Goal: Transaction & Acquisition: Purchase product/service

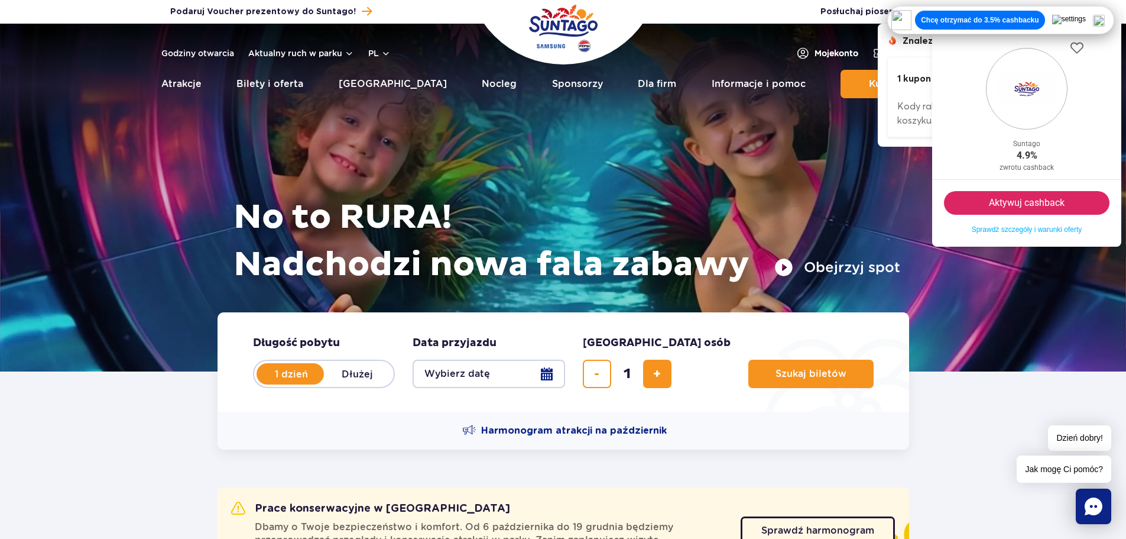
click at [823, 54] on span "Moje konto" at bounding box center [837, 53] width 44 height 12
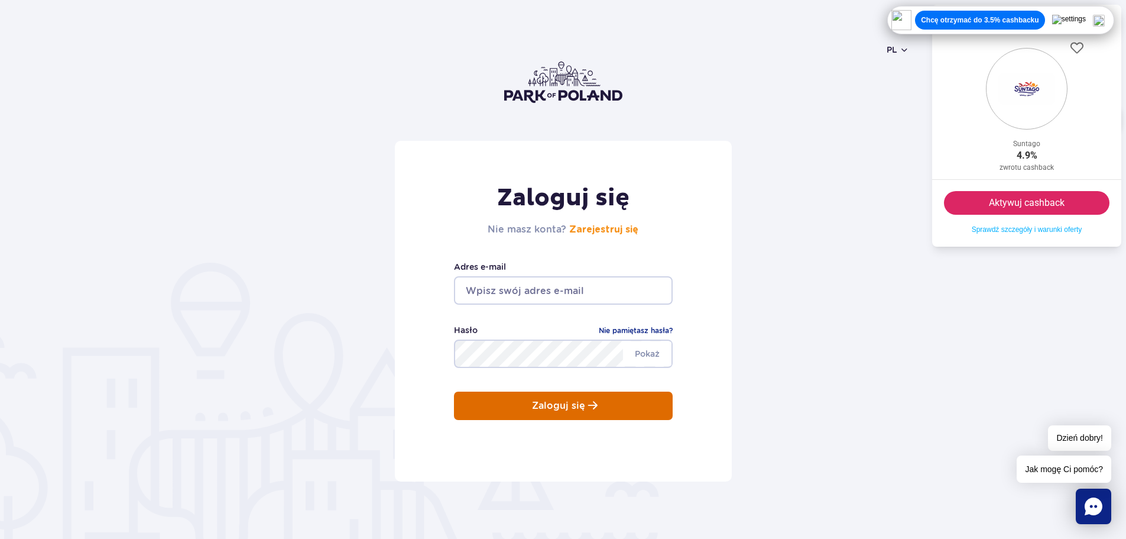
type input "boguslaw.tober@gmail.com"
click at [574, 401] on p "Zaloguj się" at bounding box center [558, 405] width 53 height 11
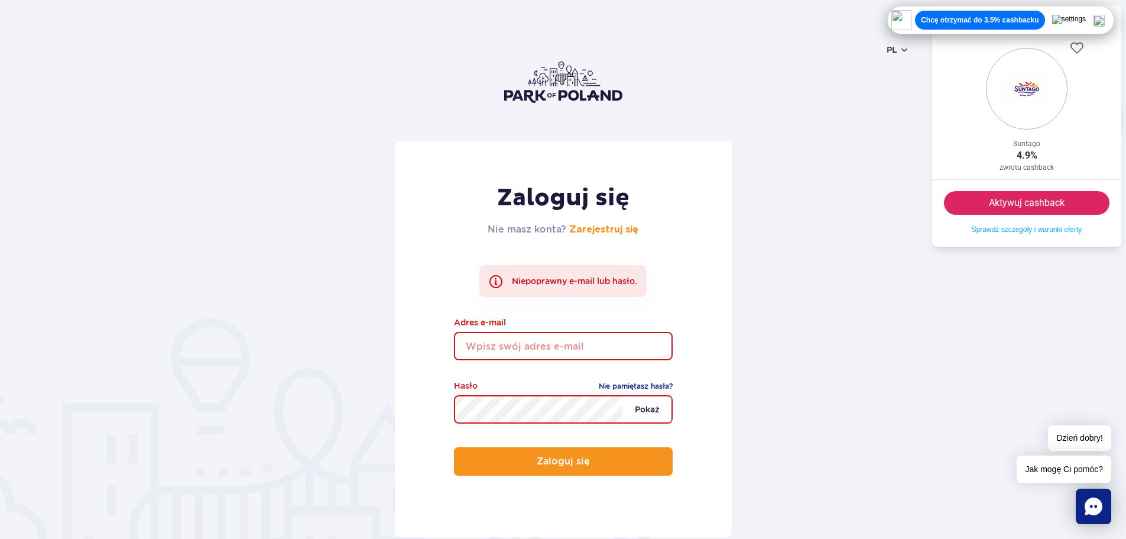
type input "boguslaw.tober@gmail.com"
click at [660, 409] on span "Pokaż" at bounding box center [647, 409] width 48 height 25
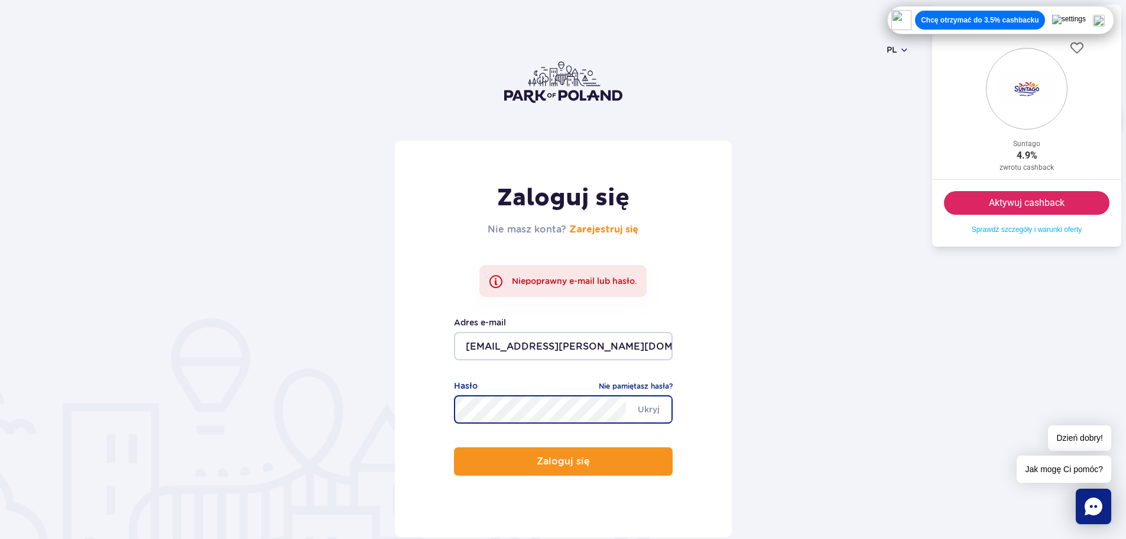
click at [454, 447] on button "Zaloguj się" at bounding box center [563, 461] width 219 height 28
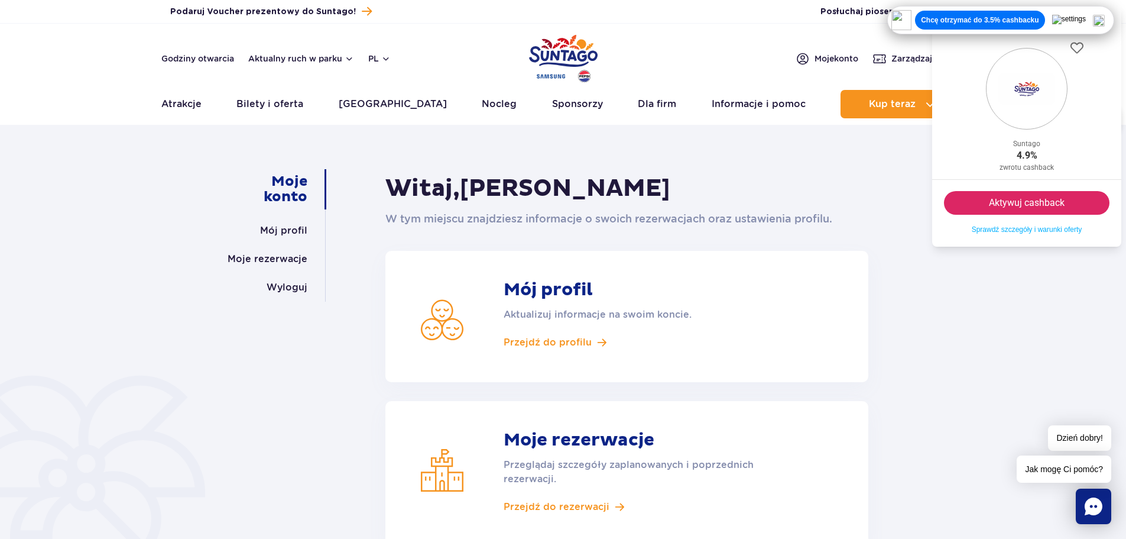
click at [1028, 201] on button "Aktywuj cashback" at bounding box center [1027, 203] width 166 height 24
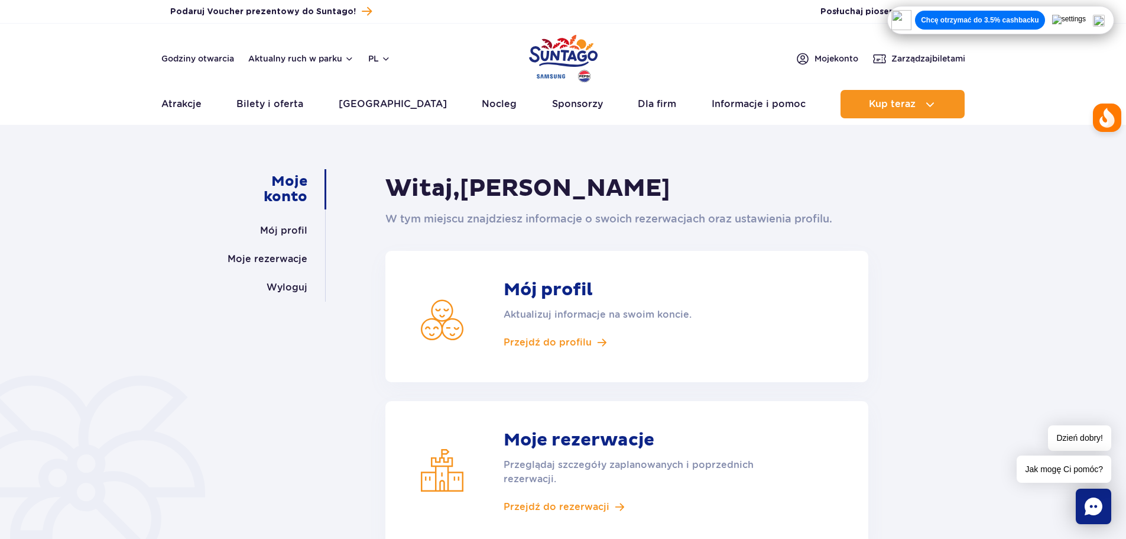
click at [1105, 18] on img at bounding box center [1099, 21] width 12 height 12
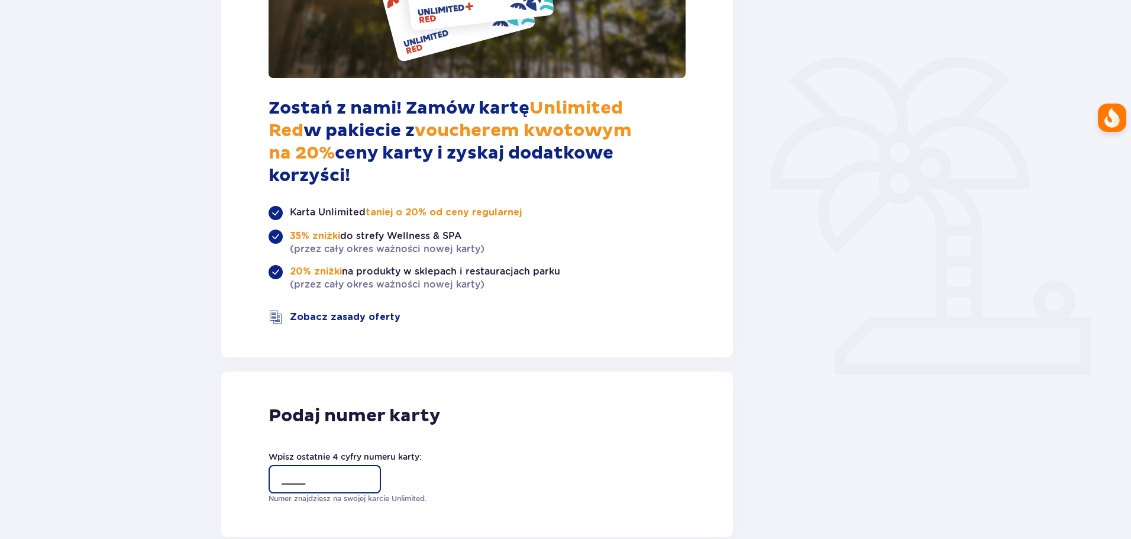
click at [307, 465] on input "____" at bounding box center [324, 479] width 112 height 28
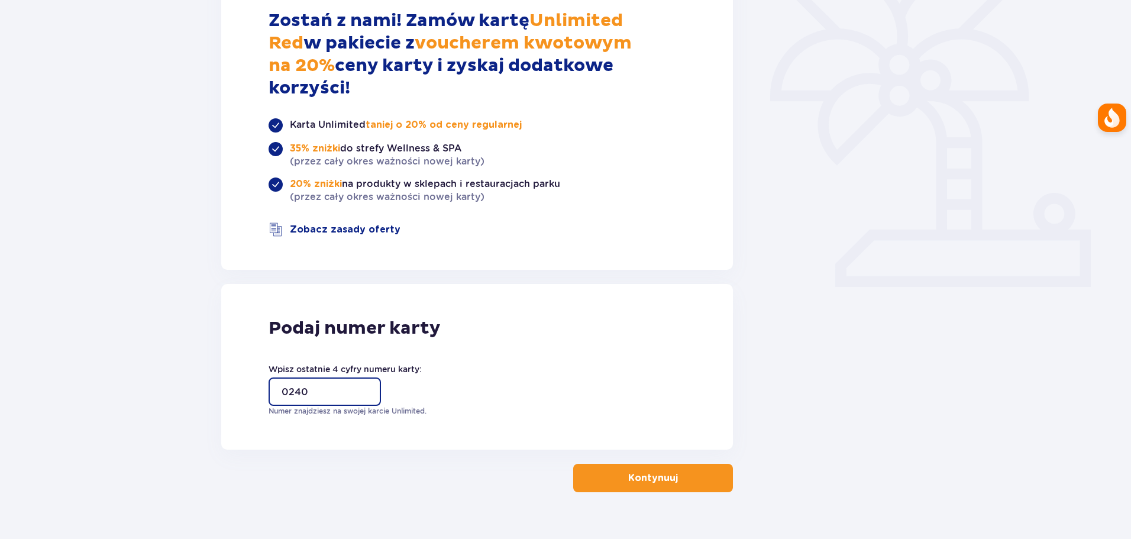
scroll to position [326, 0]
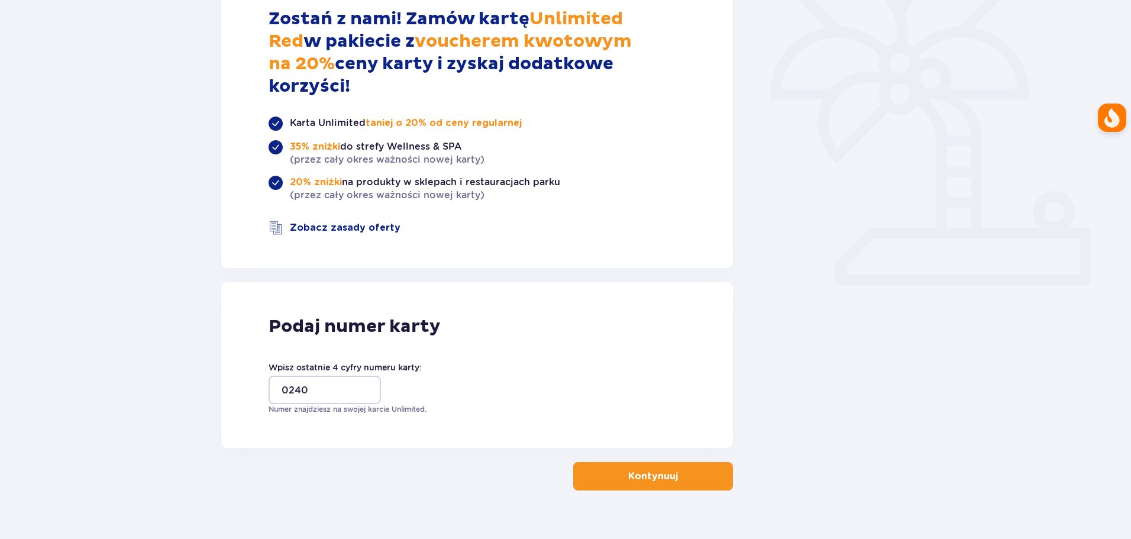
click at [639, 469] on p "Kontynuuj" at bounding box center [653, 475] width 50 height 13
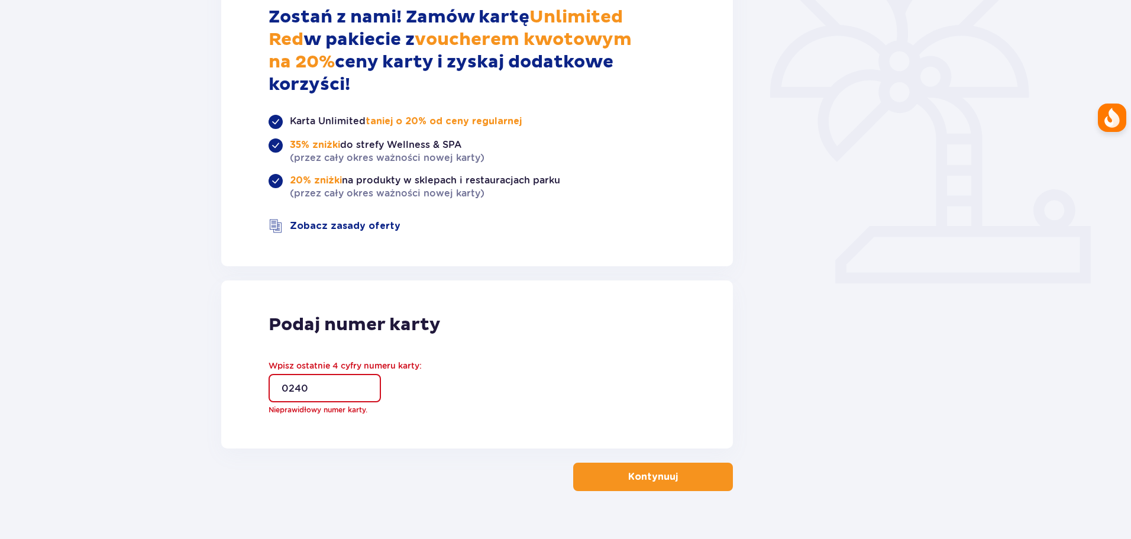
scroll to position [328, 0]
drag, startPoint x: 318, startPoint y: 363, endPoint x: 266, endPoint y: 362, distance: 51.5
click at [266, 362] on div "Podaj numer karty Wpisz ostatnie 4 cyfry numeru karty: 0240 Nieprawidłowy numer…" at bounding box center [476, 364] width 511 height 168
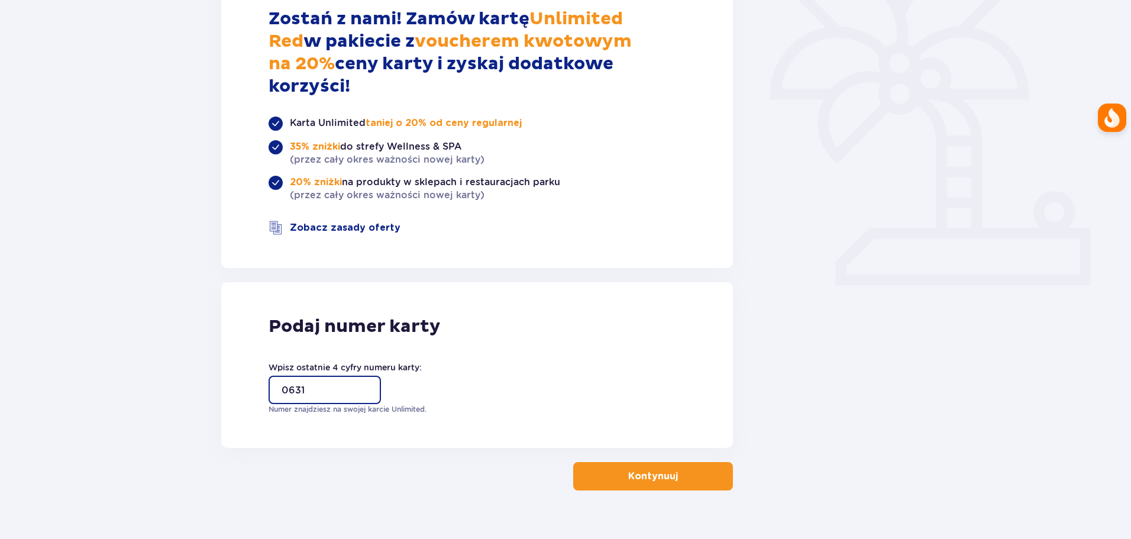
type input "0631"
click at [632, 469] on p "Kontynuuj" at bounding box center [653, 475] width 50 height 13
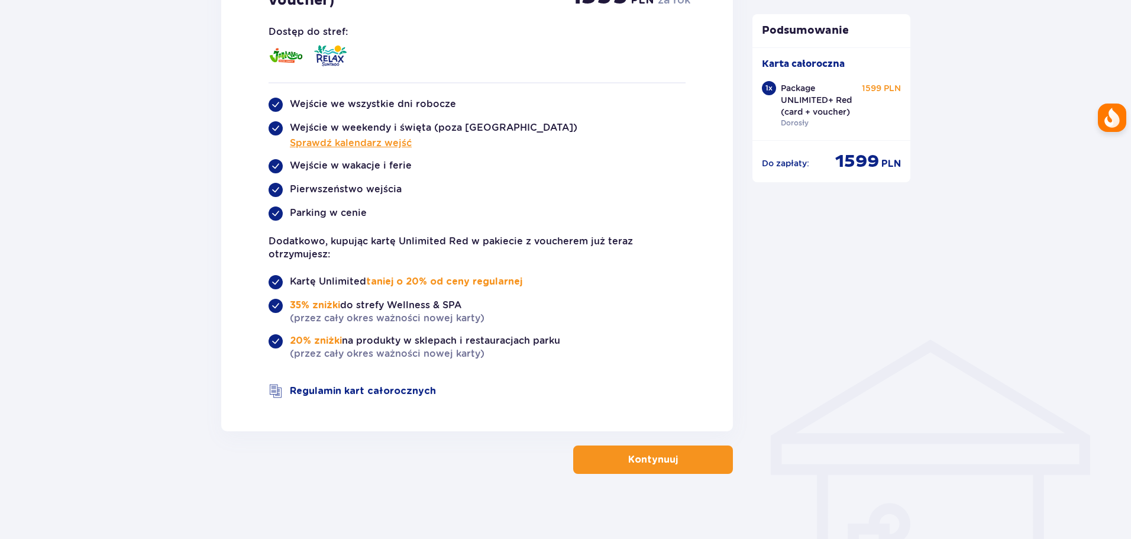
scroll to position [627, 0]
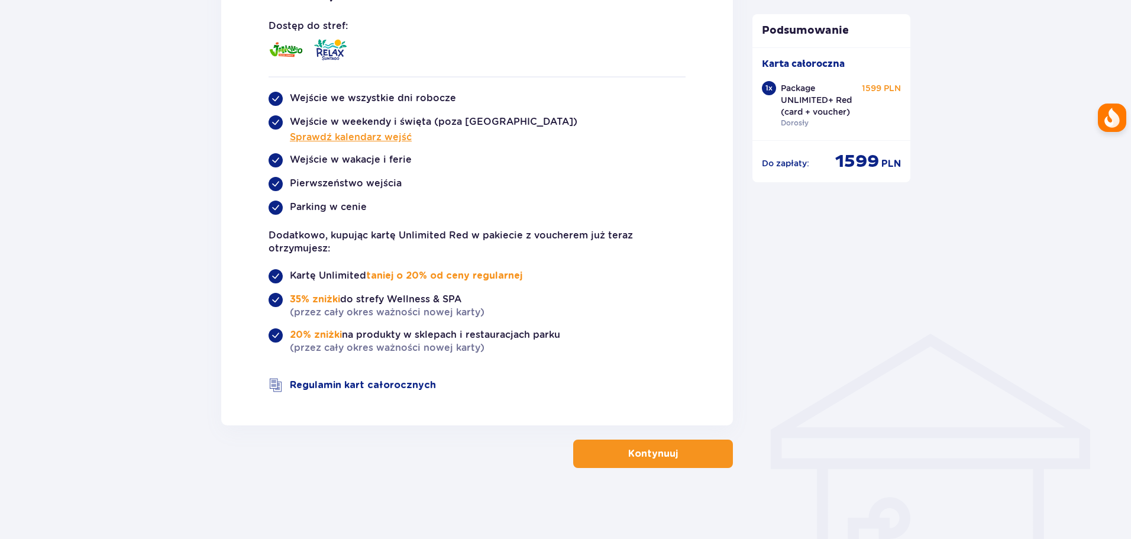
click at [642, 455] on p "Kontynuuj" at bounding box center [653, 453] width 50 height 13
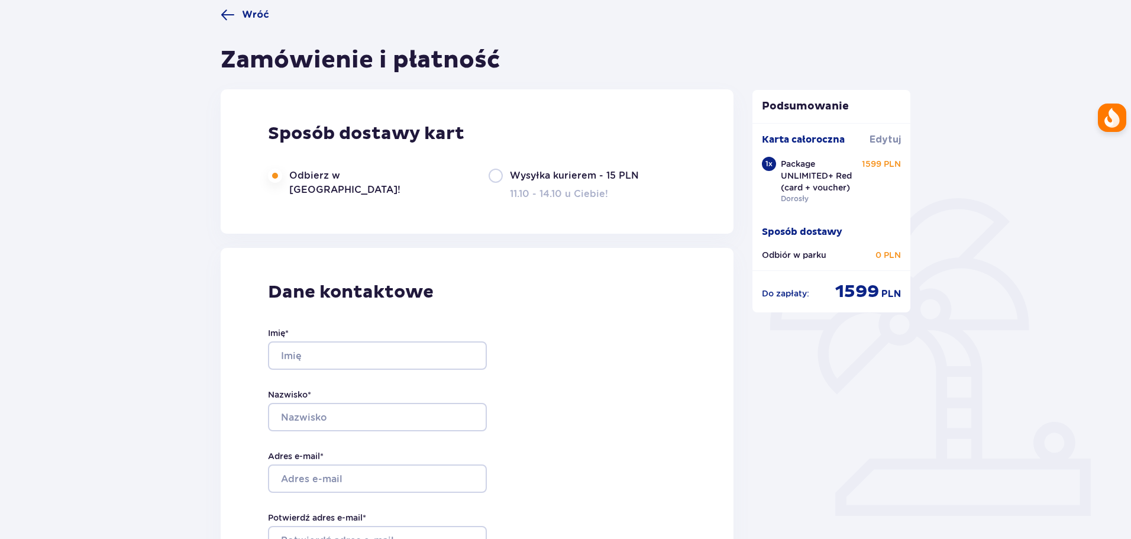
type input "Bogusław"
type input "Tober"
type input "boguslaw.tober@gmail.com"
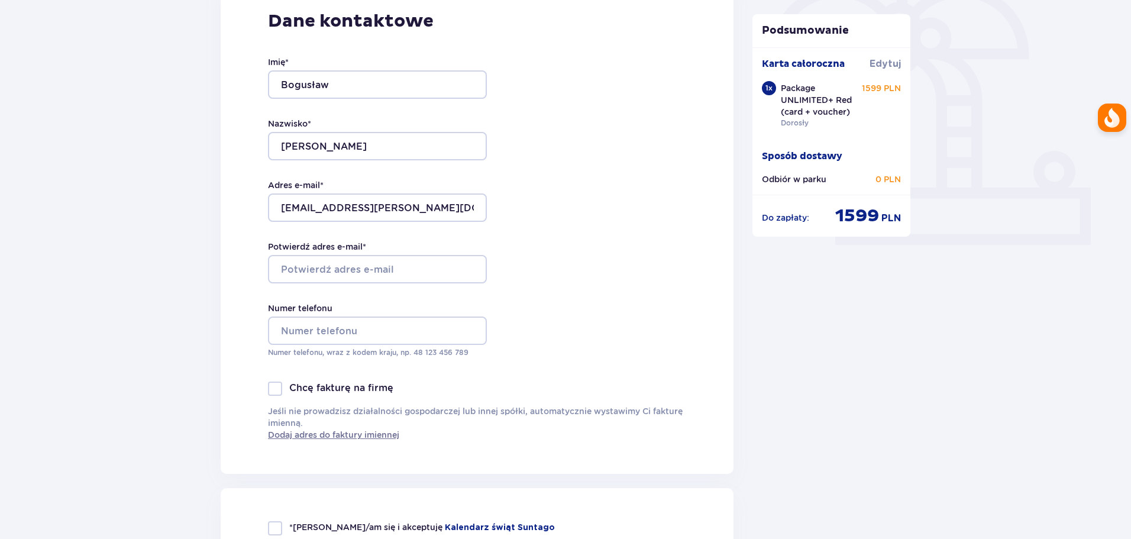
scroll to position [532, 0]
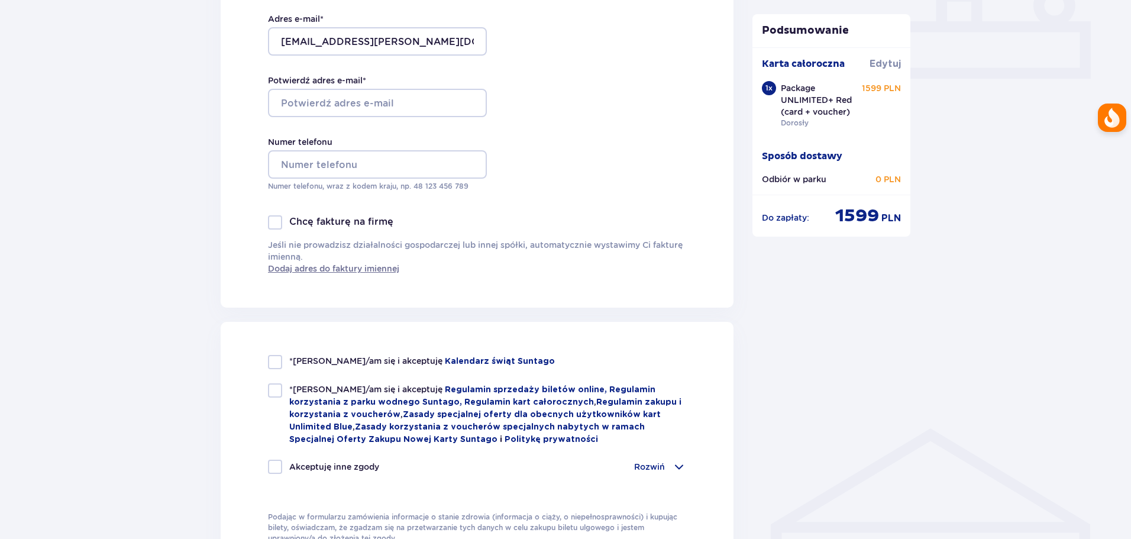
click at [269, 365] on div at bounding box center [275, 362] width 14 height 14
checkbox input "true"
click at [269, 394] on div at bounding box center [275, 390] width 14 height 14
checkbox input "true"
click at [273, 463] on div at bounding box center [275, 466] width 14 height 14
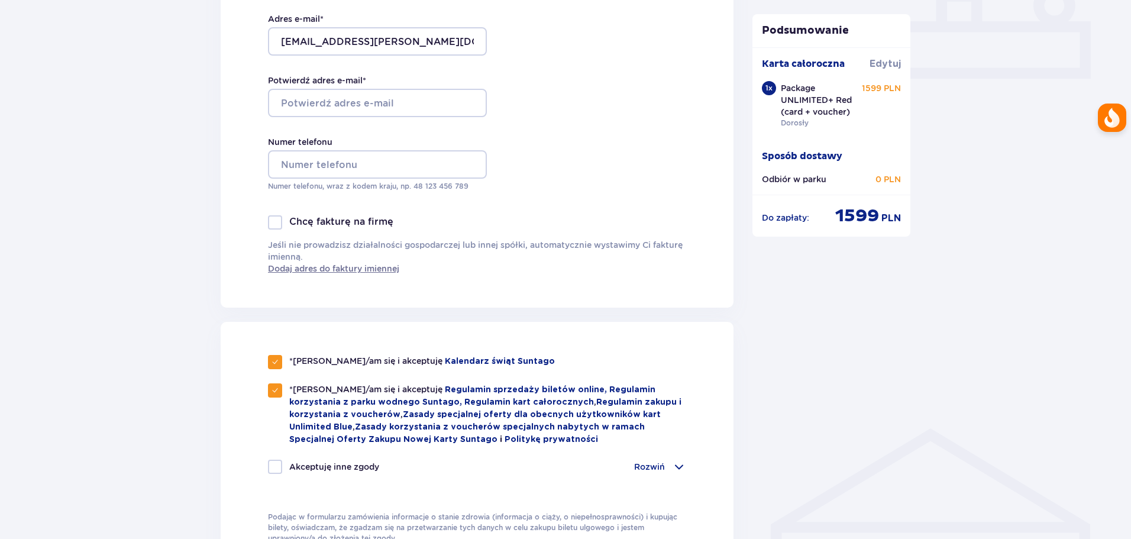
checkbox input "true"
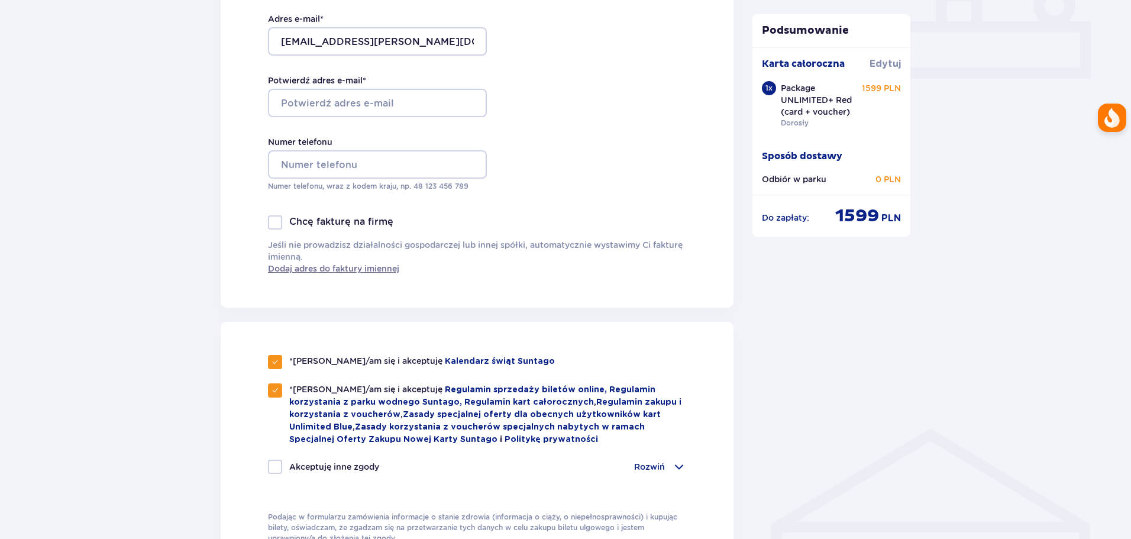
checkbox input "true"
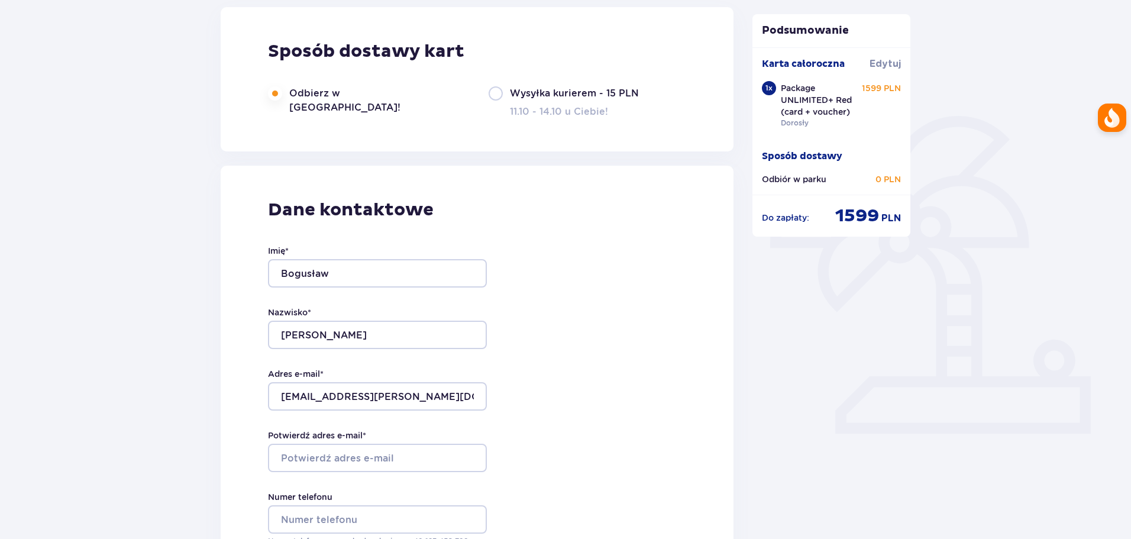
scroll to position [296, 0]
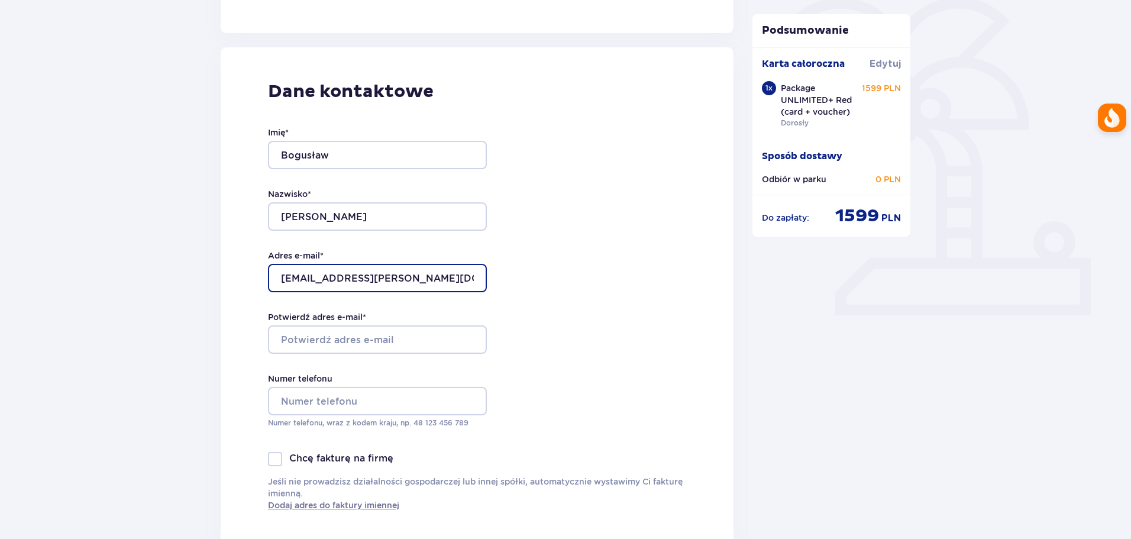
drag, startPoint x: 426, startPoint y: 274, endPoint x: 275, endPoint y: 273, distance: 151.4
click at [275, 273] on input "[EMAIL_ADDRESS][PERSON_NAME][DOMAIN_NAME]" at bounding box center [377, 278] width 219 height 28
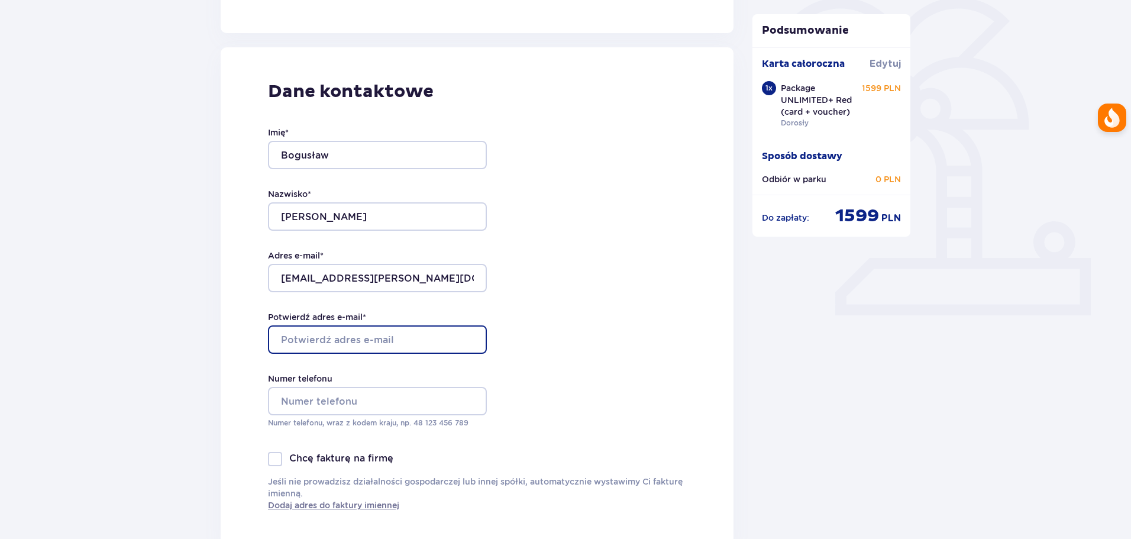
click at [302, 337] on input "Potwierdź adres e-mail *" at bounding box center [377, 339] width 219 height 28
paste input "[EMAIL_ADDRESS][PERSON_NAME][DOMAIN_NAME]"
type input "[EMAIL_ADDRESS][PERSON_NAME][DOMAIN_NAME]"
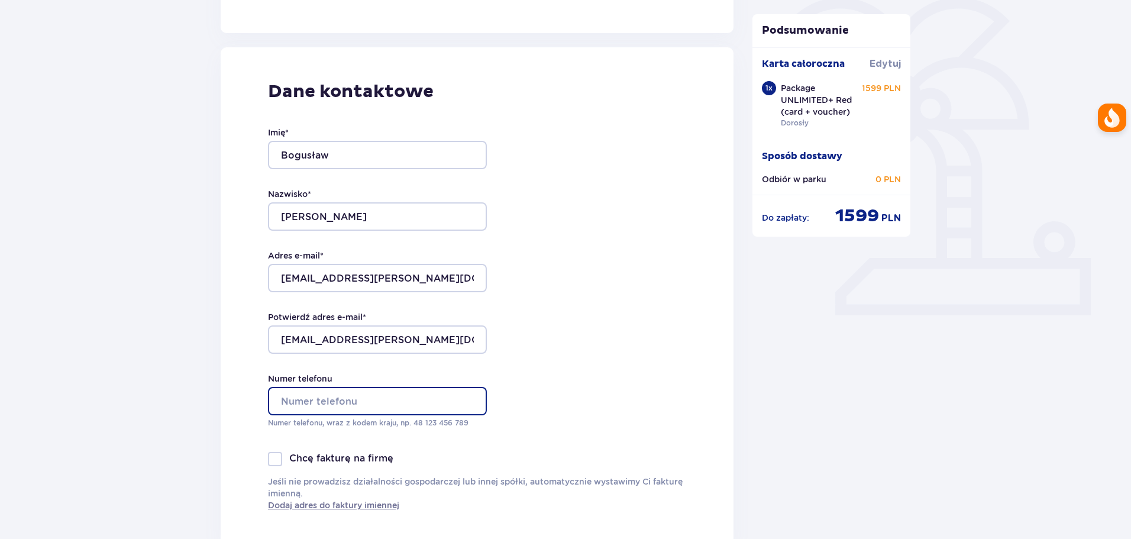
click at [344, 398] on input "Numer telefonu" at bounding box center [377, 401] width 219 height 28
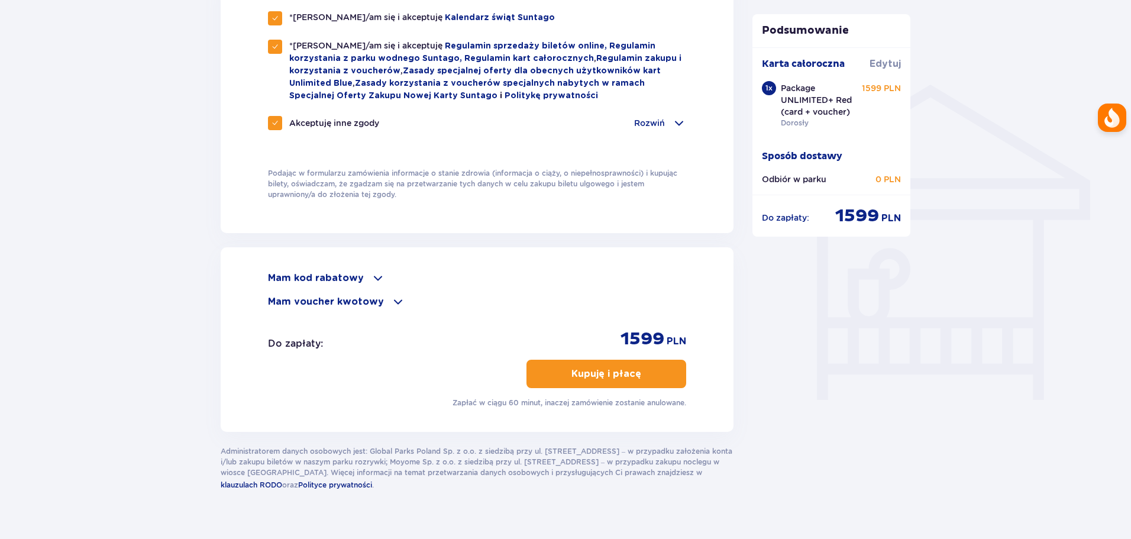
scroll to position [896, 0]
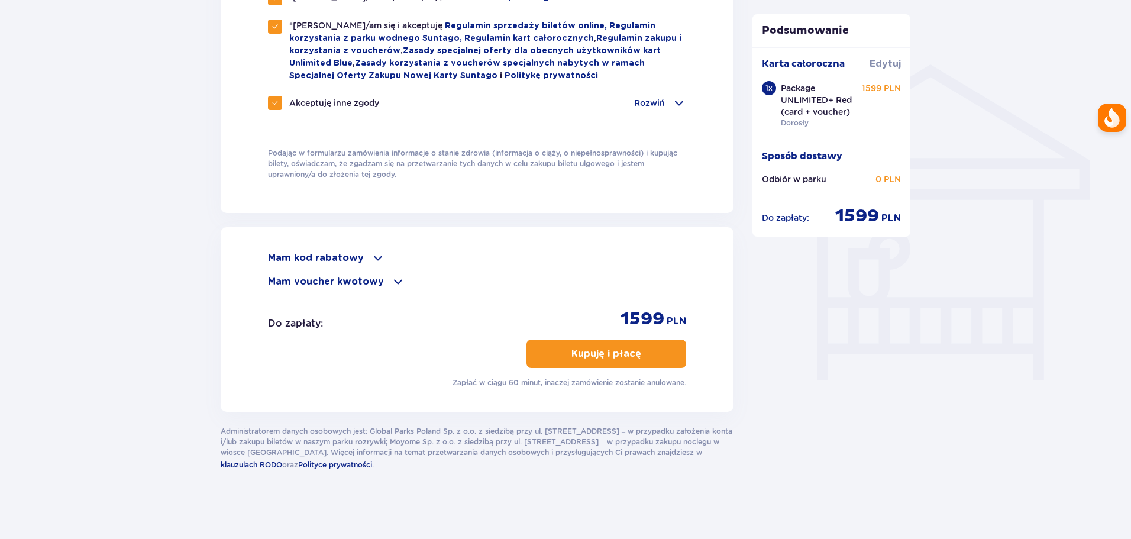
type input "608448522"
click at [613, 347] on p "Kupuję i płacę" at bounding box center [606, 353] width 70 height 13
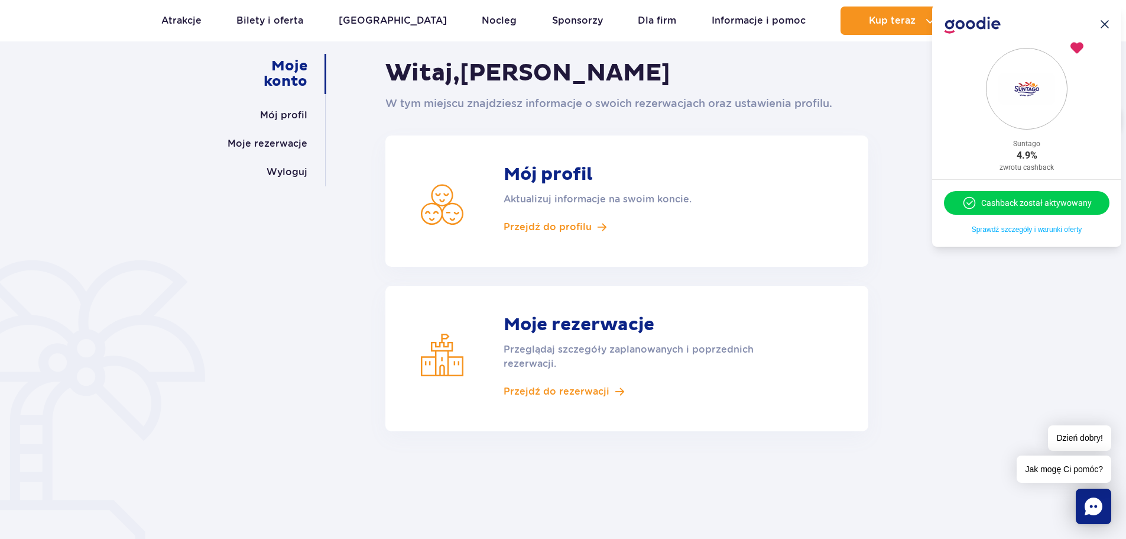
scroll to position [59, 0]
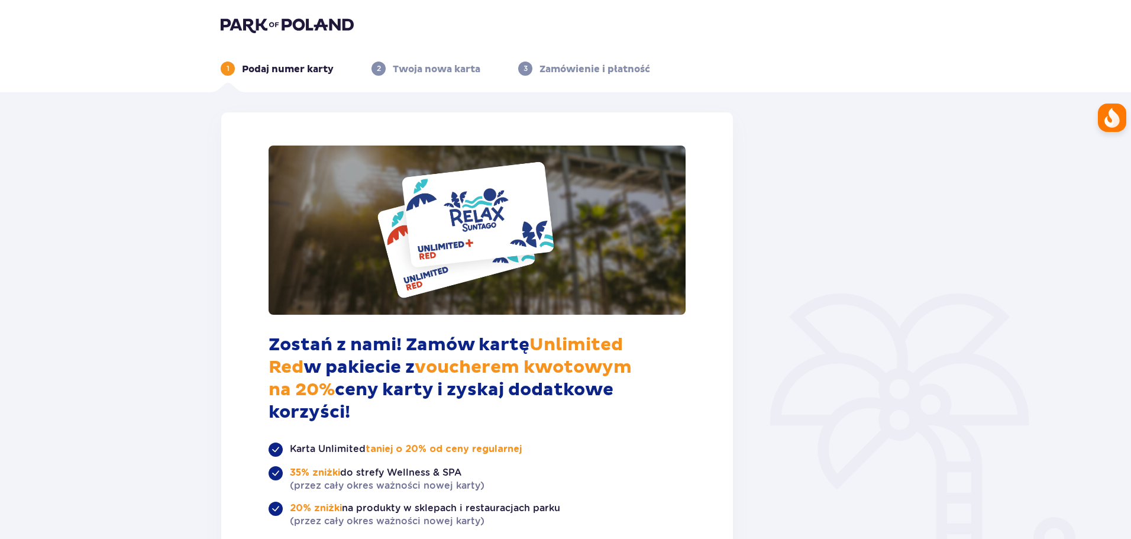
click at [944, 112] on div "Zostań z nami! Zamów kartę Unlimited Red w pakiecie z voucherem kwotowym na 20%…" at bounding box center [565, 489] width 1131 height 795
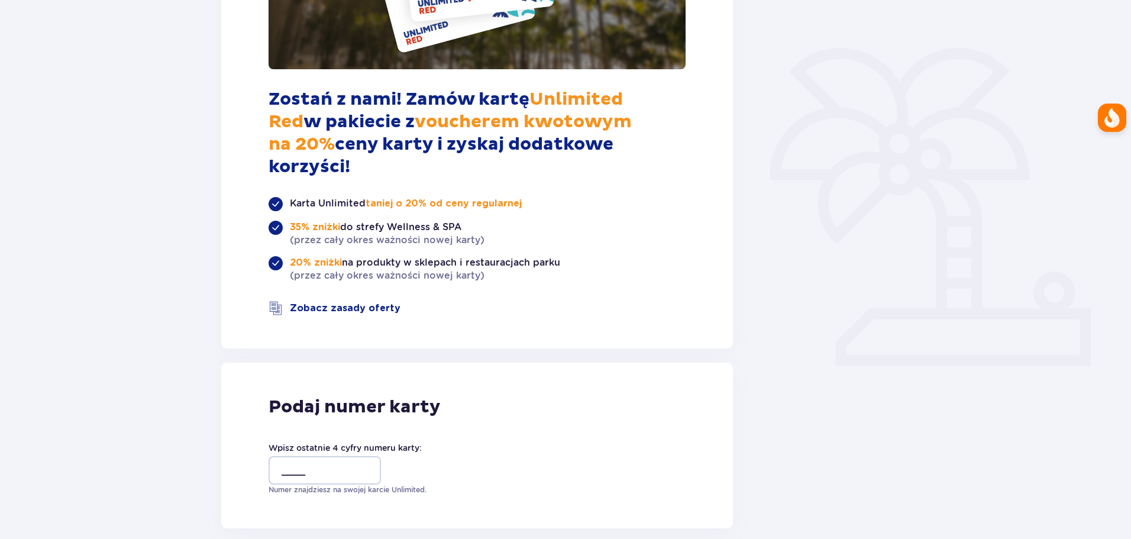
scroll to position [326, 0]
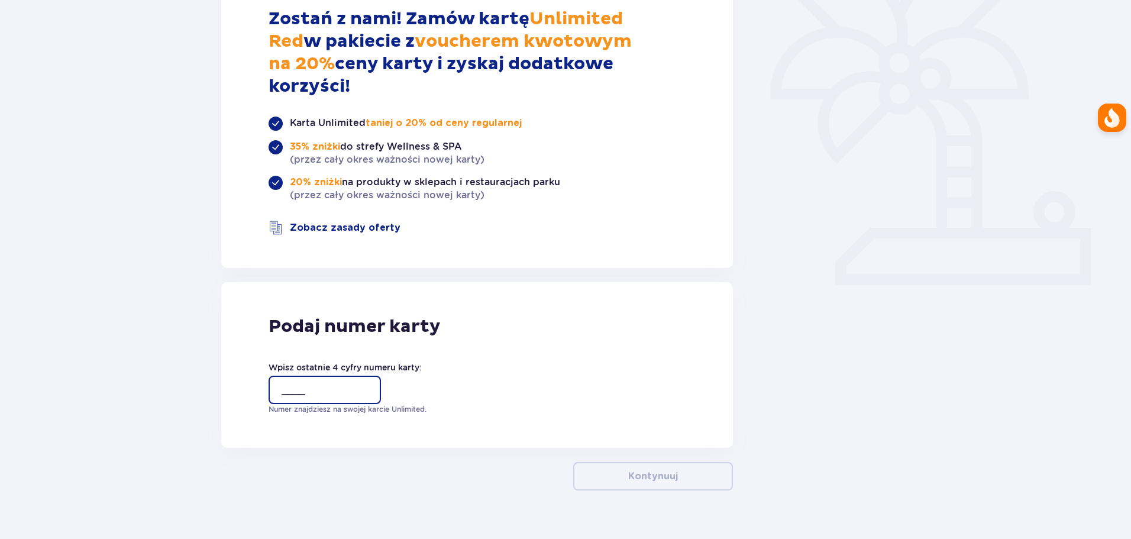
click at [317, 375] on input "____" at bounding box center [324, 389] width 112 height 28
type input "0631"
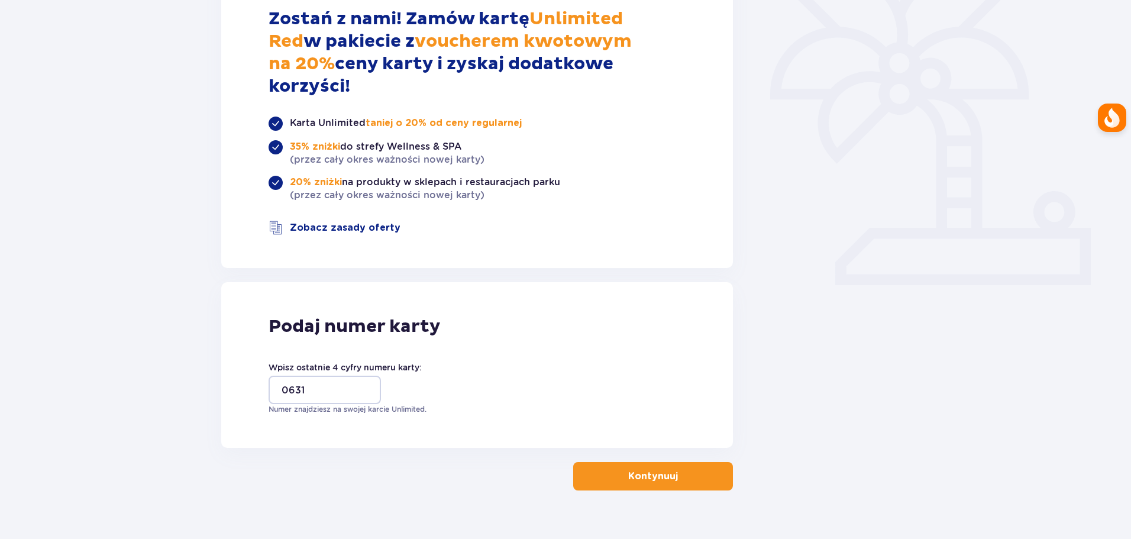
click at [653, 462] on button "Kontynuuj" at bounding box center [653, 476] width 160 height 28
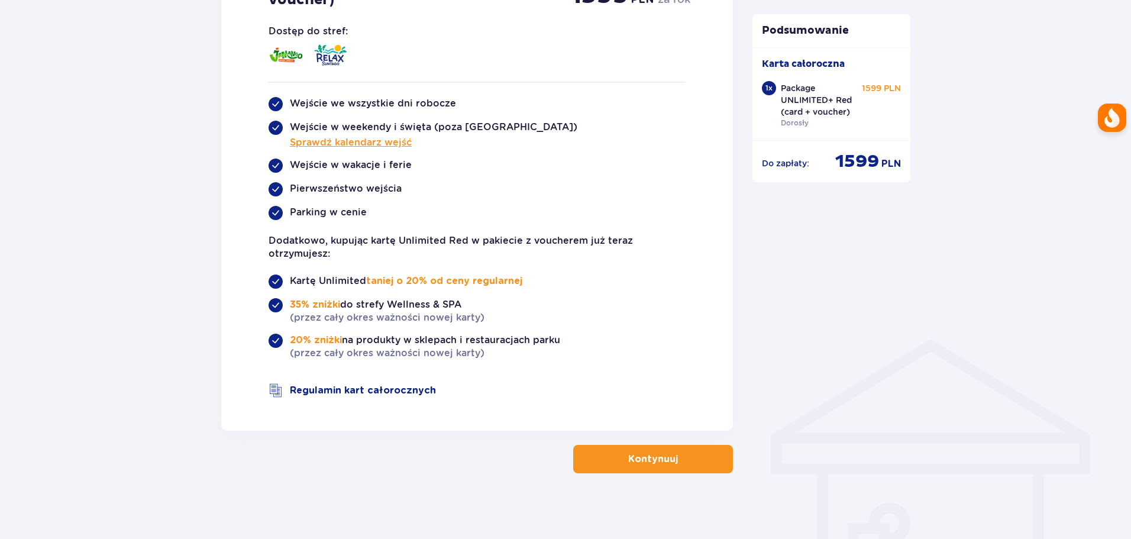
scroll to position [627, 0]
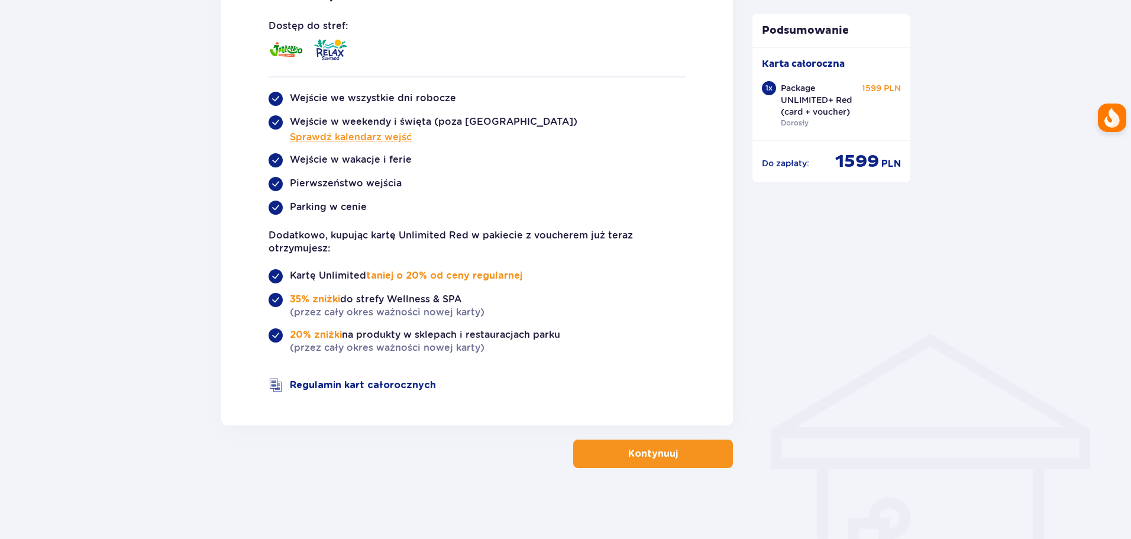
click at [665, 453] on p "Kontynuuj" at bounding box center [653, 453] width 50 height 13
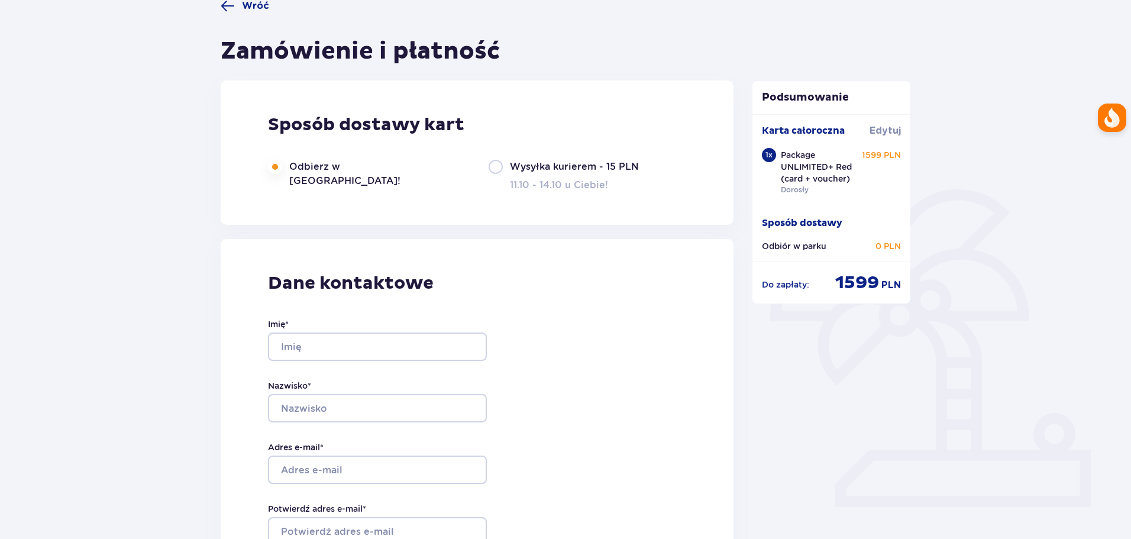
type input "Bogusław"
type input "Tober"
type input "[EMAIL_ADDRESS][PERSON_NAME][DOMAIN_NAME]"
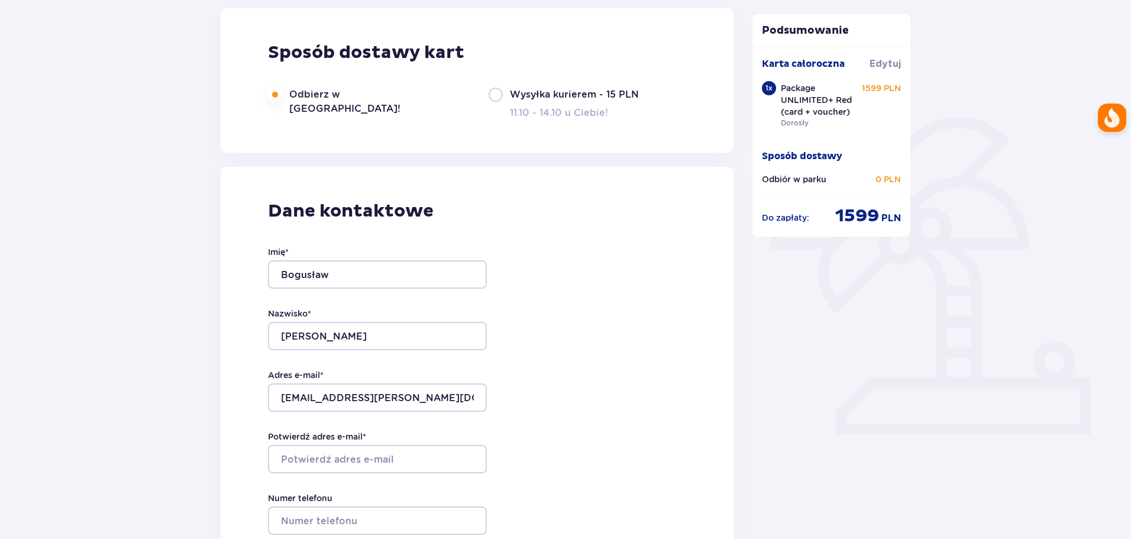
scroll to position [177, 0]
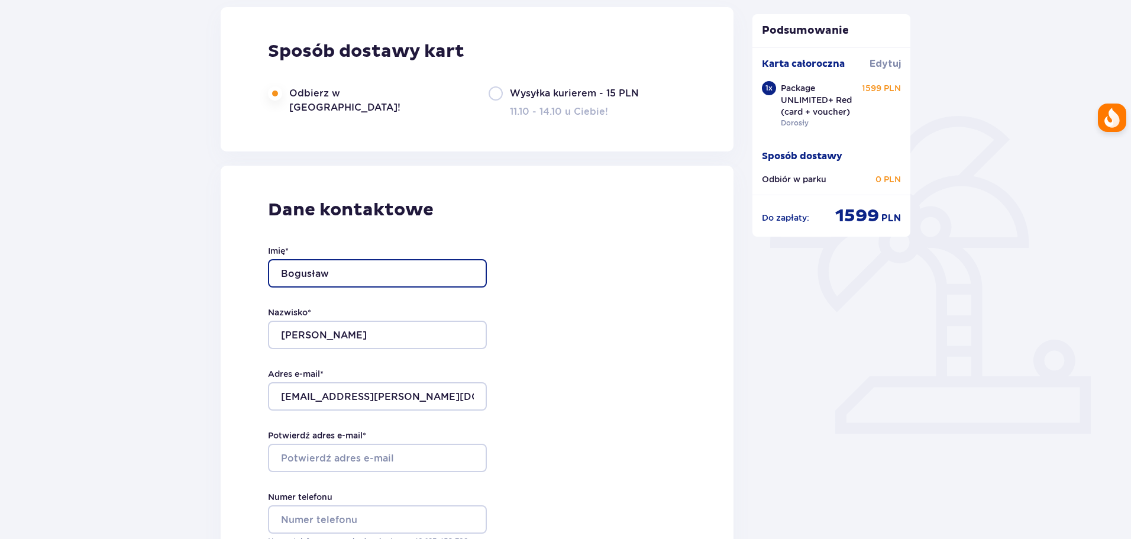
click at [349, 273] on input "Bogusław" at bounding box center [377, 273] width 219 height 28
type input "B"
type input "Renata"
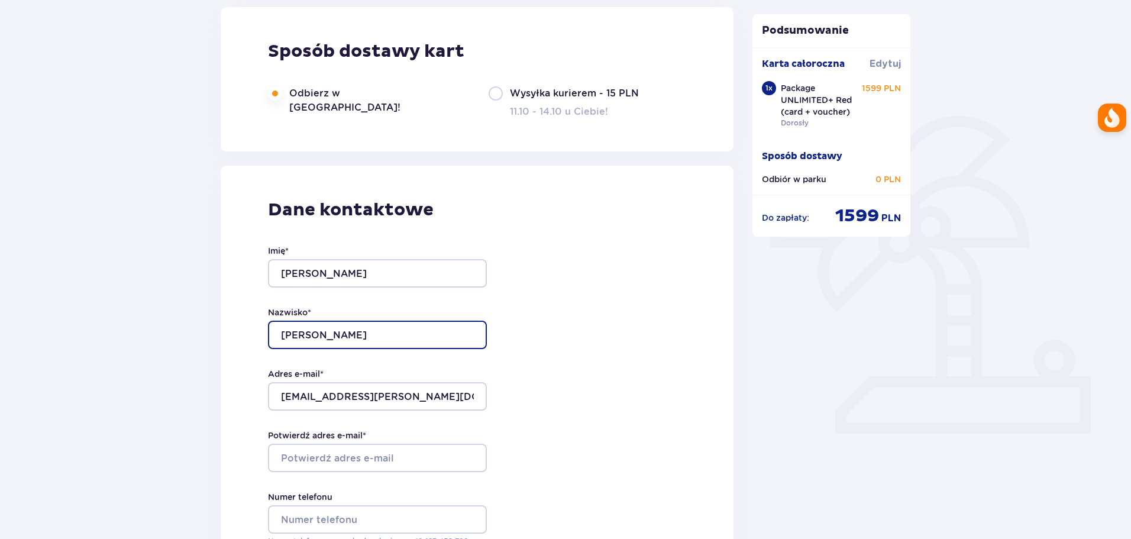
click at [286, 332] on input "płocharska-Tober" at bounding box center [377, 334] width 219 height 28
type input "Płocharska-Tober"
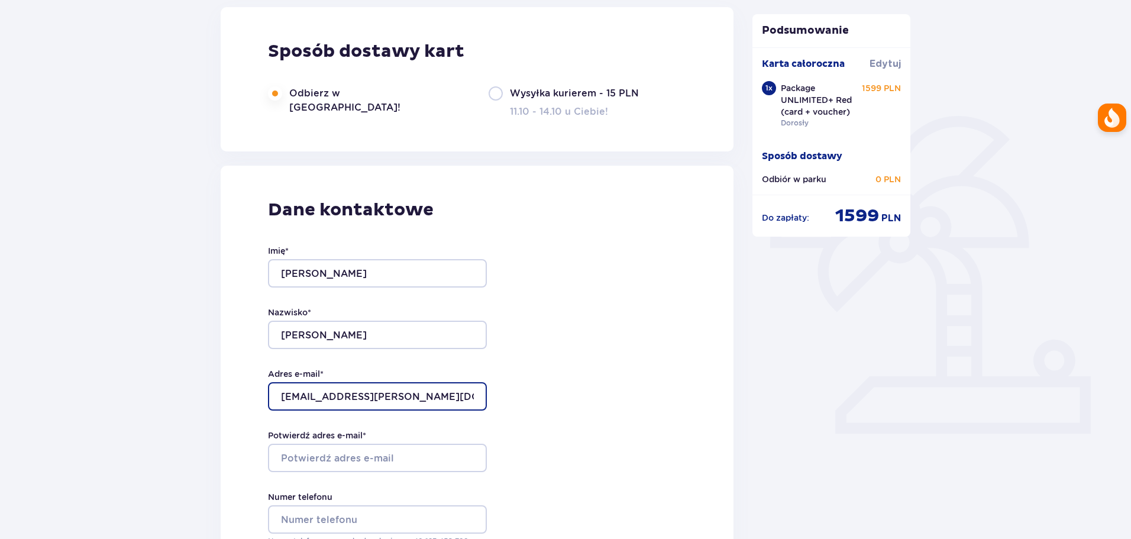
drag, startPoint x: 421, startPoint y: 394, endPoint x: 428, endPoint y: 393, distance: 7.3
click at [422, 394] on input "boguslaw.tober@gmail.com" at bounding box center [377, 396] width 219 height 28
drag, startPoint x: 436, startPoint y: 386, endPoint x: 252, endPoint y: 368, distance: 185.3
click at [252, 368] on div "Dane kontaktowe Imię * Renata Nazwisko * Płocharska-Tober Adres e-mail * bogusl…" at bounding box center [477, 414] width 513 height 497
drag, startPoint x: 394, startPoint y: 390, endPoint x: 244, endPoint y: 385, distance: 150.3
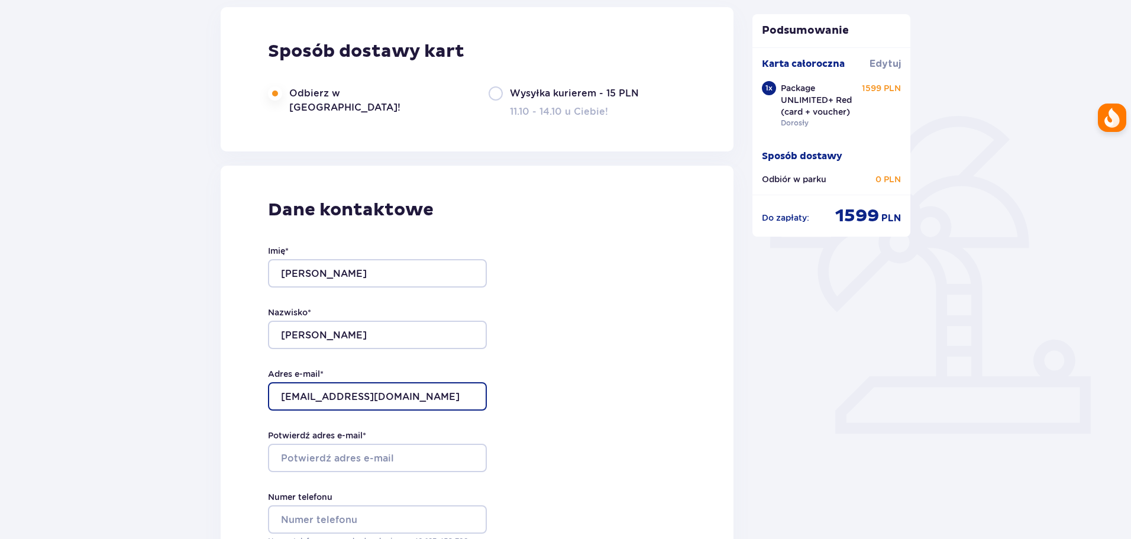
click at [244, 385] on div "Dane kontaktowe Imię * Renata Nazwisko * Płocharska-Tober Adres e-mail * rept71…" at bounding box center [477, 414] width 513 height 497
type input "rept71@gmail.com"
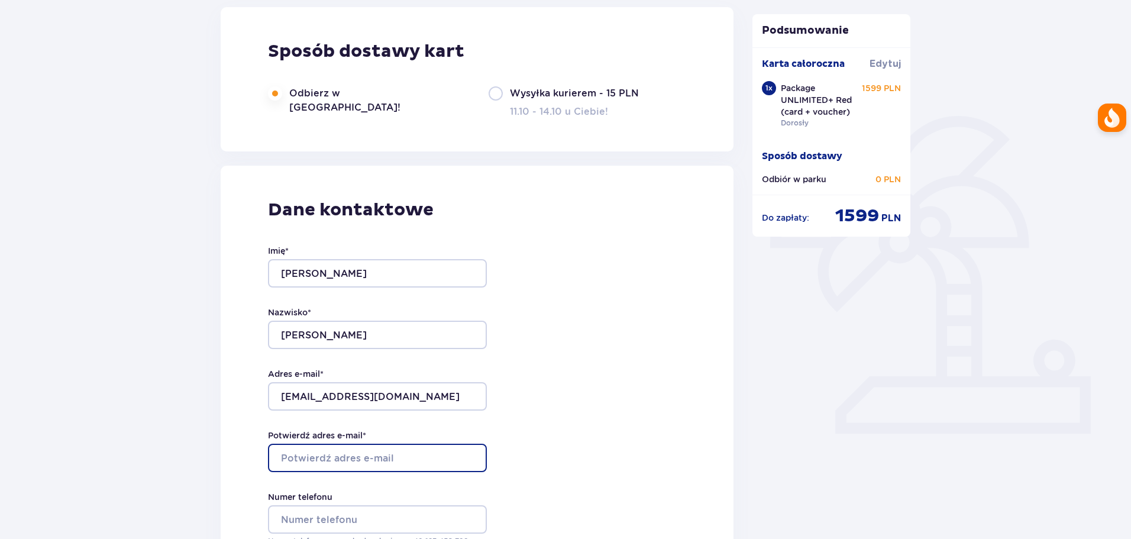
click at [291, 457] on input "Potwierdź adres e-mail *" at bounding box center [377, 457] width 219 height 28
paste input "rept71@gmail.com"
type input "rept71@gmail.com"
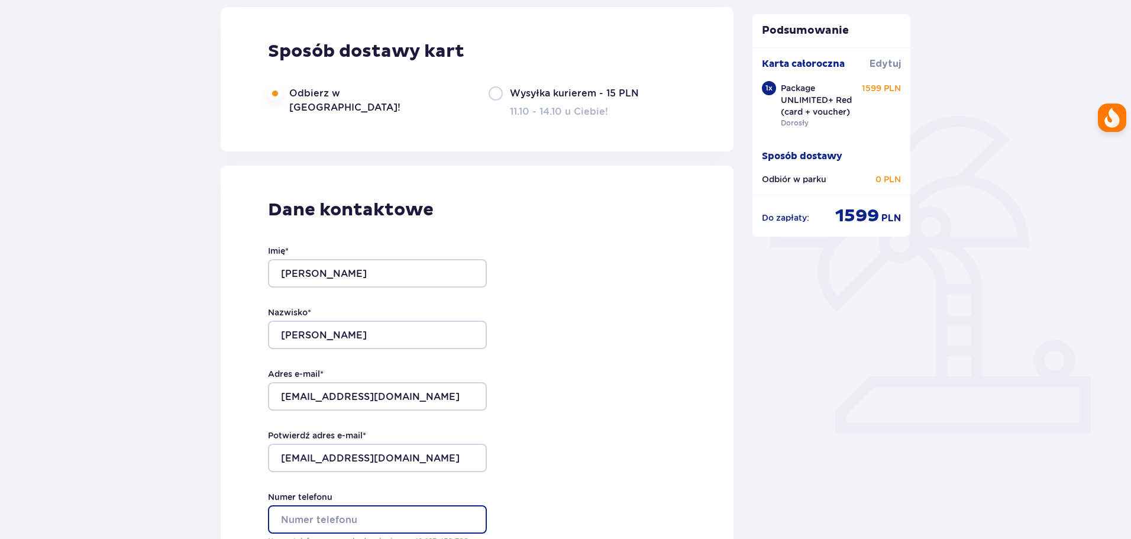
click at [289, 510] on input "Numer telefonu" at bounding box center [377, 519] width 219 height 28
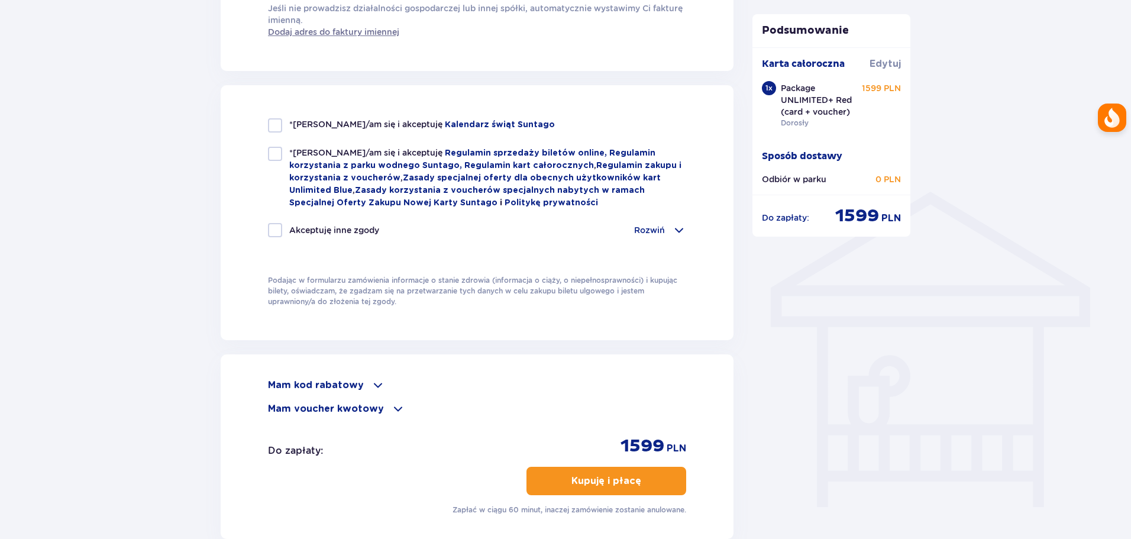
scroll to position [887, 0]
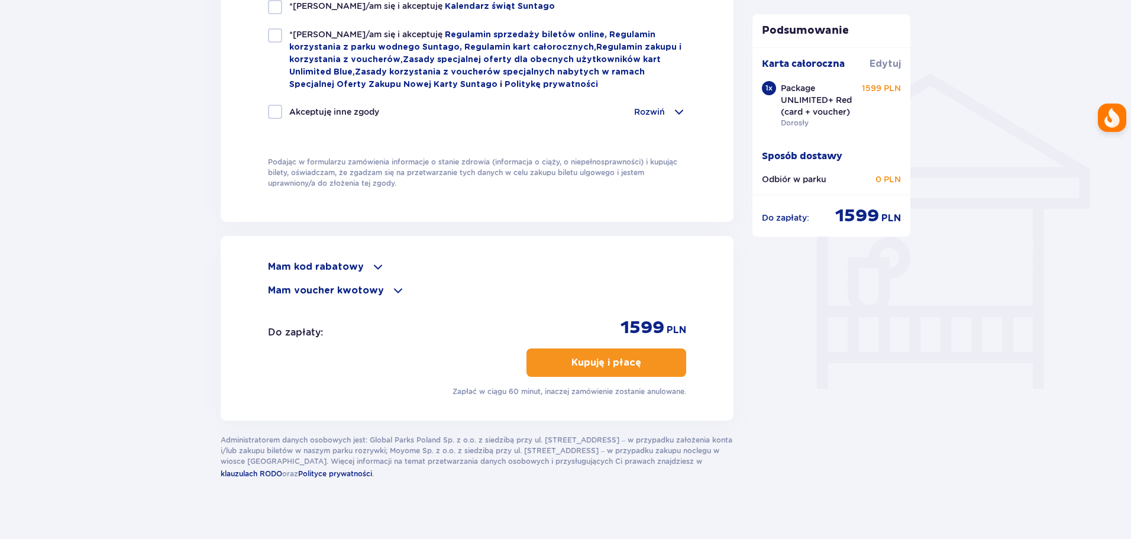
type input "694327258"
click at [632, 363] on button "Kupuję i płacę" at bounding box center [606, 362] width 160 height 28
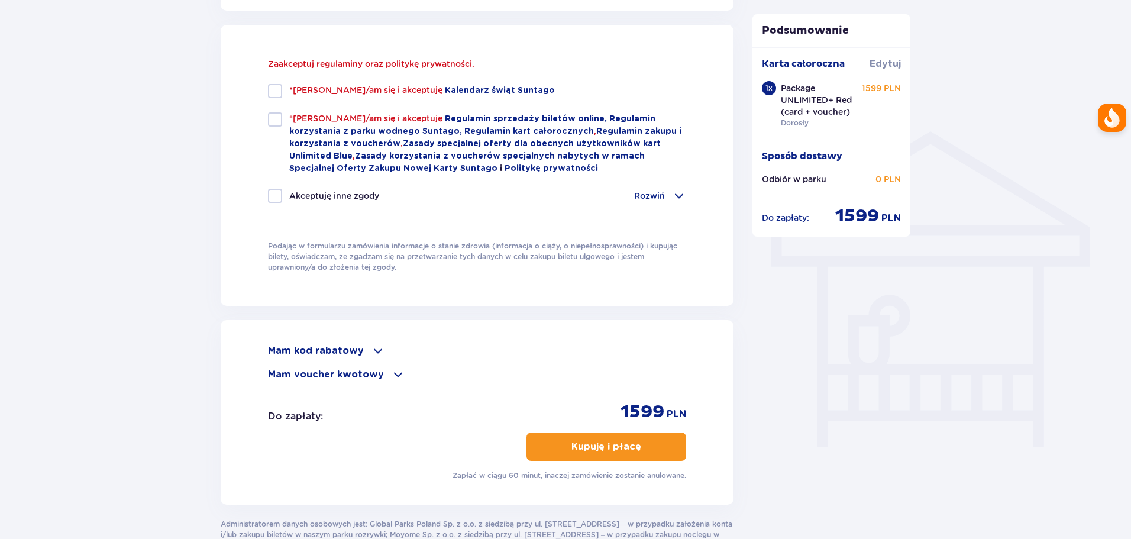
scroll to position [828, 0]
click at [276, 96] on div at bounding box center [275, 92] width 14 height 14
checkbox input "true"
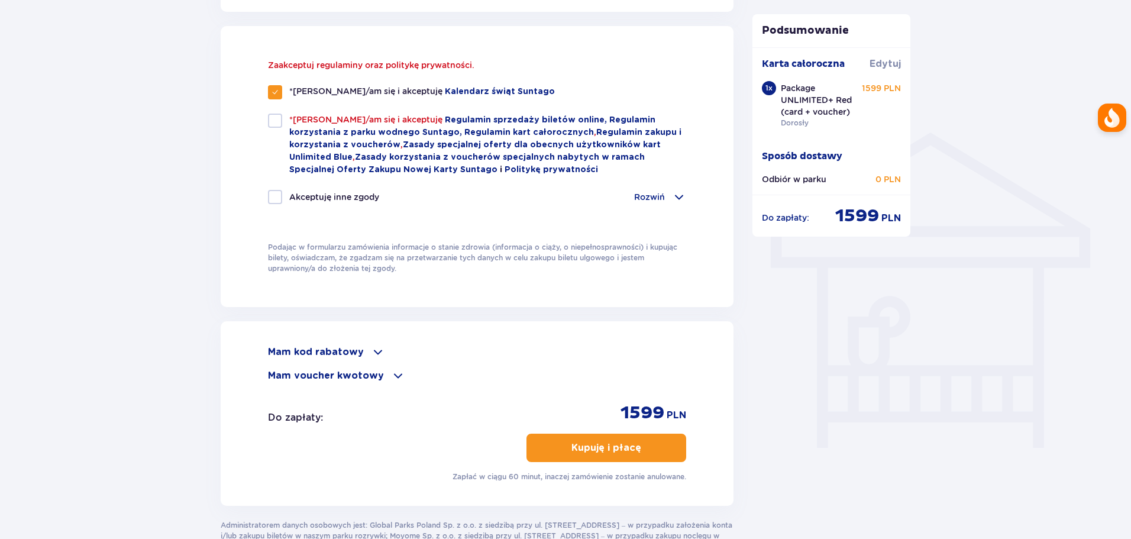
click at [273, 120] on div at bounding box center [275, 121] width 14 height 14
checkbox input "true"
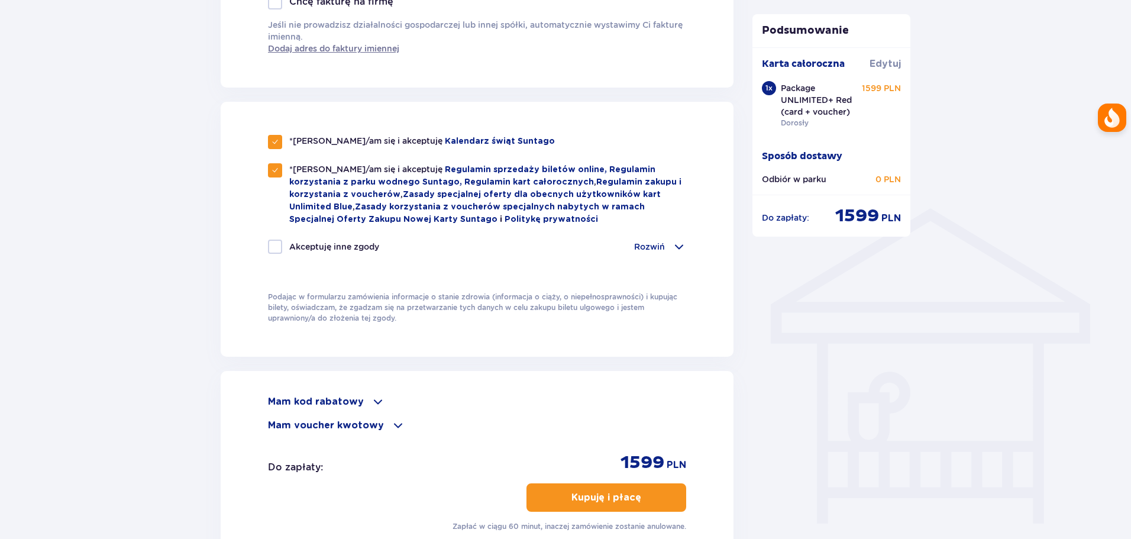
scroll to position [769, 0]
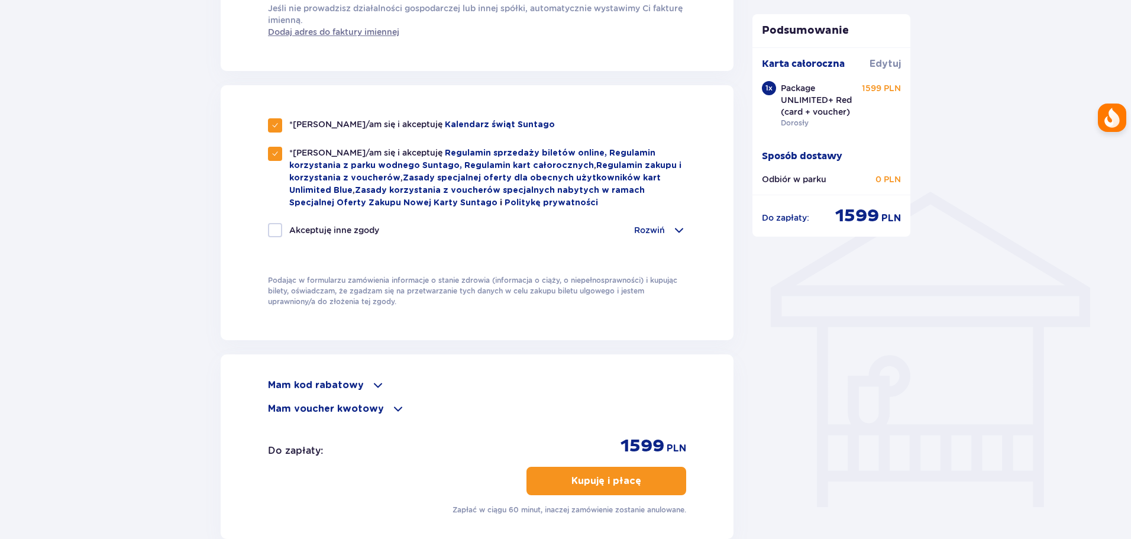
click at [649, 229] on p "Rozwiń" at bounding box center [649, 230] width 31 height 12
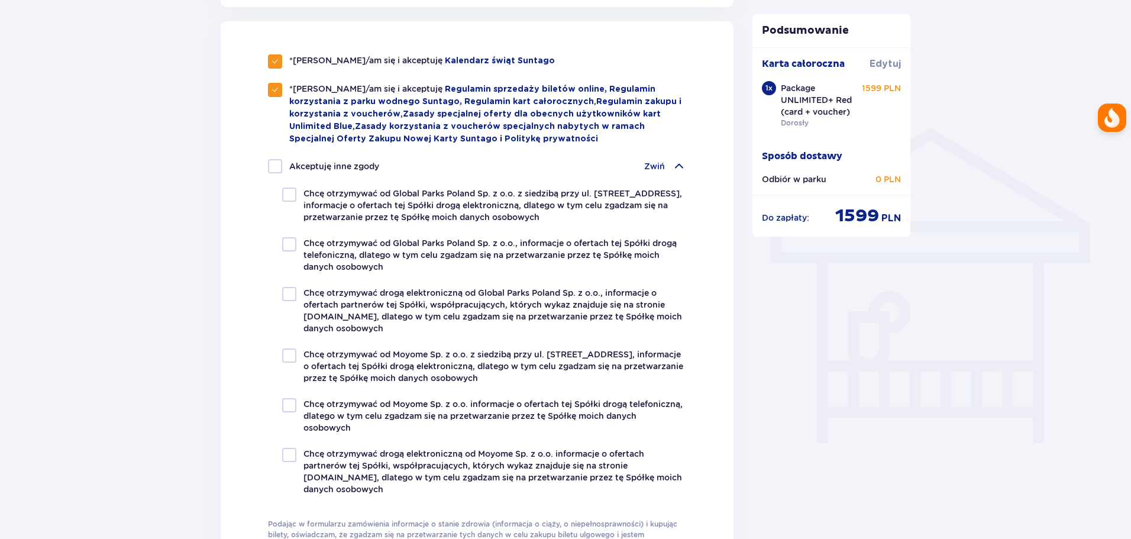
scroll to position [828, 0]
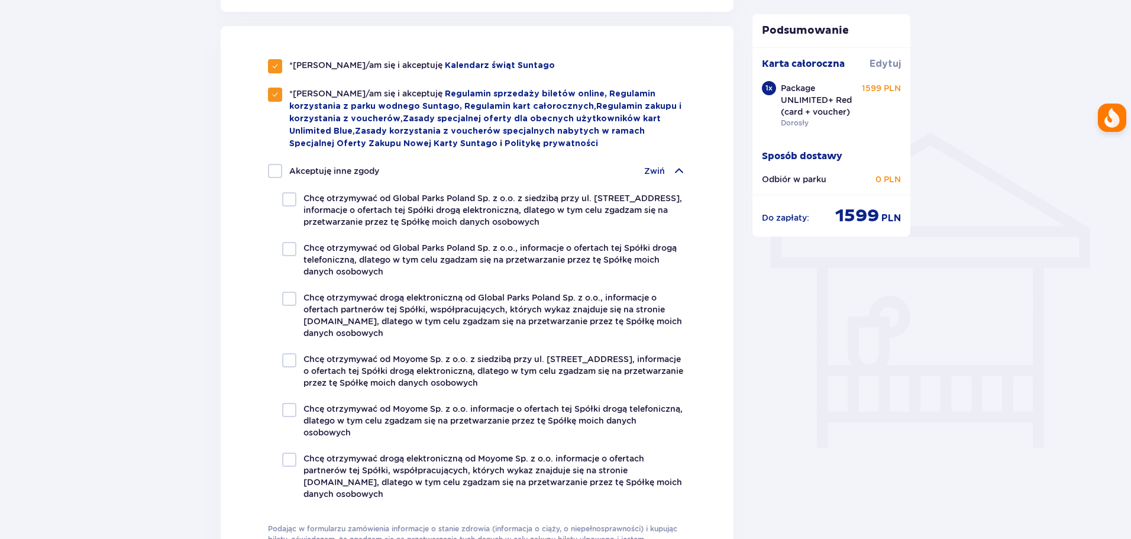
click at [276, 170] on div at bounding box center [275, 171] width 14 height 14
checkbox input "true"
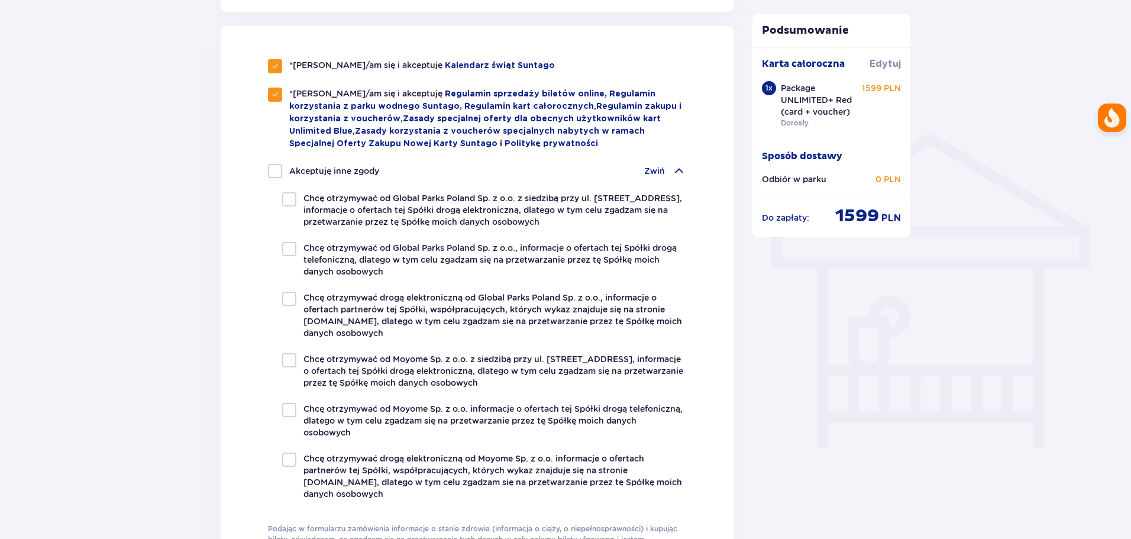
checkbox input "true"
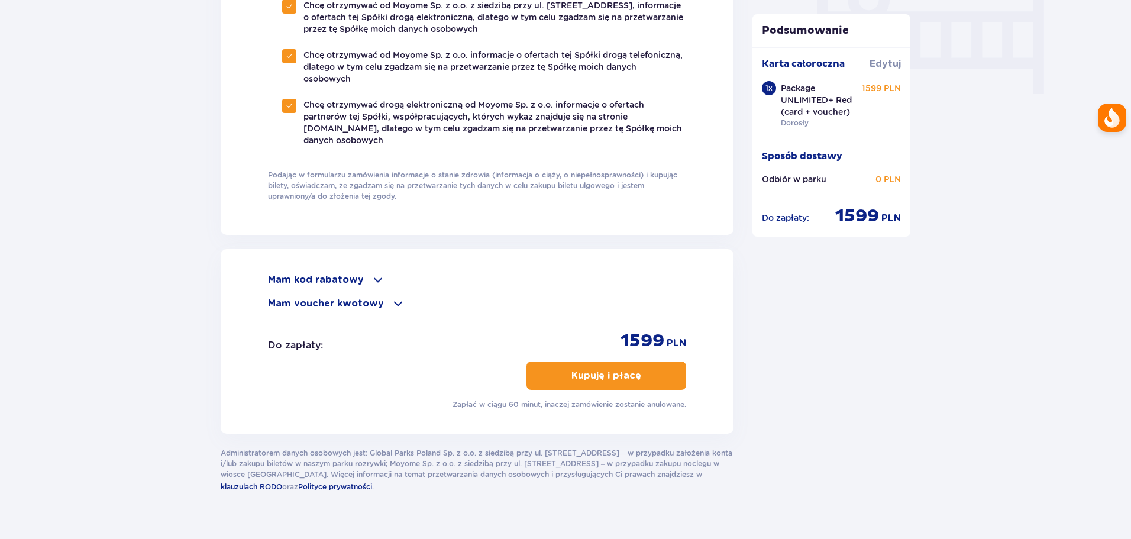
scroll to position [1183, 0]
click at [619, 372] on p "Kupuję i płacę" at bounding box center [606, 374] width 70 height 13
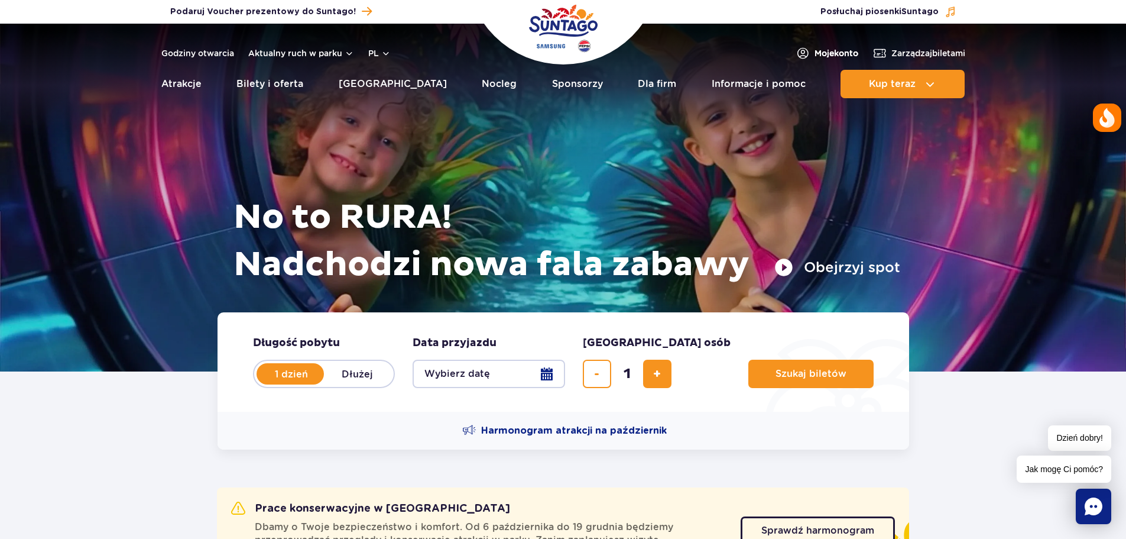
click at [842, 52] on span "Moje konto" at bounding box center [837, 53] width 44 height 12
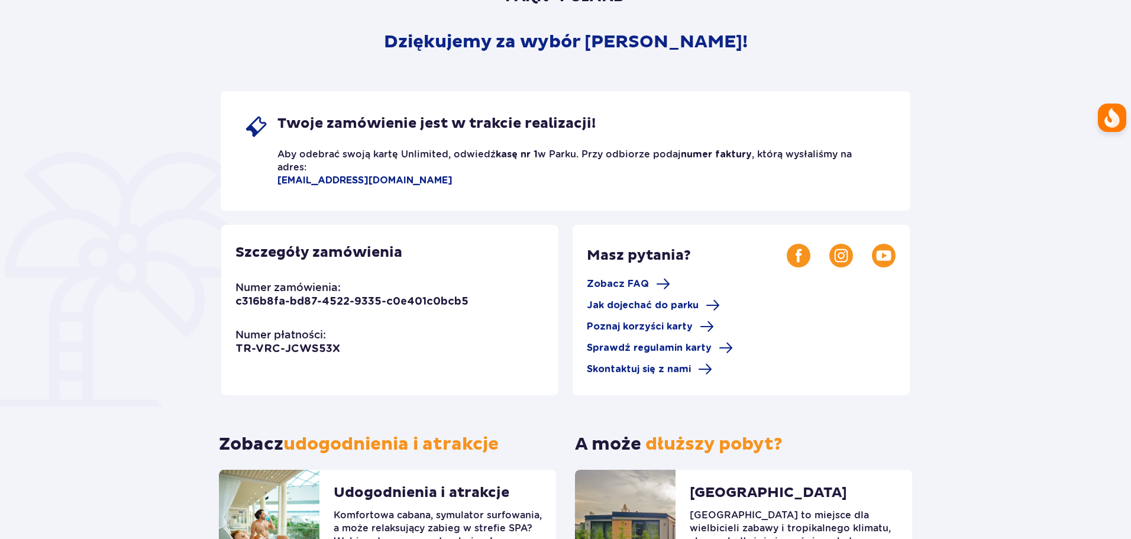
scroll to position [132, 0]
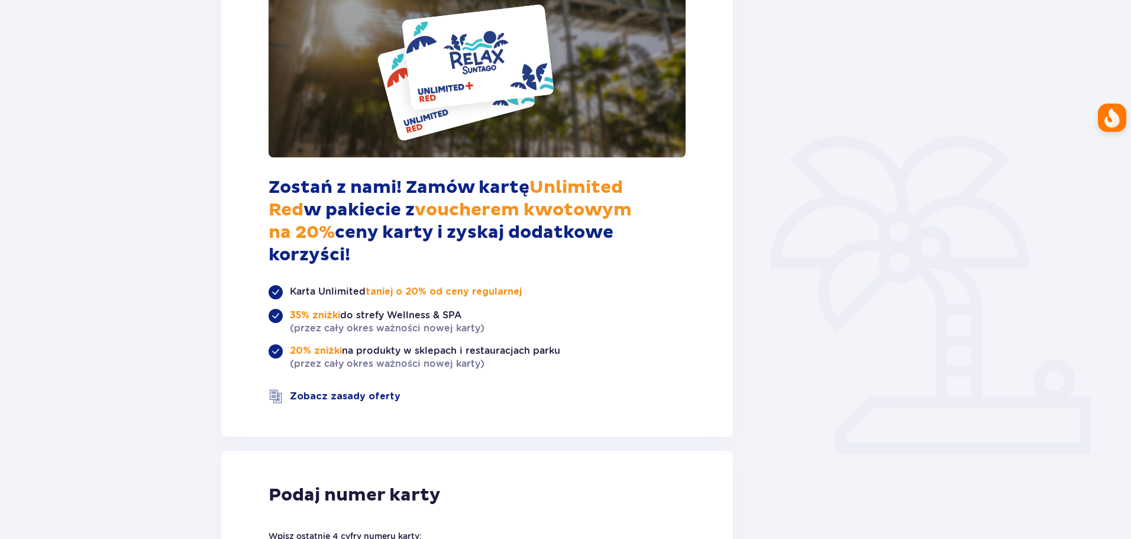
scroll to position [296, 0]
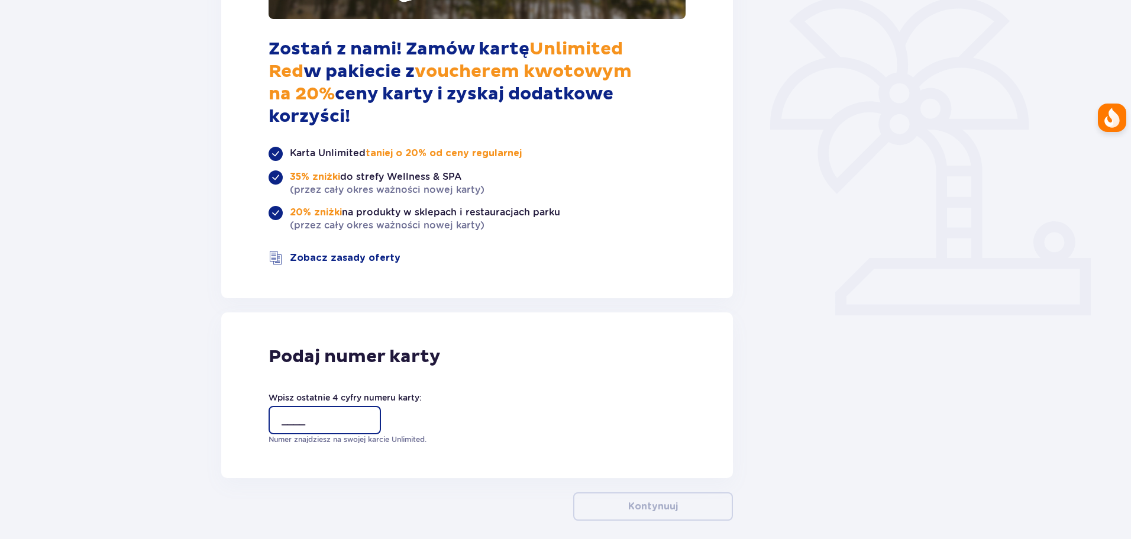
click at [284, 406] on input "____" at bounding box center [324, 420] width 112 height 28
type input "0240"
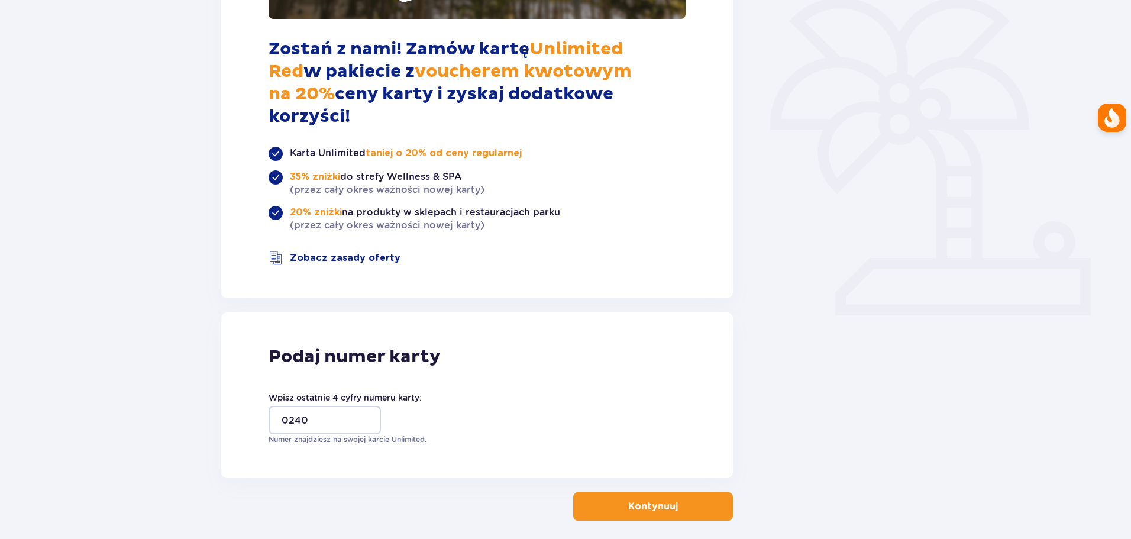
click at [632, 500] on p "Kontynuuj" at bounding box center [653, 506] width 50 height 13
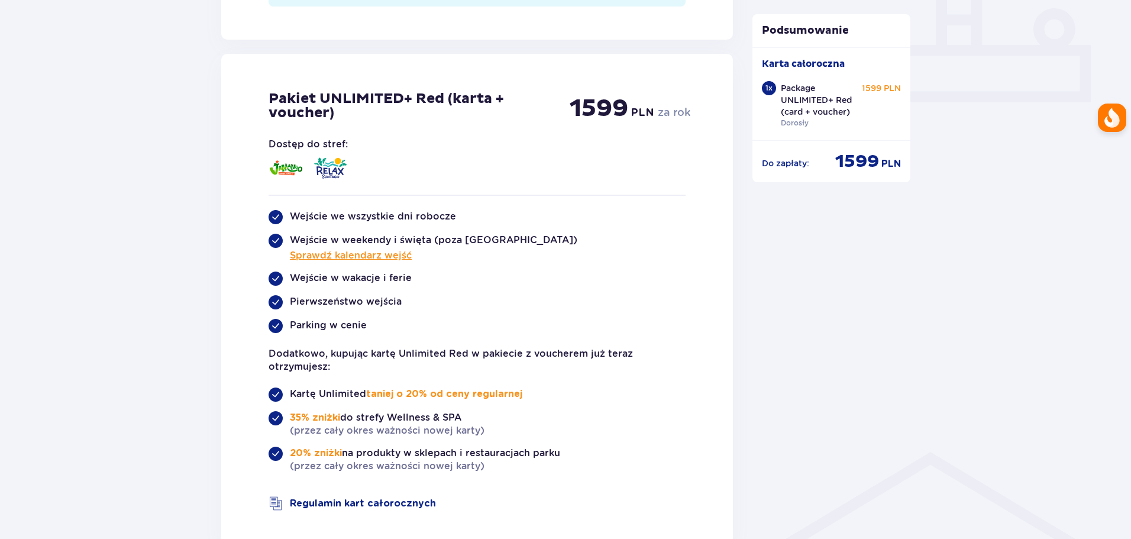
scroll to position [627, 0]
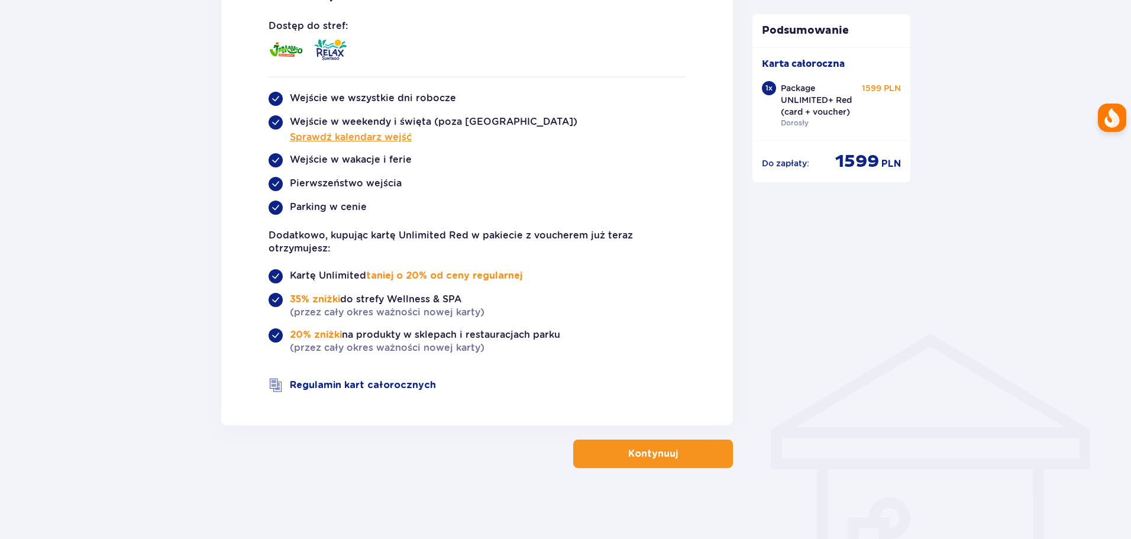
click at [676, 454] on span "button" at bounding box center [680, 453] width 14 height 14
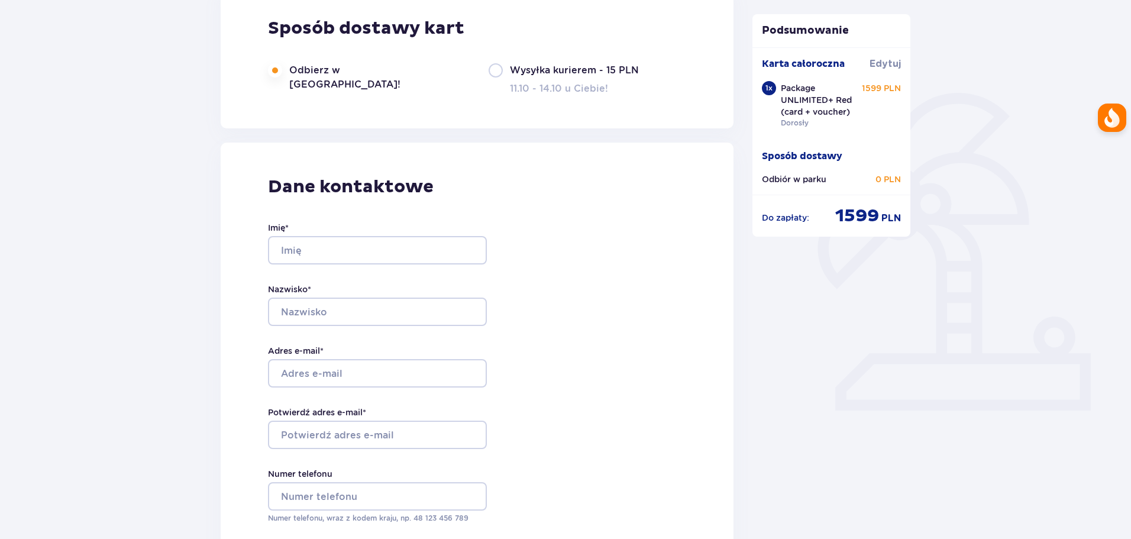
type input "Bogusław"
type input "[PERSON_NAME]"
type input "[EMAIL_ADDRESS][PERSON_NAME][DOMAIN_NAME]"
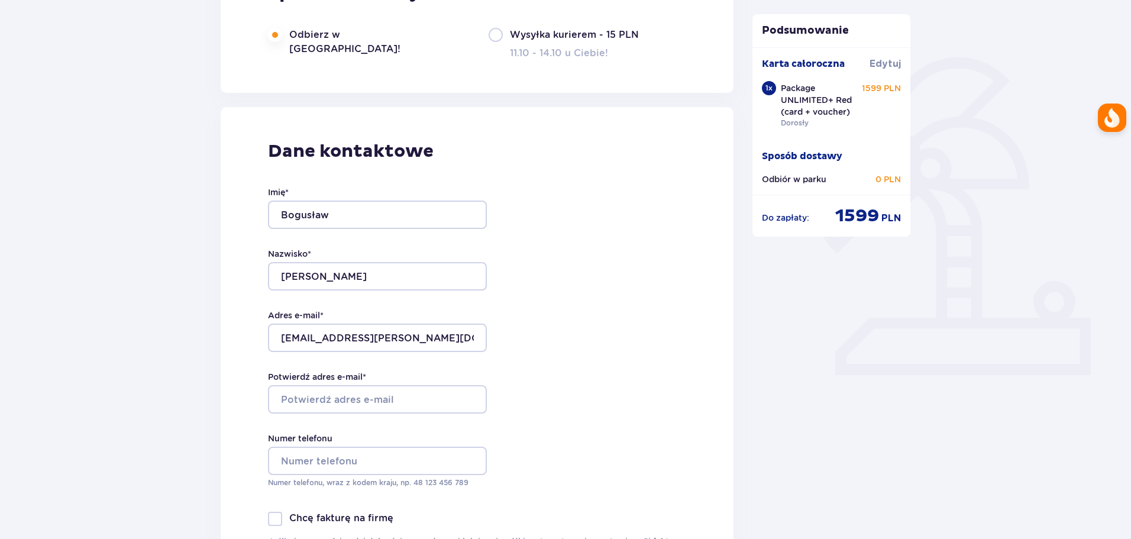
scroll to position [237, 0]
drag, startPoint x: 411, startPoint y: 329, endPoint x: 226, endPoint y: 320, distance: 184.7
click at [226, 320] on div "Dane kontaktowe Imię * [PERSON_NAME] * [PERSON_NAME] Adres e-mail * [EMAIL_ADDR…" at bounding box center [477, 354] width 513 height 497
click at [390, 397] on input "Potwierdź adres e-mail *" at bounding box center [377, 398] width 219 height 28
paste input "[EMAIL_ADDRESS][PERSON_NAME][DOMAIN_NAME]"
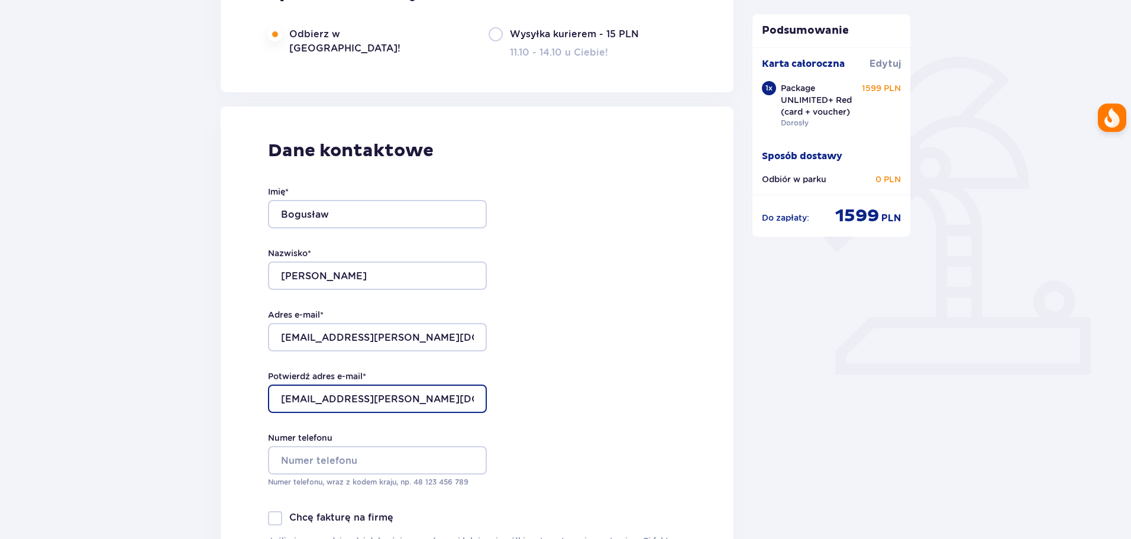
type input "[EMAIL_ADDRESS][PERSON_NAME][DOMAIN_NAME]"
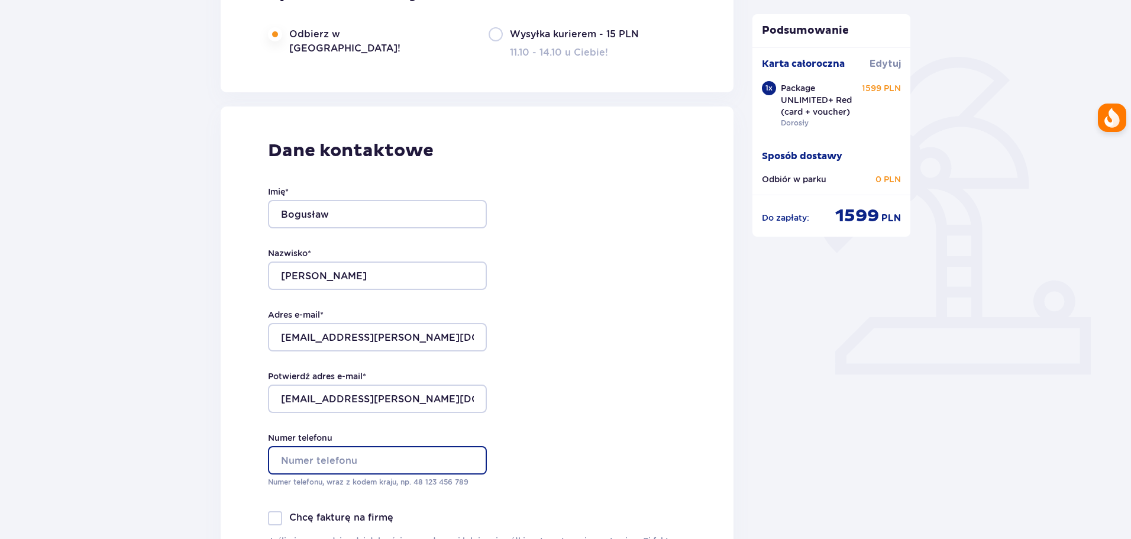
click at [331, 457] on input "Numer telefonu" at bounding box center [377, 460] width 219 height 28
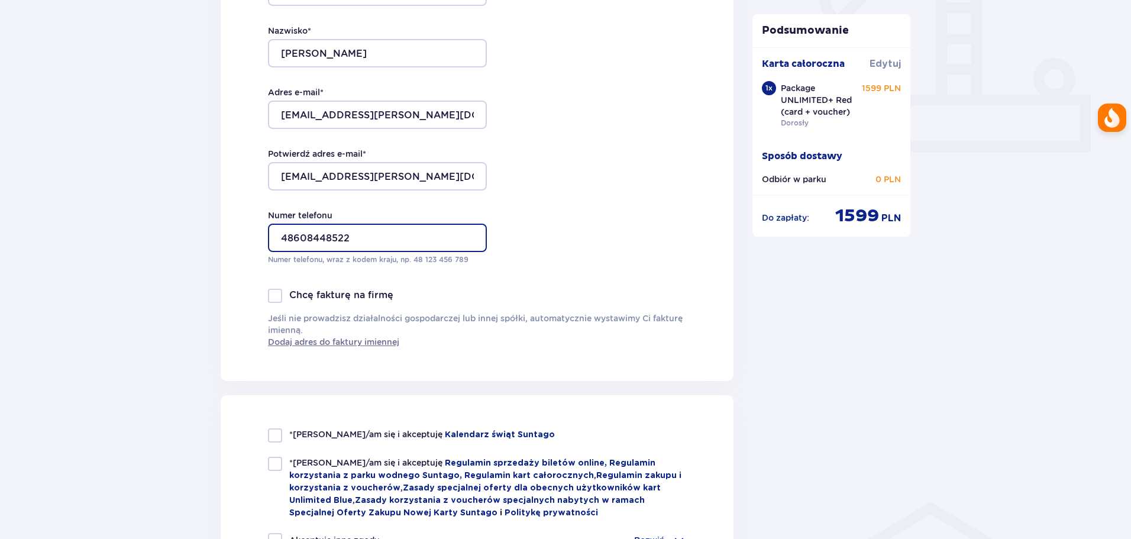
scroll to position [532, 0]
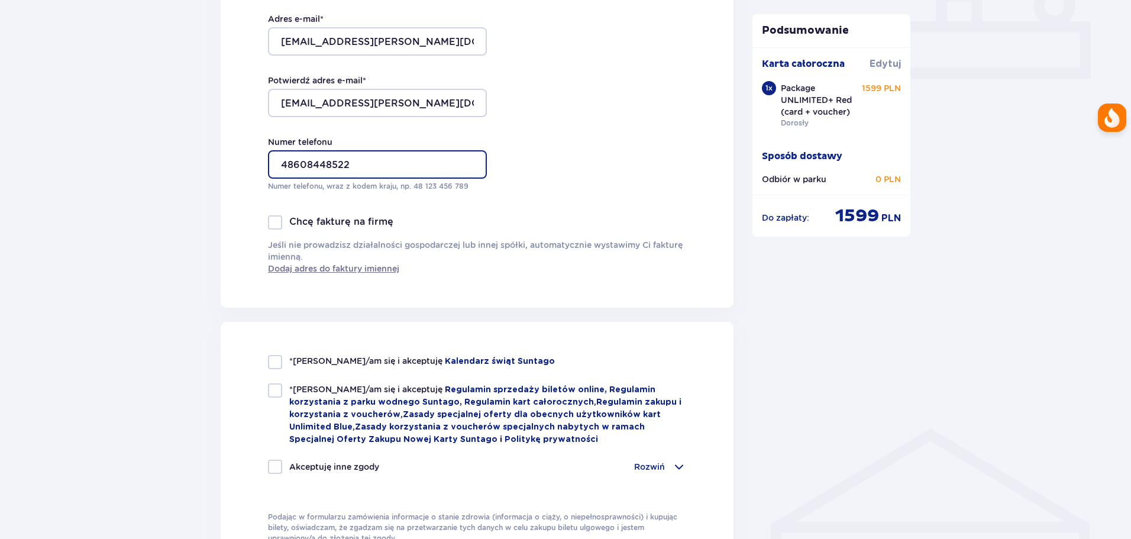
type input "48608448522"
click at [270, 363] on div at bounding box center [275, 362] width 14 height 14
checkbox input "true"
click at [277, 390] on div at bounding box center [275, 390] width 14 height 14
checkbox input "true"
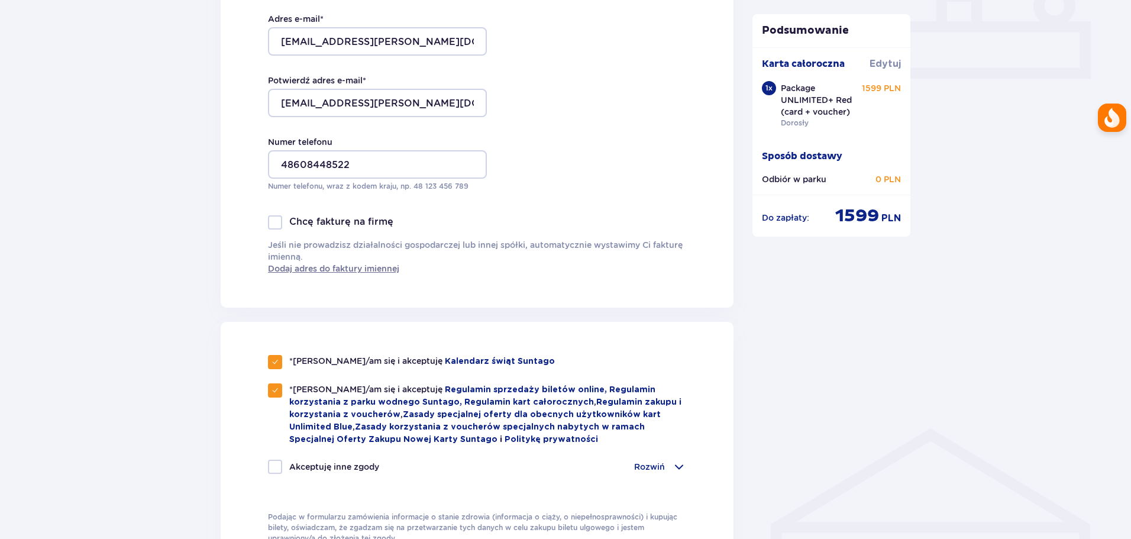
click at [276, 461] on div at bounding box center [275, 466] width 14 height 14
checkbox input "true"
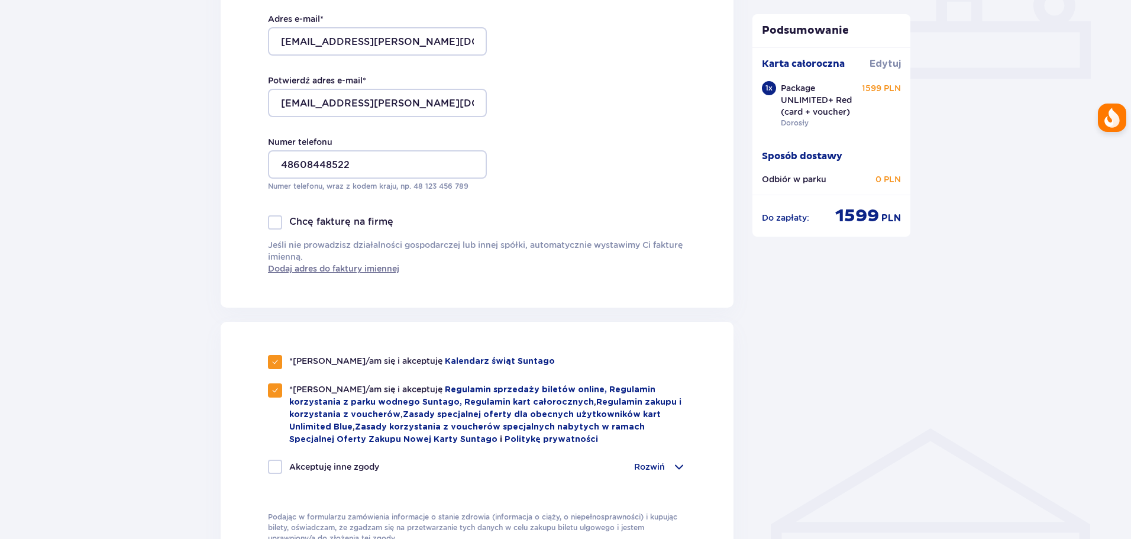
checkbox input "true"
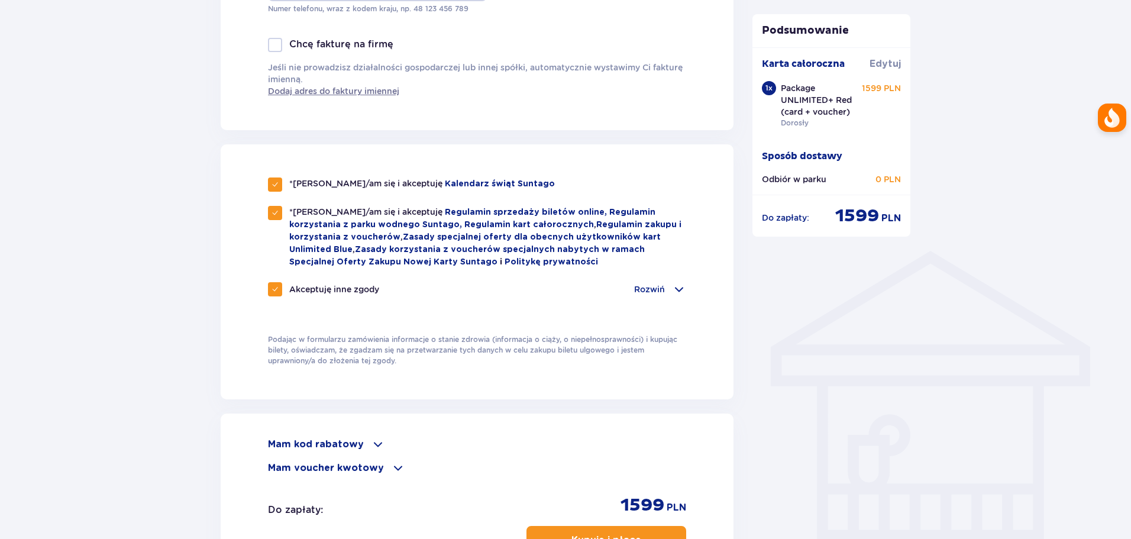
scroll to position [887, 0]
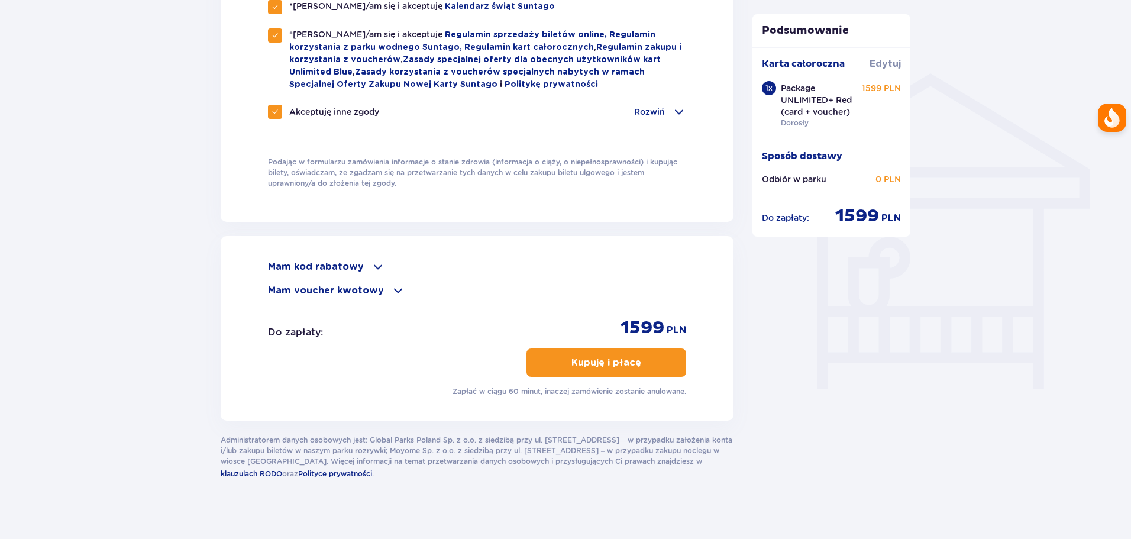
click at [619, 357] on p "Kupuję i płacę" at bounding box center [606, 362] width 70 height 13
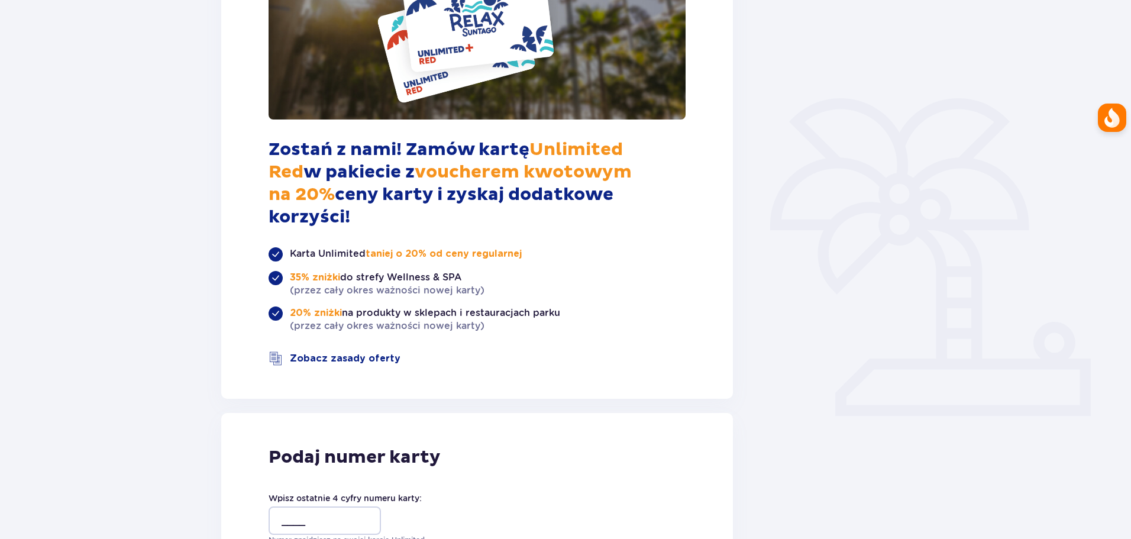
scroll to position [177, 0]
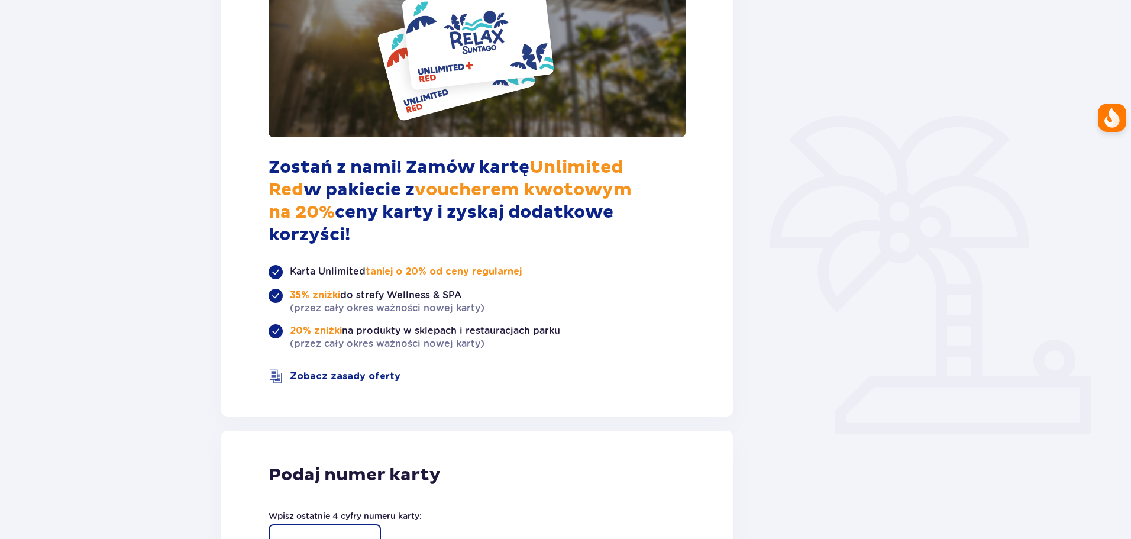
click at [282, 524] on input "____" at bounding box center [324, 538] width 112 height 28
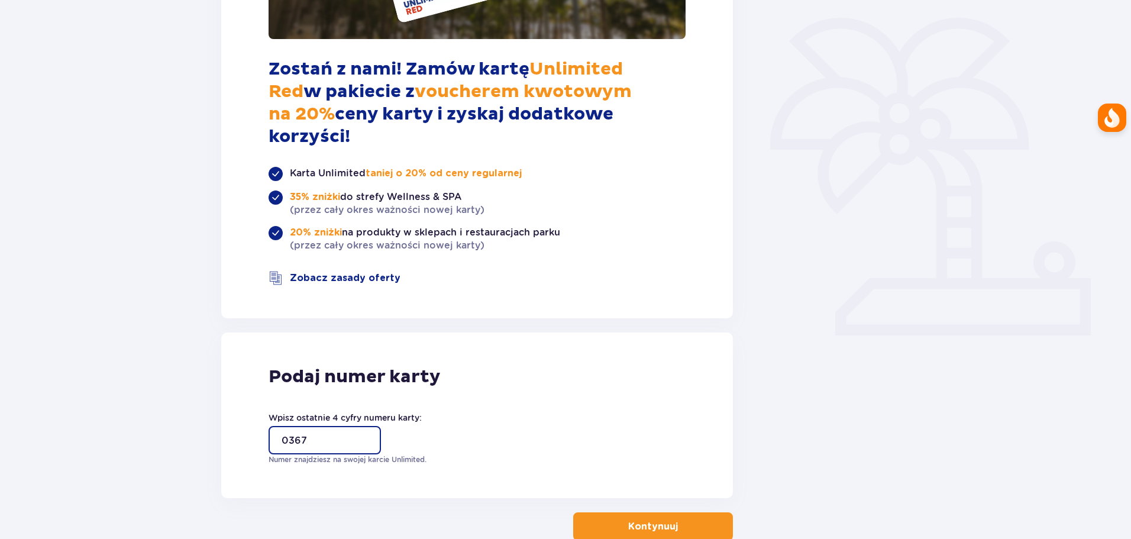
scroll to position [326, 0]
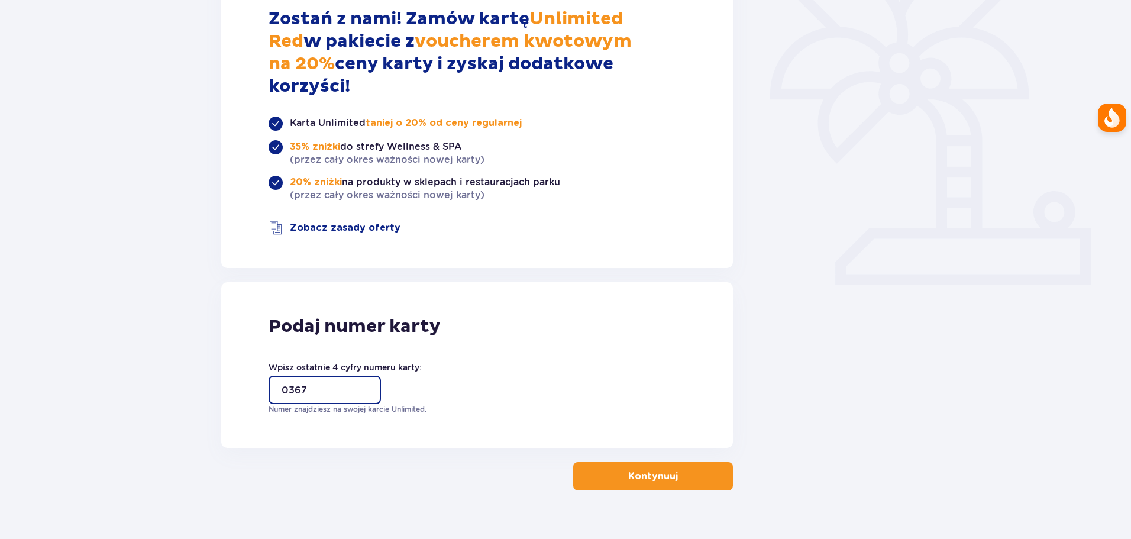
type input "0367"
click at [653, 469] on p "Kontynuuj" at bounding box center [653, 475] width 50 height 13
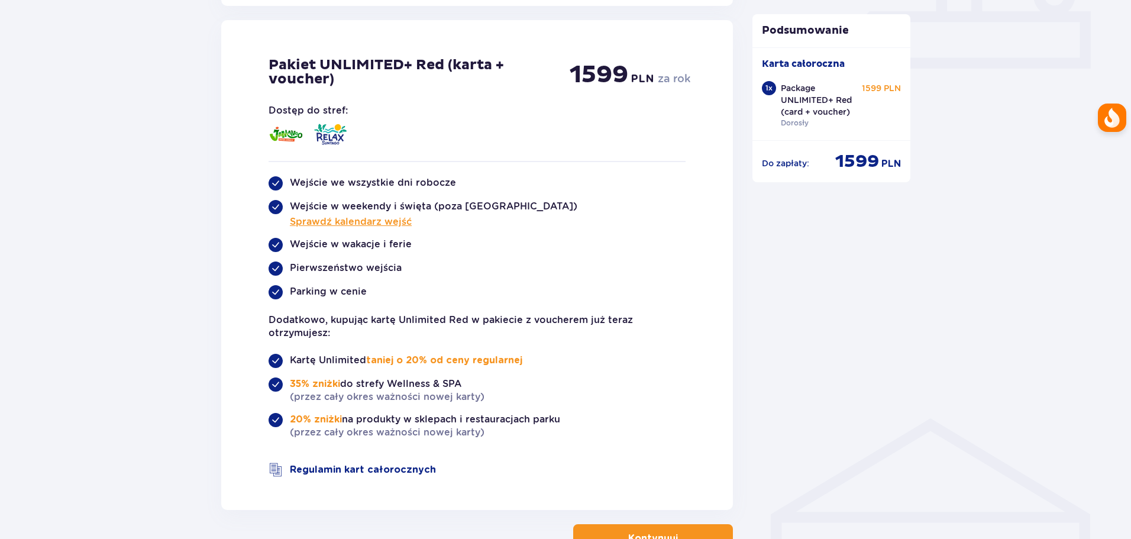
scroll to position [568, 0]
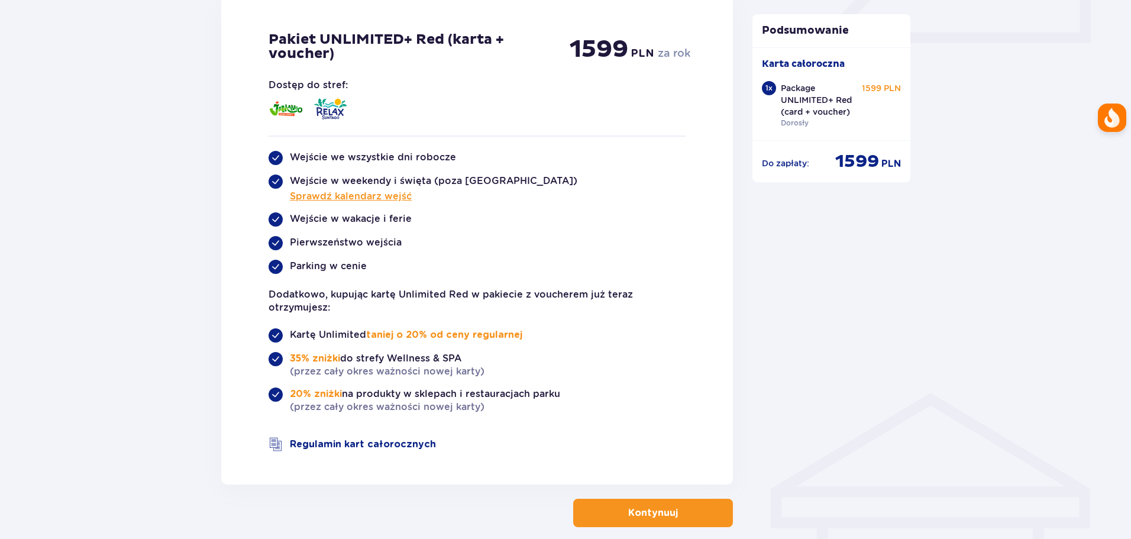
click at [652, 510] on p "Kontynuuj" at bounding box center [653, 512] width 50 height 13
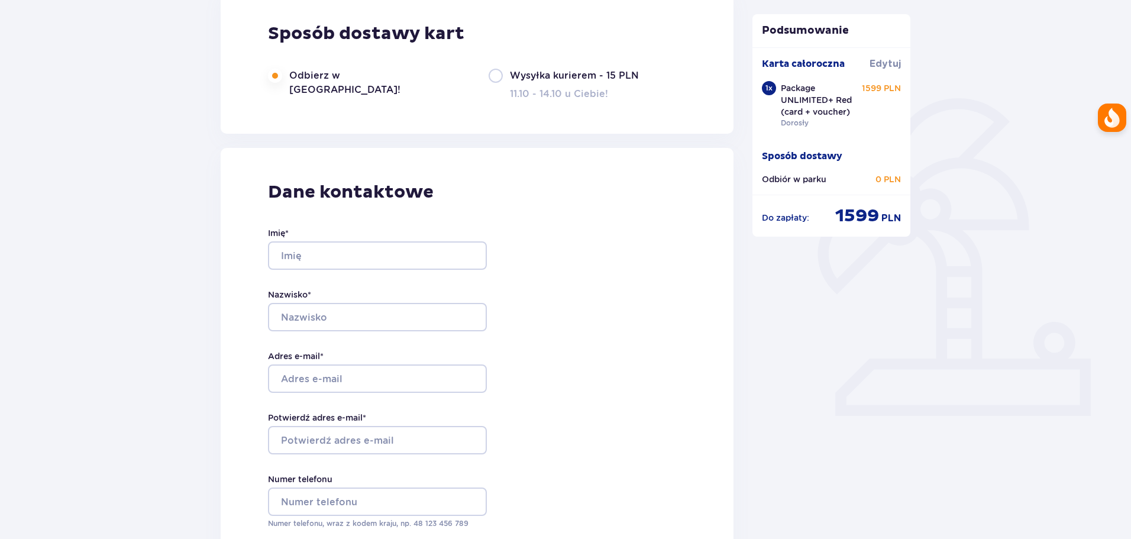
type input "Bogusław"
type input "[PERSON_NAME]"
type input "[EMAIL_ADDRESS][PERSON_NAME][DOMAIN_NAME]"
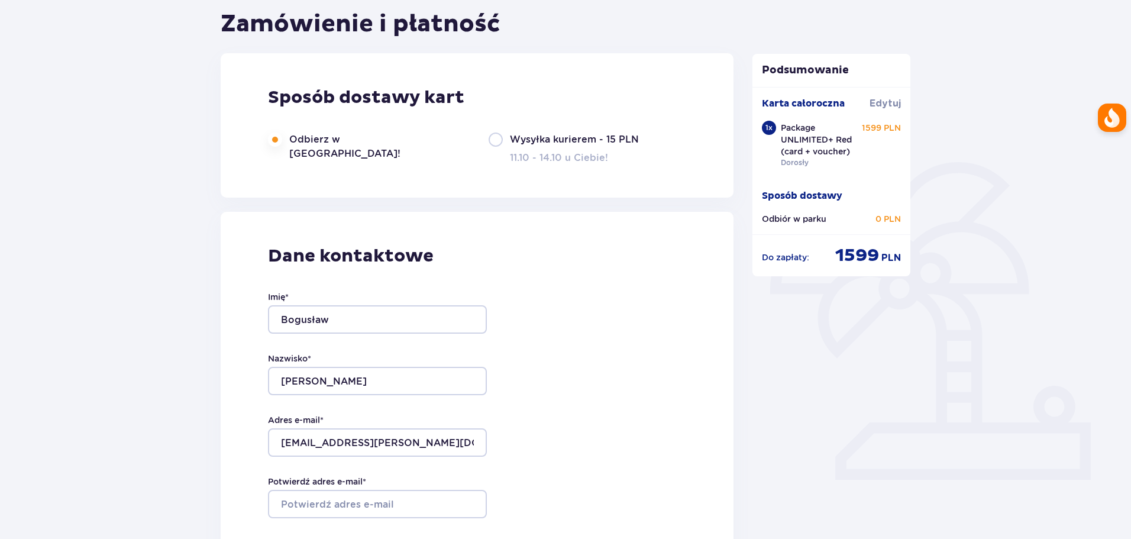
scroll to position [59, 0]
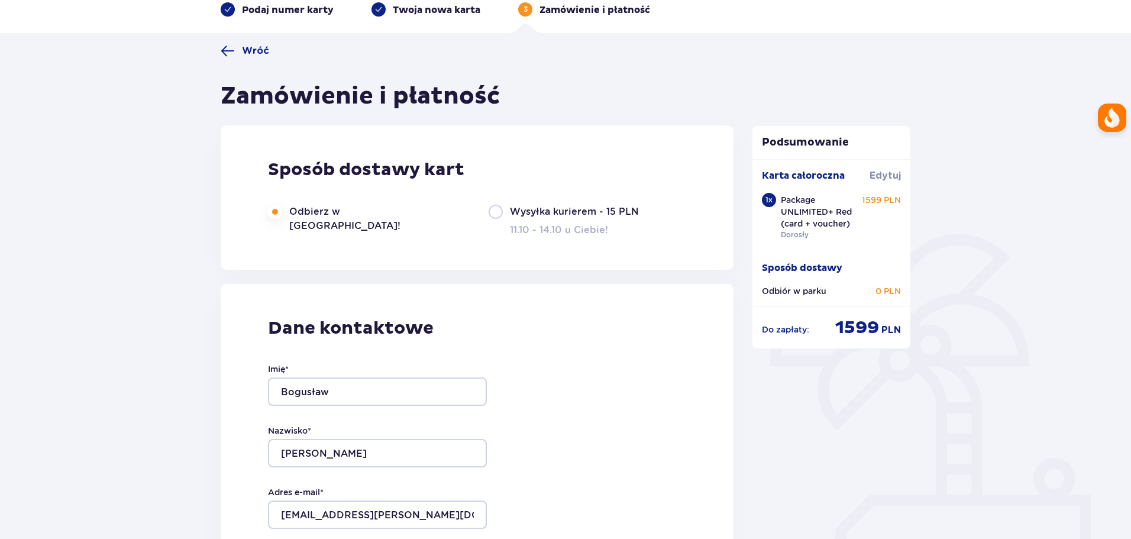
click at [891, 176] on button "Edytuj" at bounding box center [884, 175] width 31 height 13
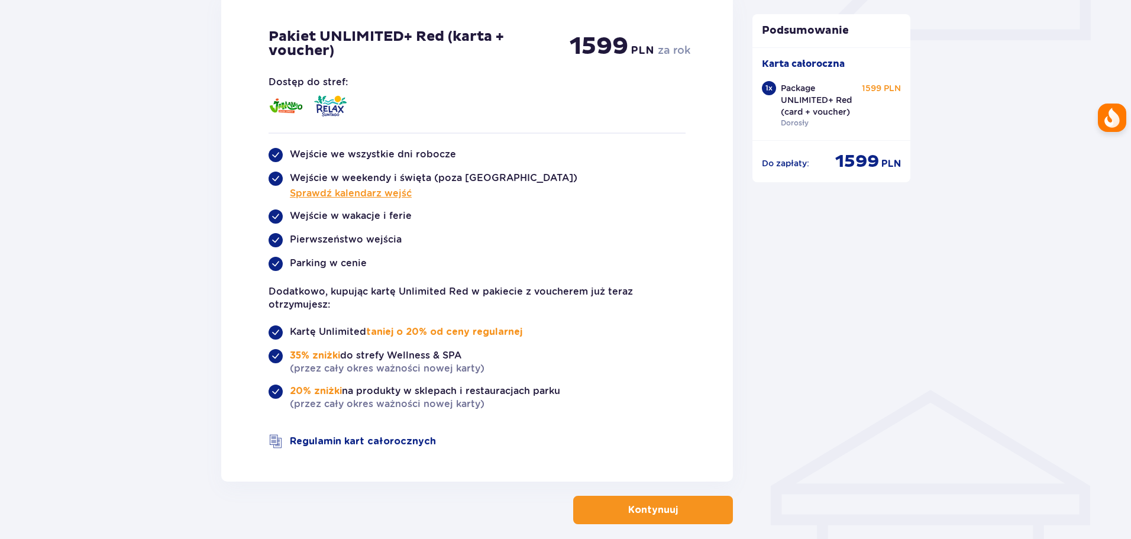
scroll to position [627, 0]
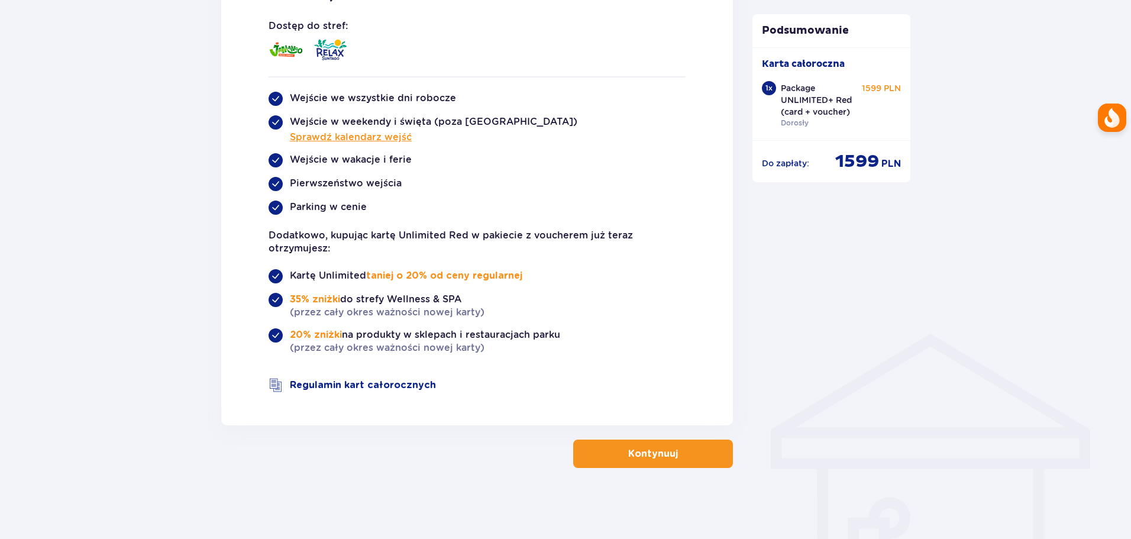
click at [660, 448] on p "Kontynuuj" at bounding box center [653, 453] width 50 height 13
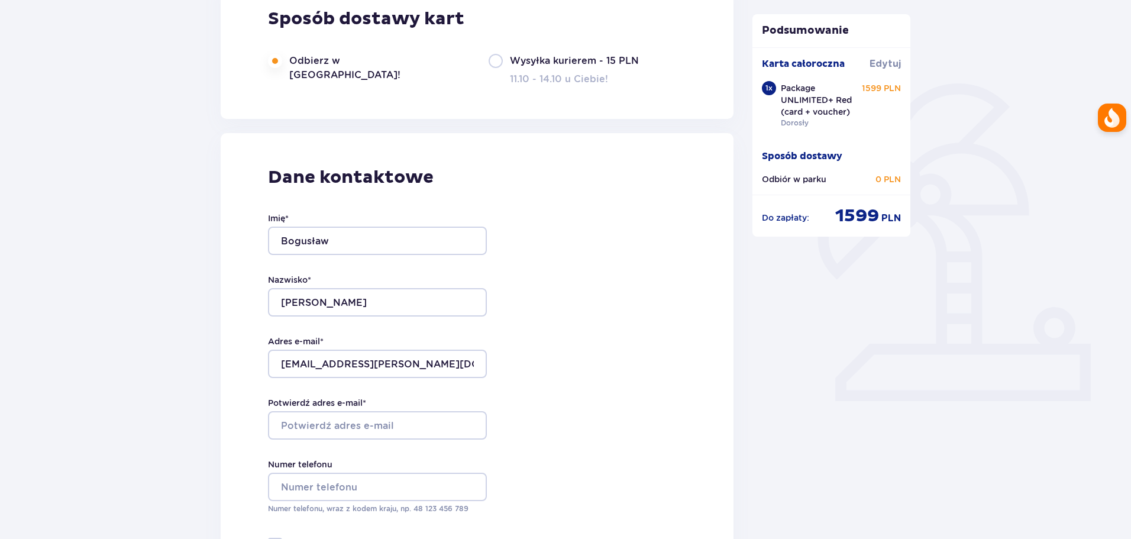
scroll to position [237, 0]
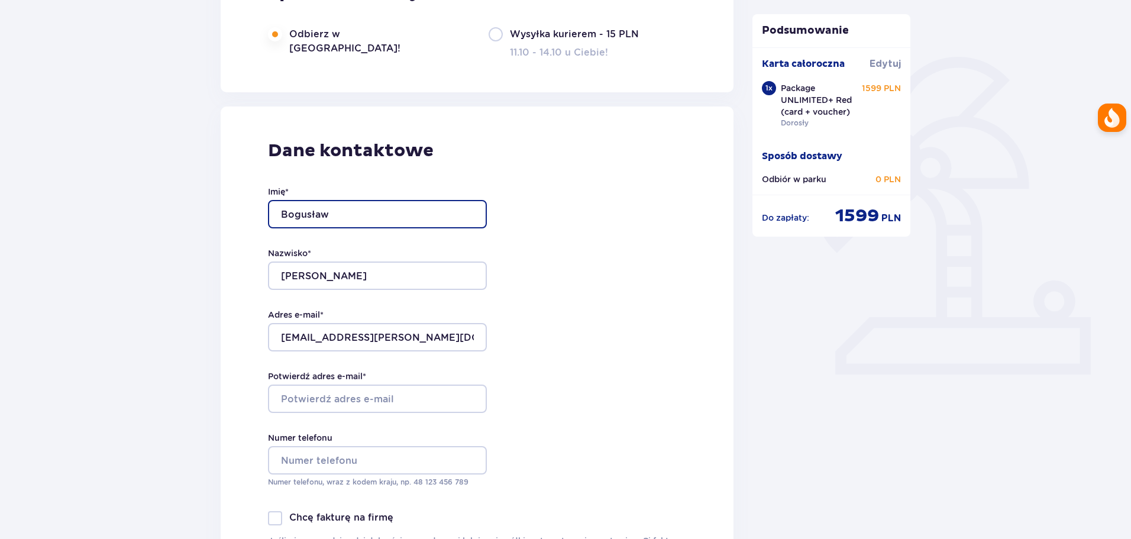
drag, startPoint x: 344, startPoint y: 215, endPoint x: 250, endPoint y: 211, distance: 94.7
click at [250, 211] on div "Dane kontaktowe Imię * Bogusław Nazwisko * Tober Adres e-mail * boguslaw.tober@…" at bounding box center [477, 354] width 513 height 497
type input "Michał"
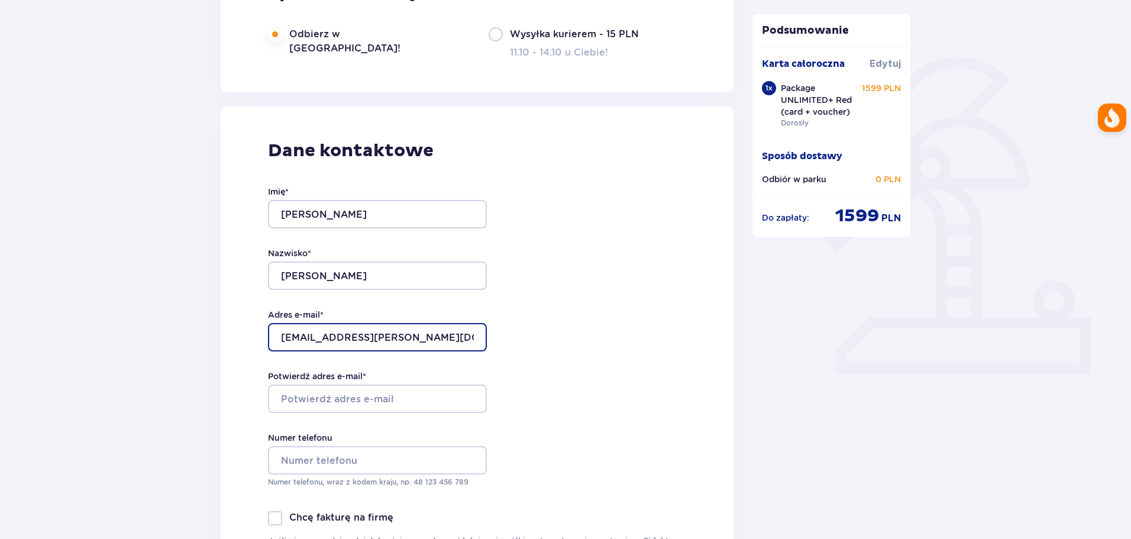
drag, startPoint x: 426, startPoint y: 337, endPoint x: 192, endPoint y: 305, distance: 236.3
click at [192, 305] on div "Wróć Zamówienie i płatność Sposób dostawy kart Odbierz w Parku - za darmo! Wysy…" at bounding box center [565, 528] width 1131 height 1345
drag, startPoint x: 384, startPoint y: 326, endPoint x: 216, endPoint y: 307, distance: 168.4
click at [216, 307] on div "Wróć Zamówienie i płatność Sposób dostawy kart Odbierz w Parku - za darmo! Wysy…" at bounding box center [477, 498] width 532 height 1264
type input "[EMAIL_ADDRESS][PERSON_NAME][DOMAIN_NAME]"
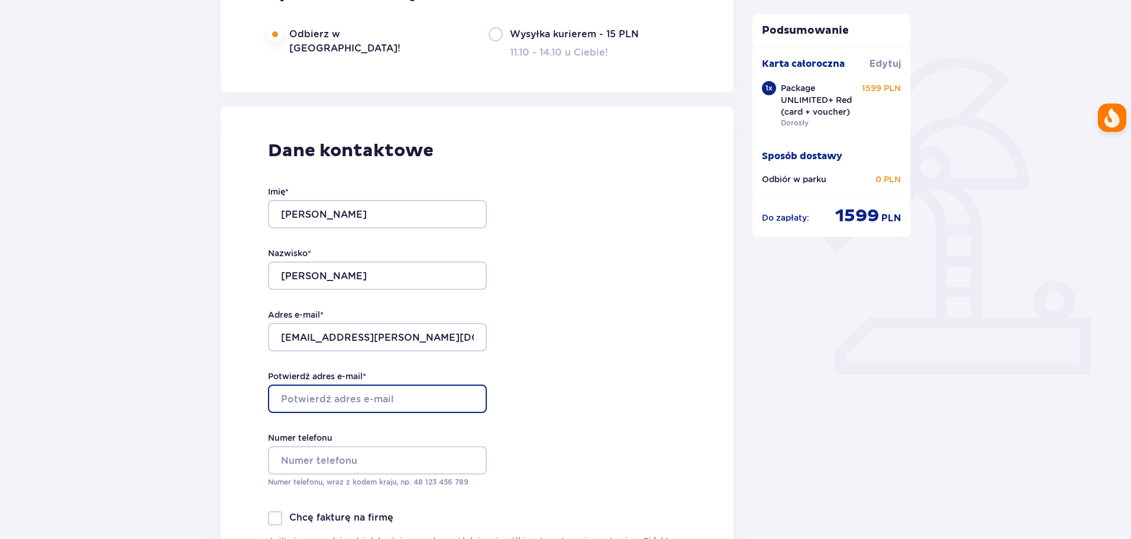
click at [302, 394] on input "Potwierdź adres e-mail *" at bounding box center [377, 398] width 219 height 28
paste input "[EMAIL_ADDRESS][PERSON_NAME][DOMAIN_NAME]"
type input "[EMAIL_ADDRESS][PERSON_NAME][DOMAIN_NAME]"
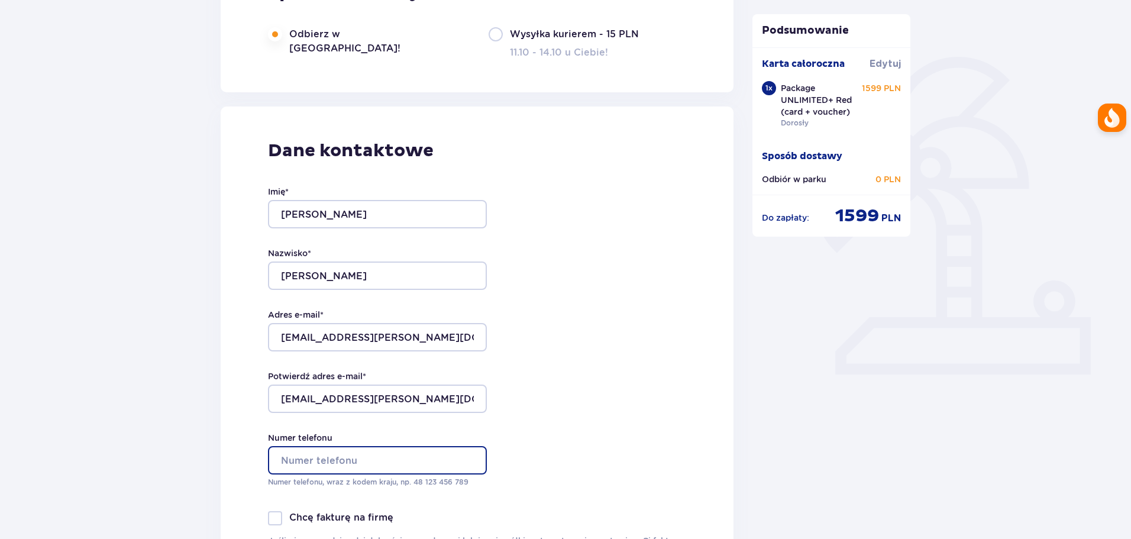
click at [296, 460] on input "Numer telefonu" at bounding box center [377, 460] width 219 height 28
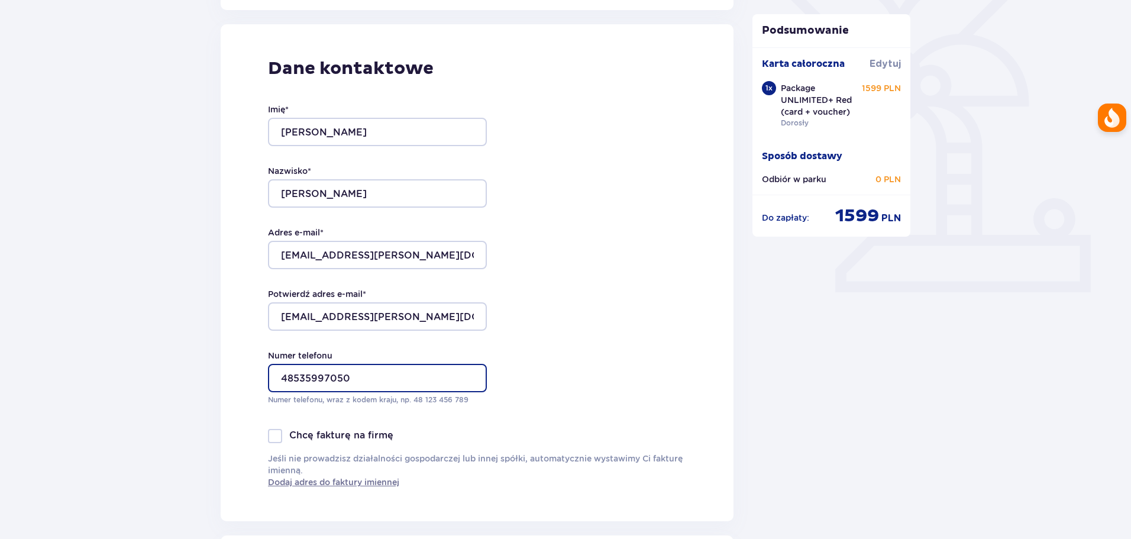
scroll to position [414, 0]
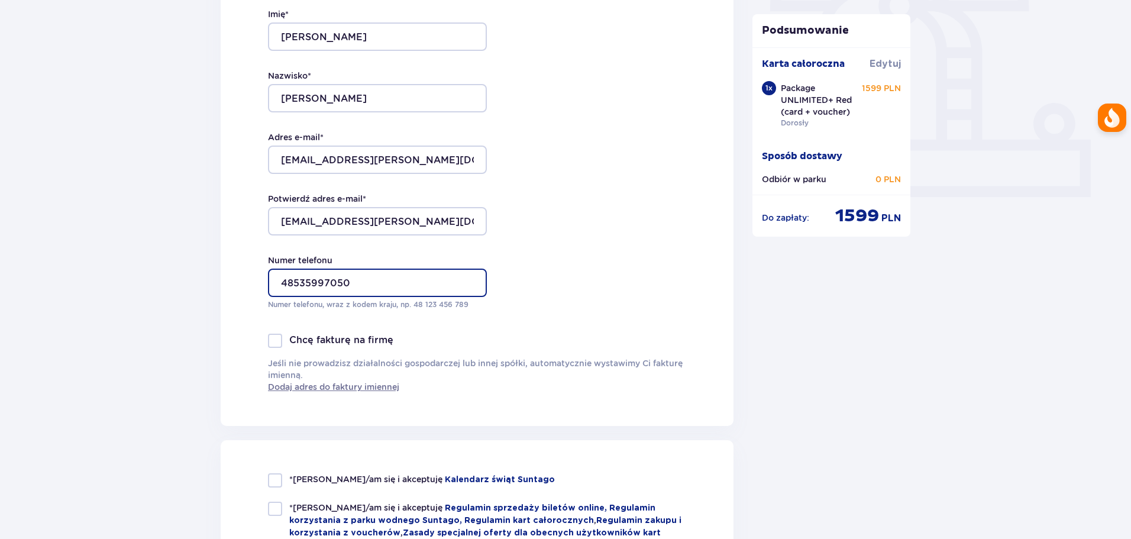
type input "48535997050"
click at [539, 293] on div "Dane kontaktowe Imię * Michał Nazwisko * Tober Adres e-mail * michal.l.tober@gm…" at bounding box center [477, 177] width 513 height 497
click at [546, 292] on div "Dane kontaktowe Imię * Michał Nazwisko * Tober Adres e-mail * michal.l.tober@gm…" at bounding box center [477, 177] width 513 height 497
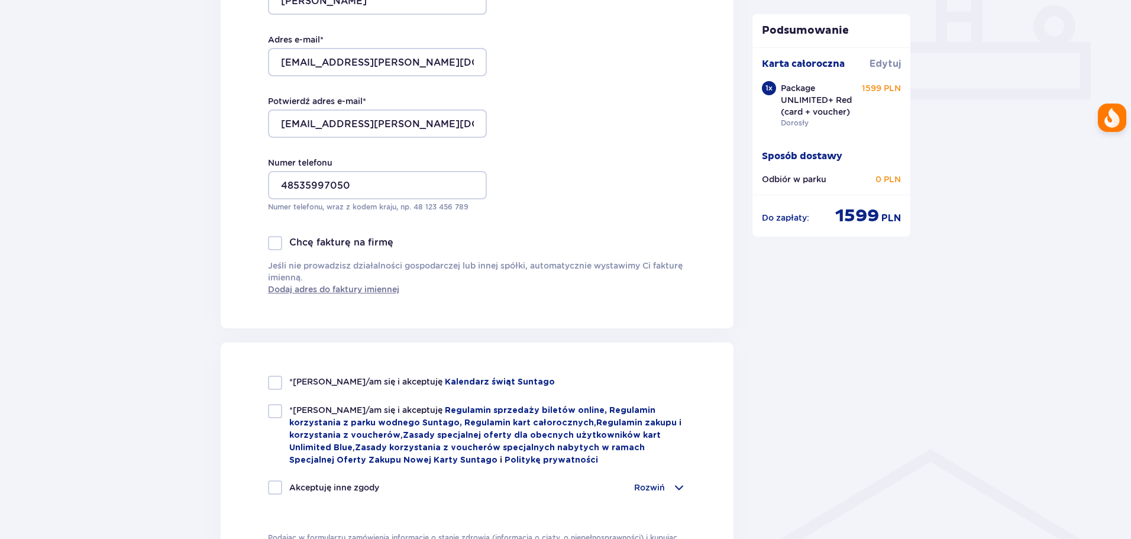
scroll to position [650, 0]
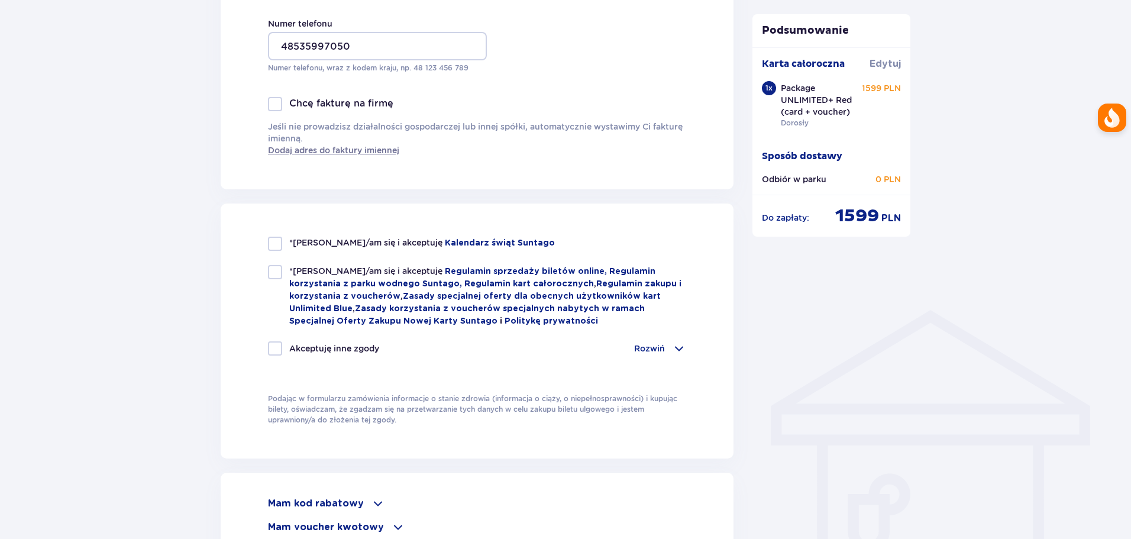
click at [276, 242] on div at bounding box center [275, 244] width 14 height 14
checkbox input "true"
click at [270, 267] on div at bounding box center [275, 272] width 14 height 14
checkbox input "true"
click at [277, 345] on div at bounding box center [275, 348] width 14 height 14
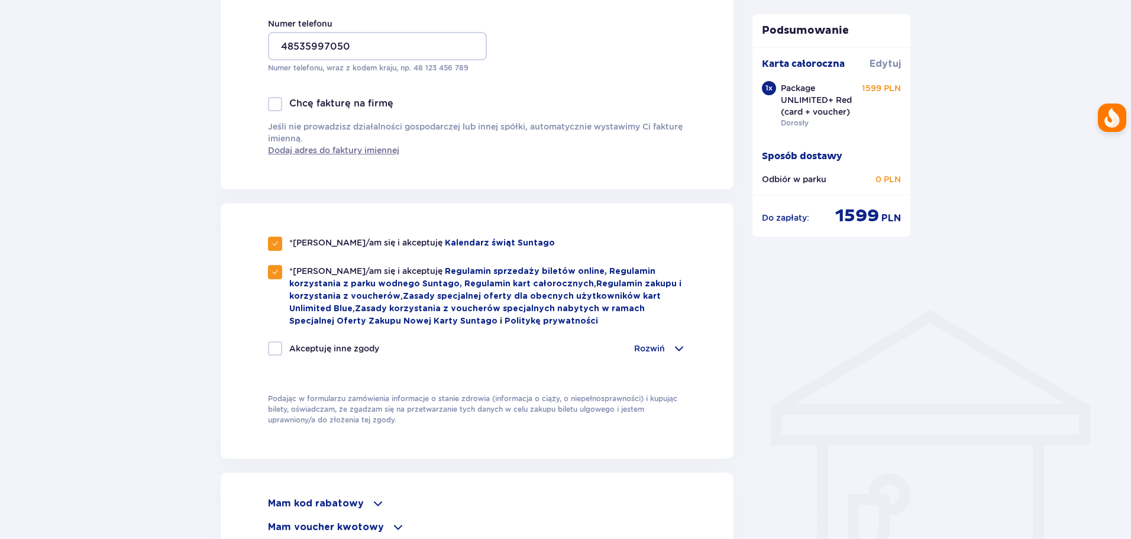
checkbox input "true"
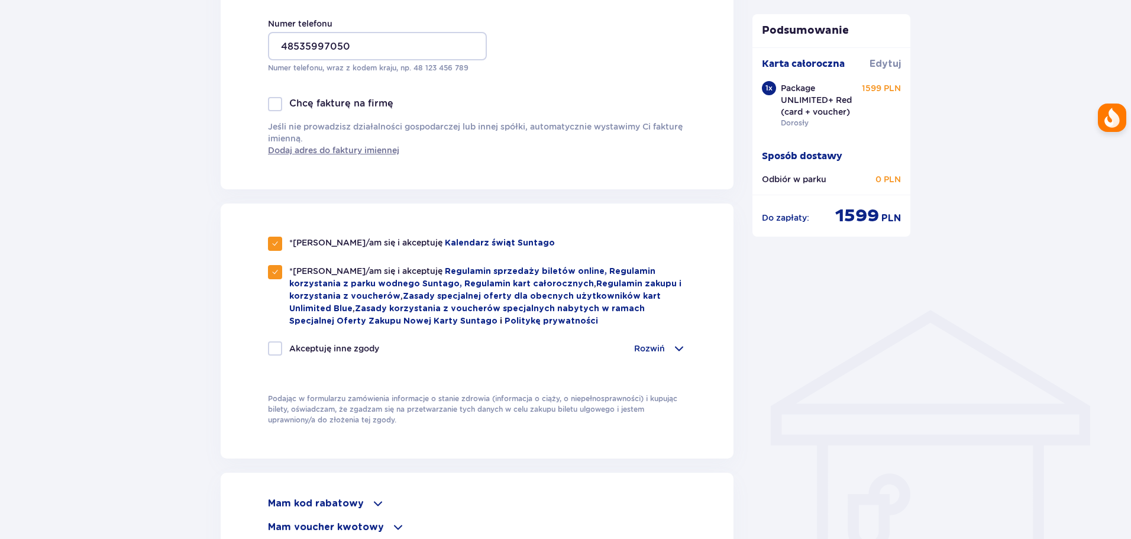
checkbox input "true"
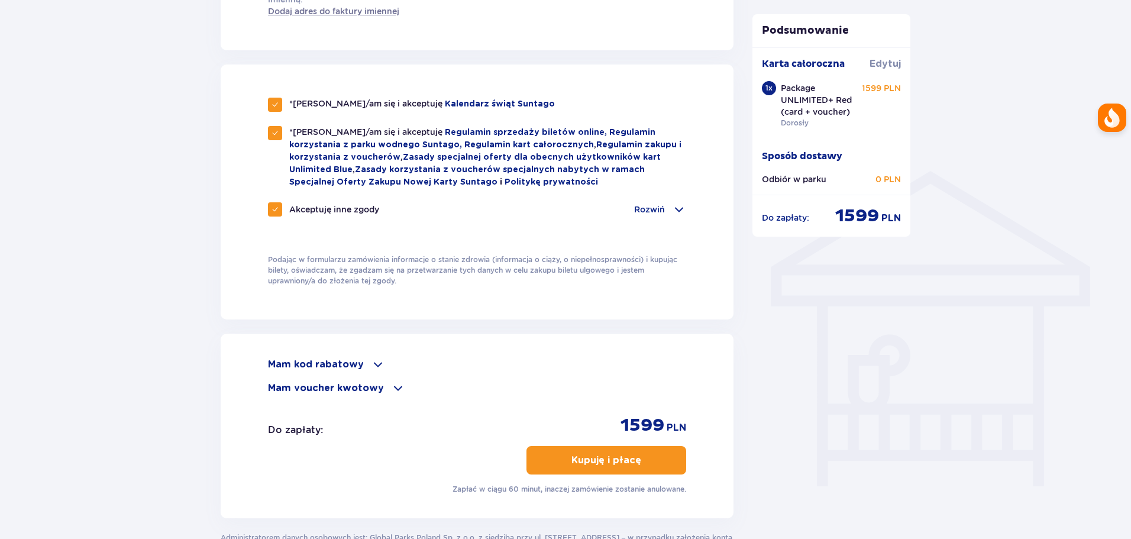
scroll to position [837, 0]
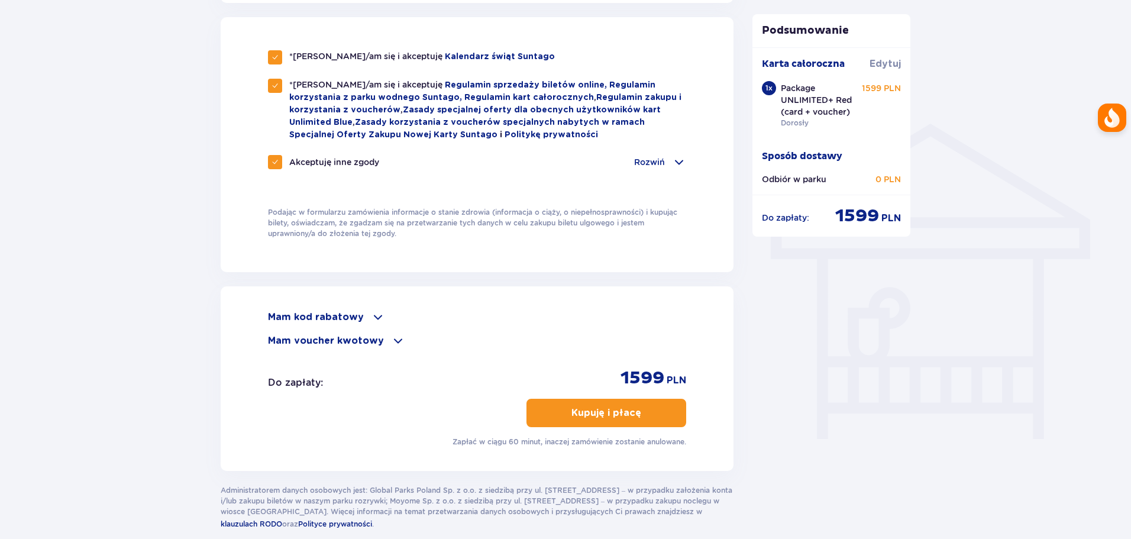
click at [627, 416] on p "Kupuję i płacę" at bounding box center [606, 412] width 70 height 13
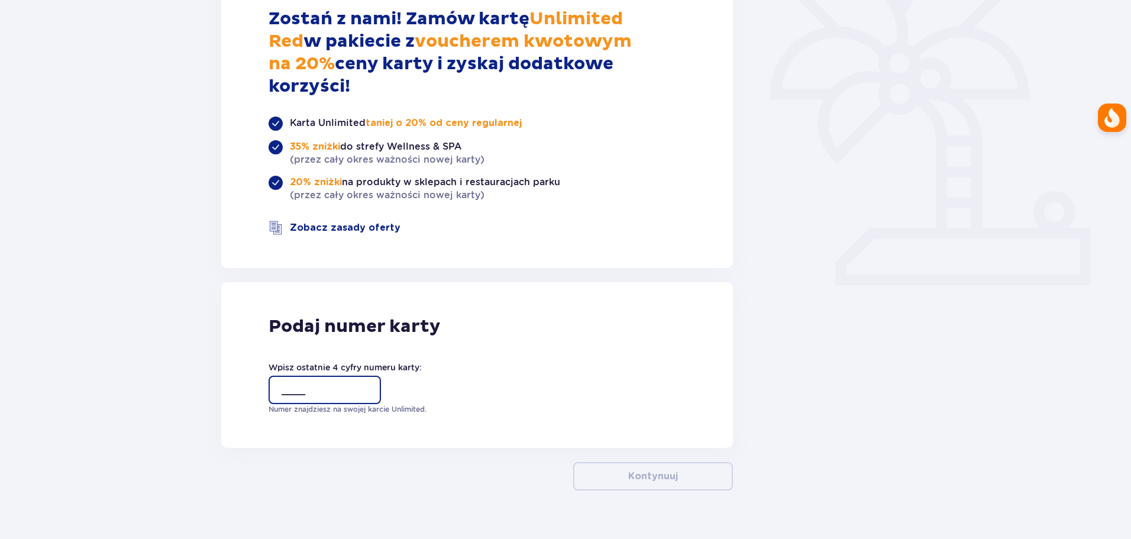
click at [302, 375] on input "____" at bounding box center [324, 389] width 112 height 28
type input "0240"
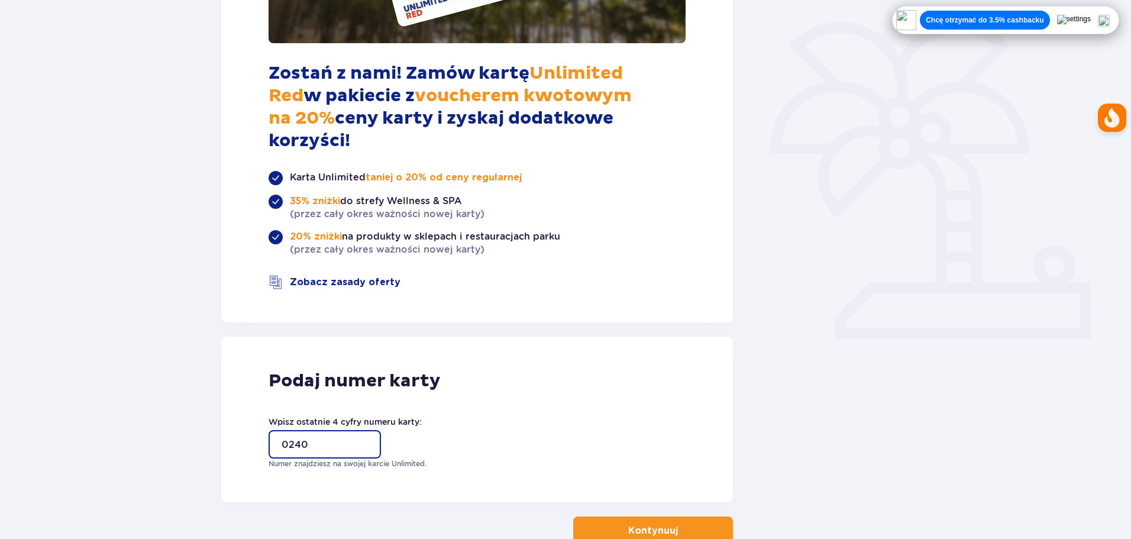
scroll to position [267, 0]
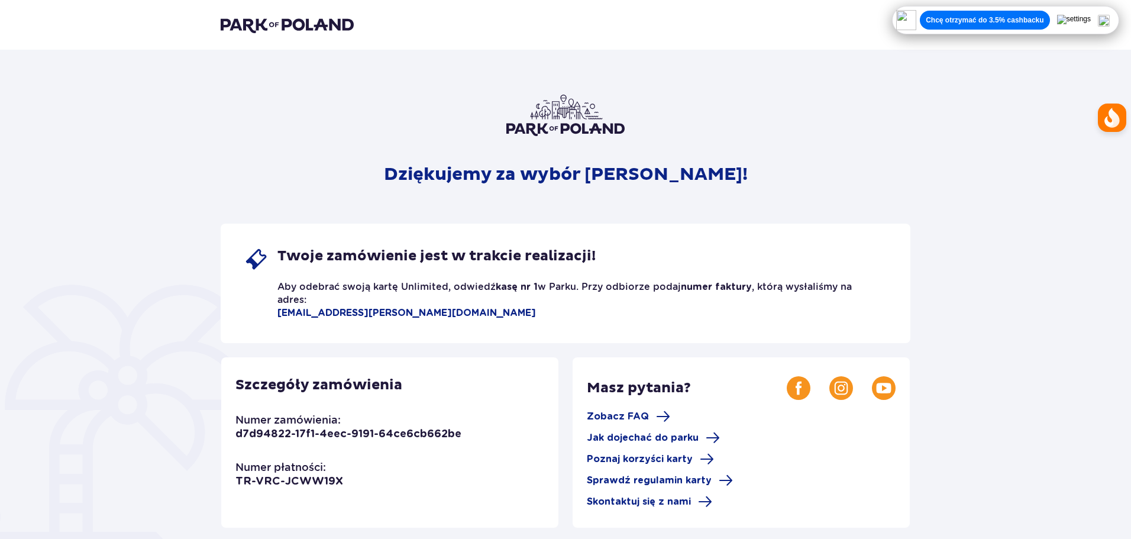
click at [802, 122] on div "Dziękujemy za wybór [PERSON_NAME]! Twoje zamówienie jest w trakcie realizacji! …" at bounding box center [565, 413] width 689 height 636
click at [1109, 20] on img at bounding box center [1103, 21] width 12 height 12
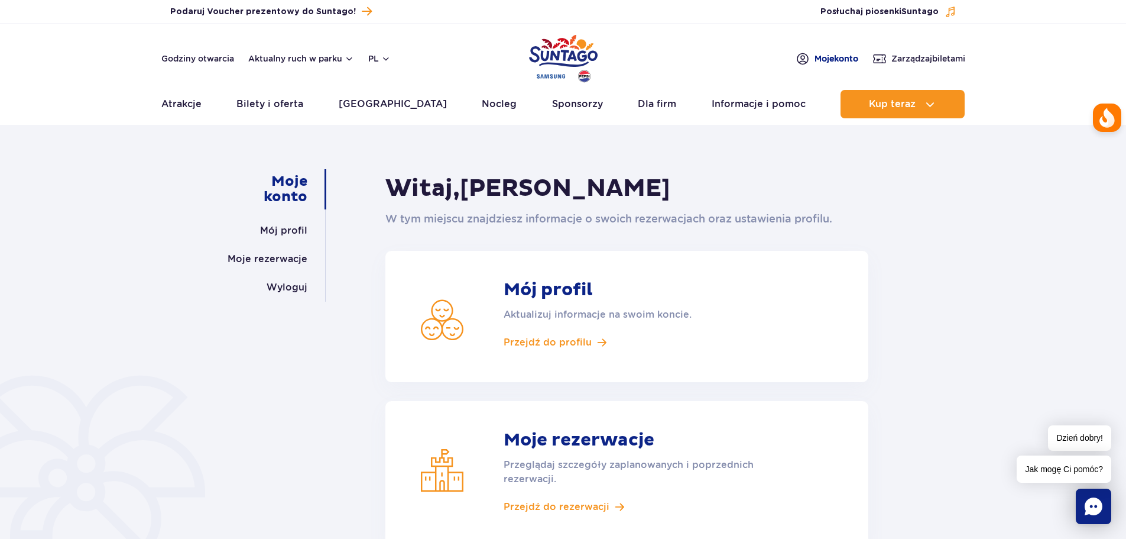
click at [831, 56] on span "Moje konto" at bounding box center [837, 59] width 44 height 12
click at [264, 257] on link "Moje rezerwacje" at bounding box center [268, 259] width 80 height 28
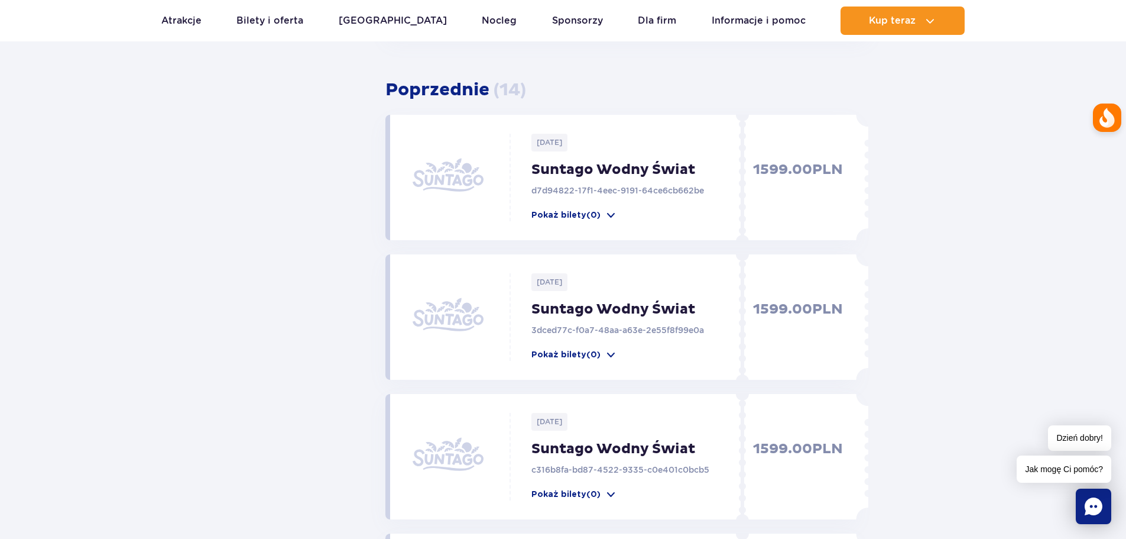
scroll to position [177, 0]
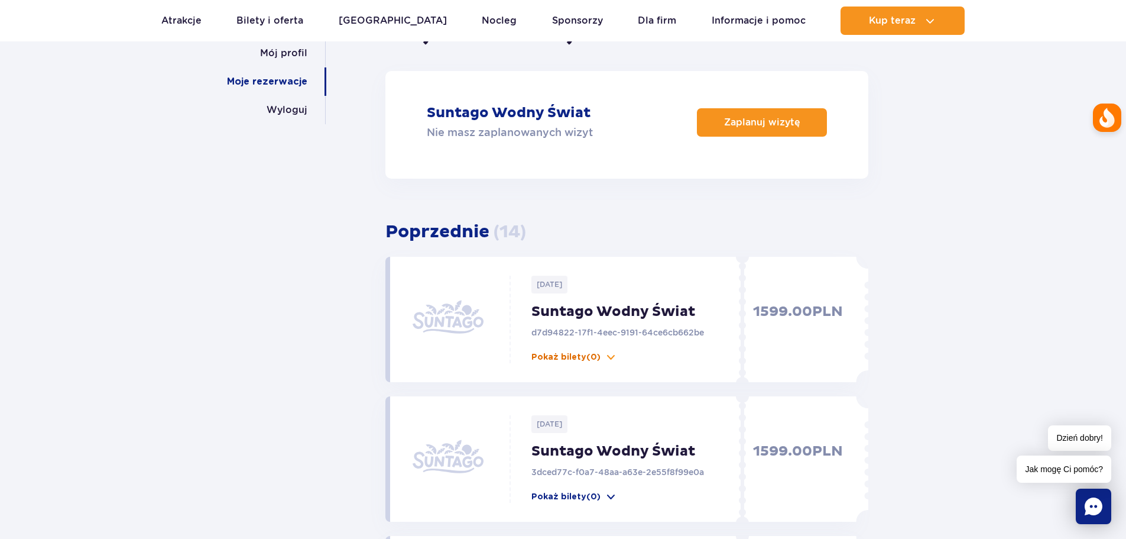
click at [574, 359] on p "Pokaż bilety (0)" at bounding box center [566, 357] width 69 height 12
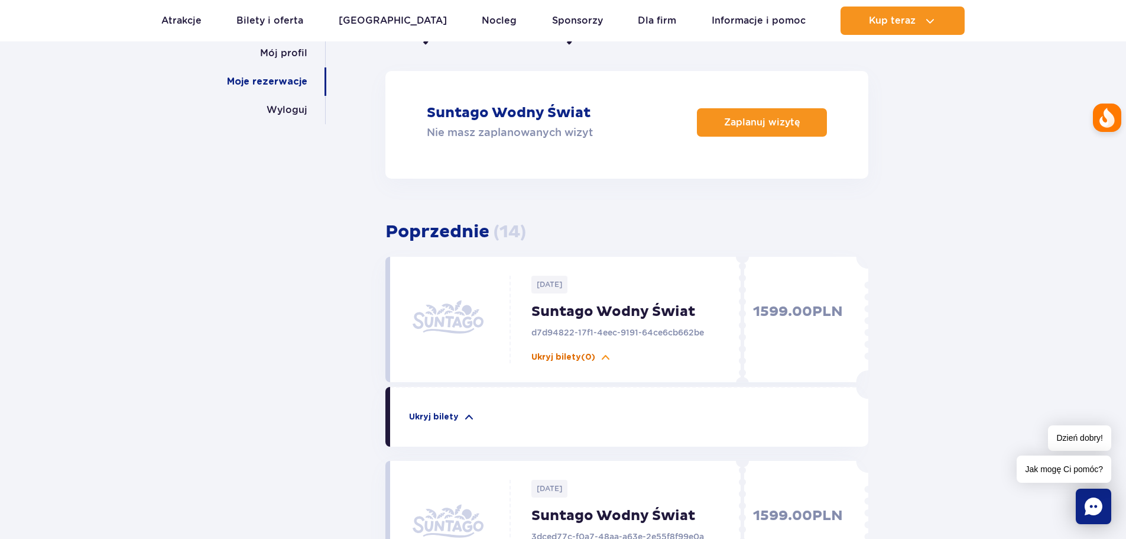
click at [574, 359] on p "Ukryj bilety (0)" at bounding box center [564, 357] width 64 height 12
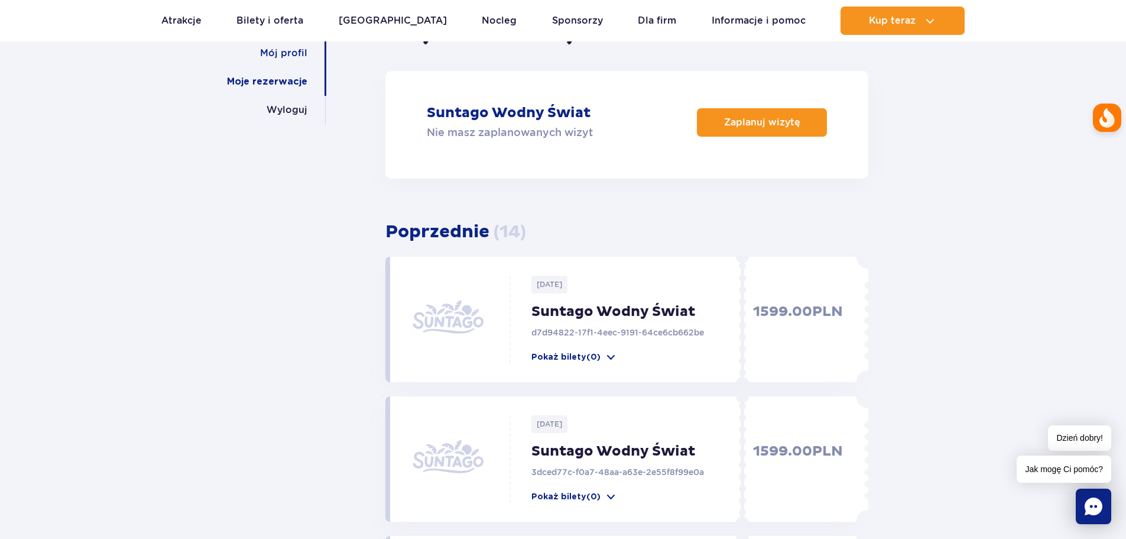
click at [271, 57] on link "Mój profil" at bounding box center [283, 53] width 47 height 28
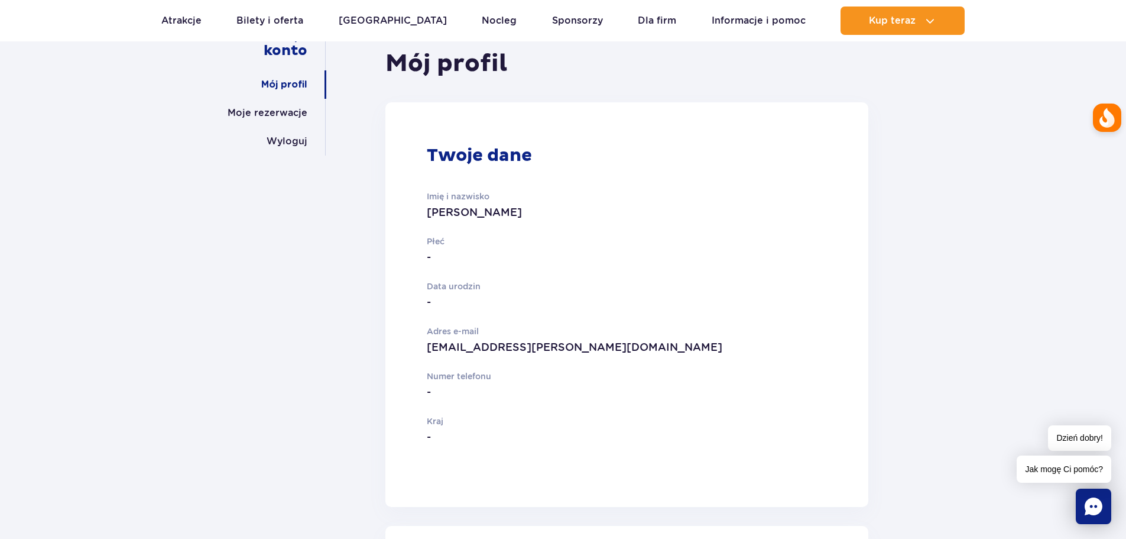
scroll to position [59, 0]
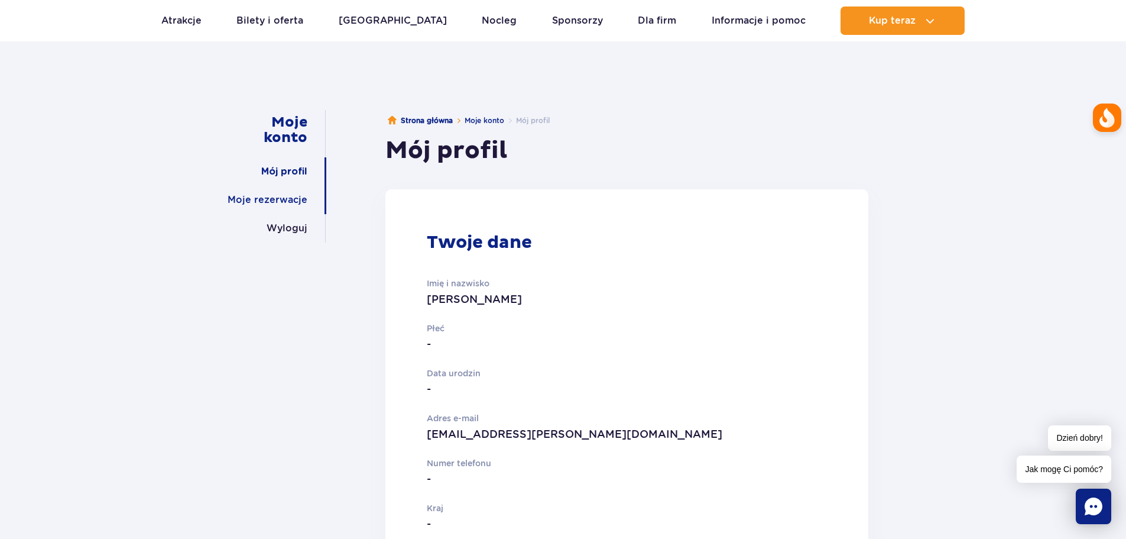
click at [292, 200] on link "Moje rezerwacje" at bounding box center [268, 200] width 80 height 28
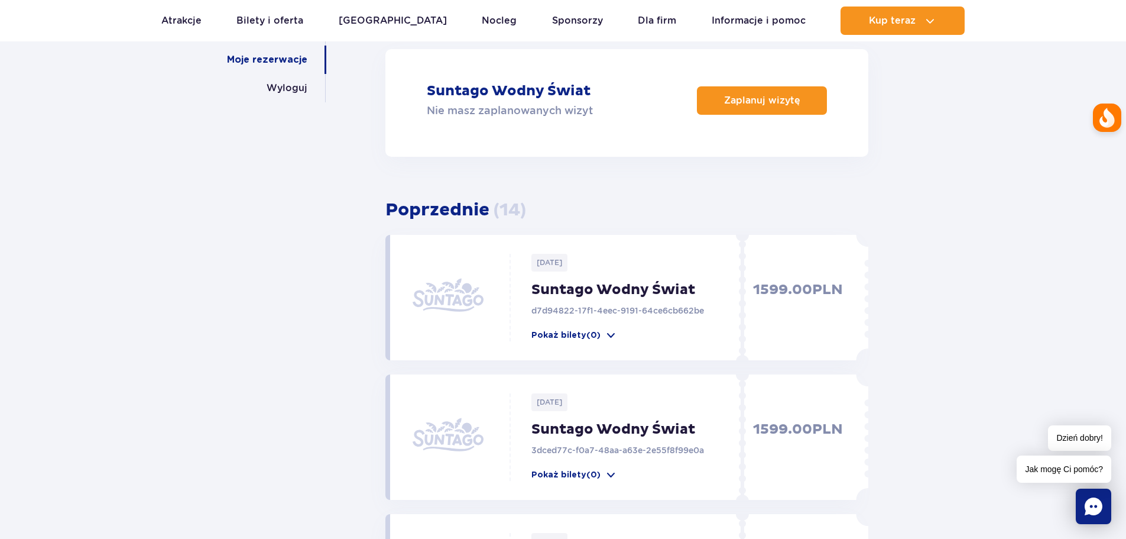
scroll to position [118, 0]
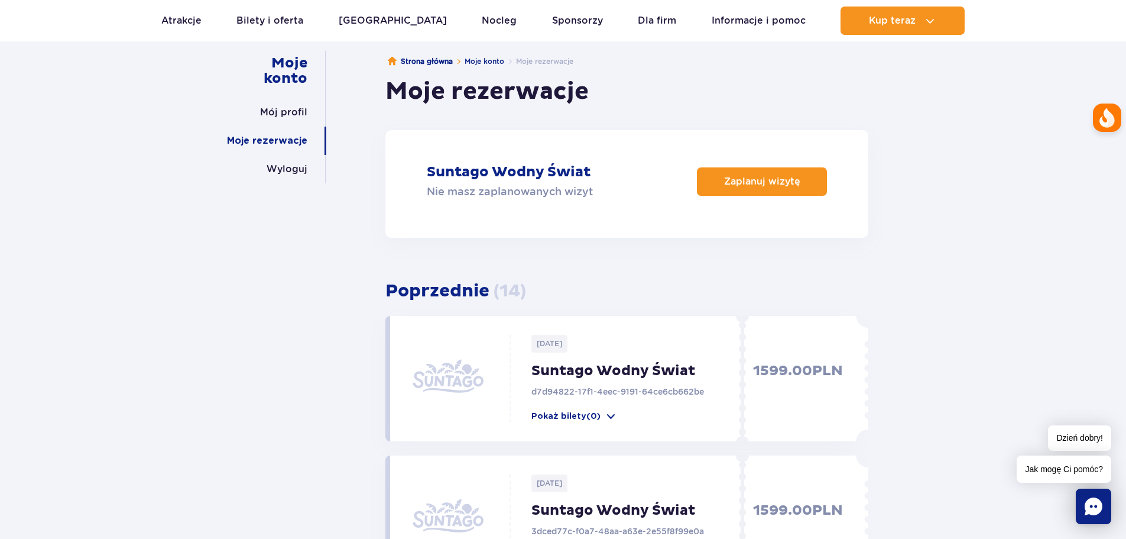
click at [1094, 504] on icon "Chat" at bounding box center [1094, 506] width 18 height 18
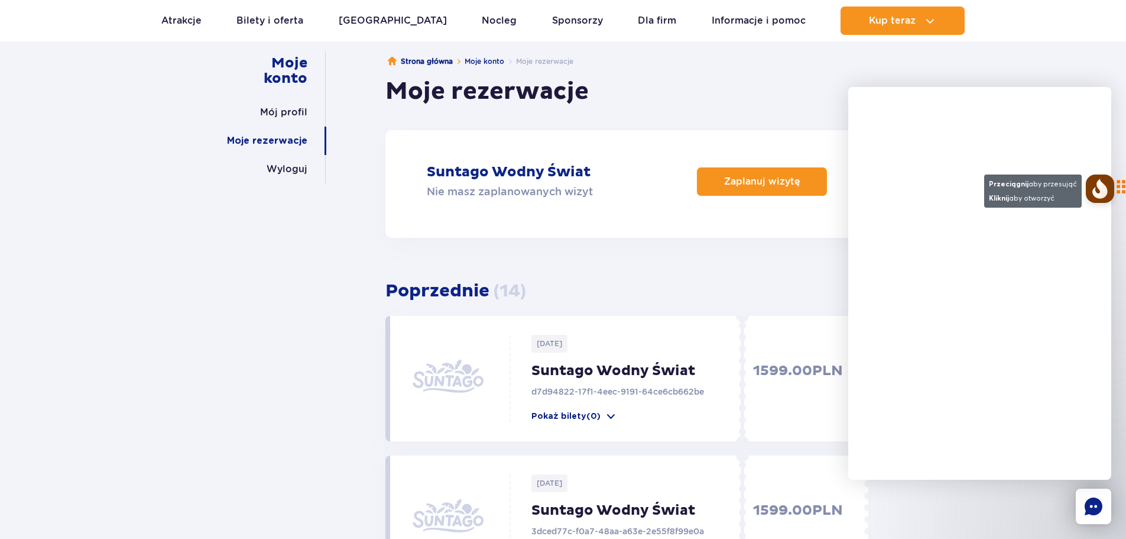
click at [1116, 193] on div "⠿" at bounding box center [1106, 188] width 40 height 28
click at [853, 66] on ul "Strona główna Moje konto Moje rezerwacje" at bounding box center [627, 61] width 483 height 21
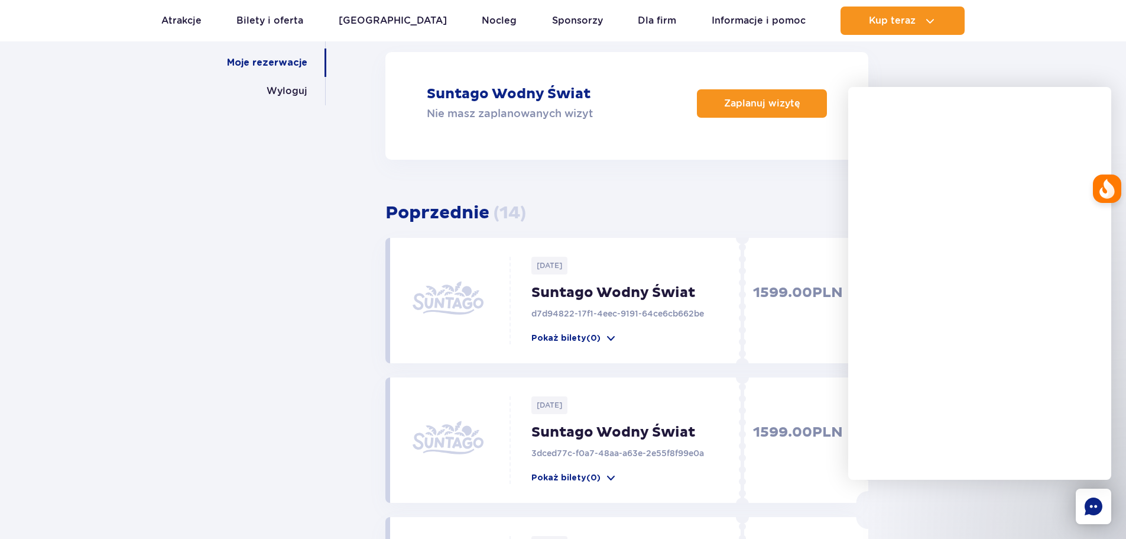
scroll to position [237, 0]
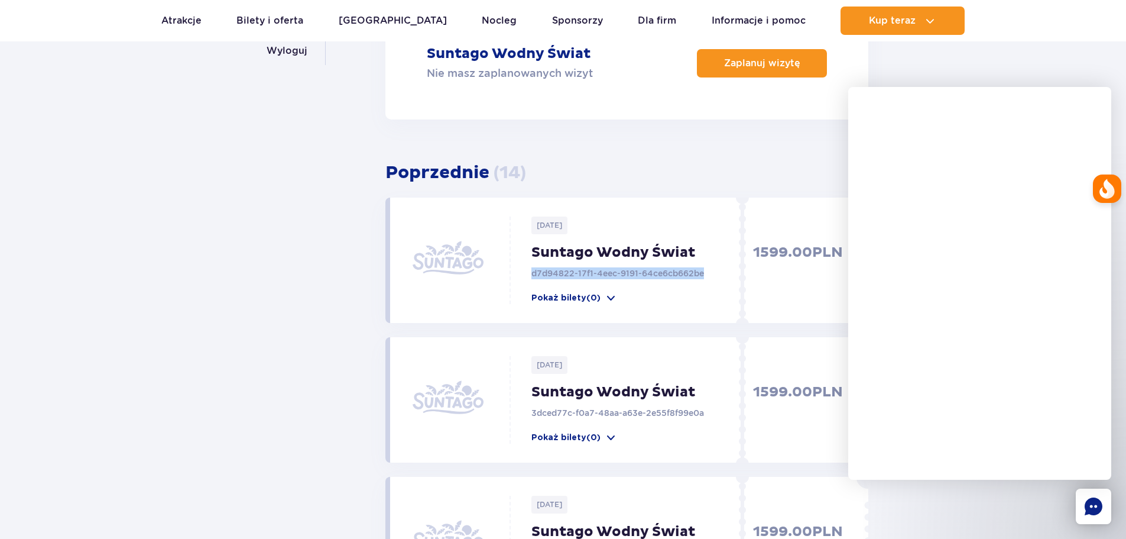
drag, startPoint x: 529, startPoint y: 274, endPoint x: 711, endPoint y: 276, distance: 182.7
click at [711, 276] on div "2025-10-06 Suntago Wodny Świat d7d94822-17f1-4eec-9191-64ce6cb662be Pokaż bilet…" at bounding box center [630, 260] width 238 height 88
copy p "d7d94822-17f1-4eec-9191-64ce6cb662be"
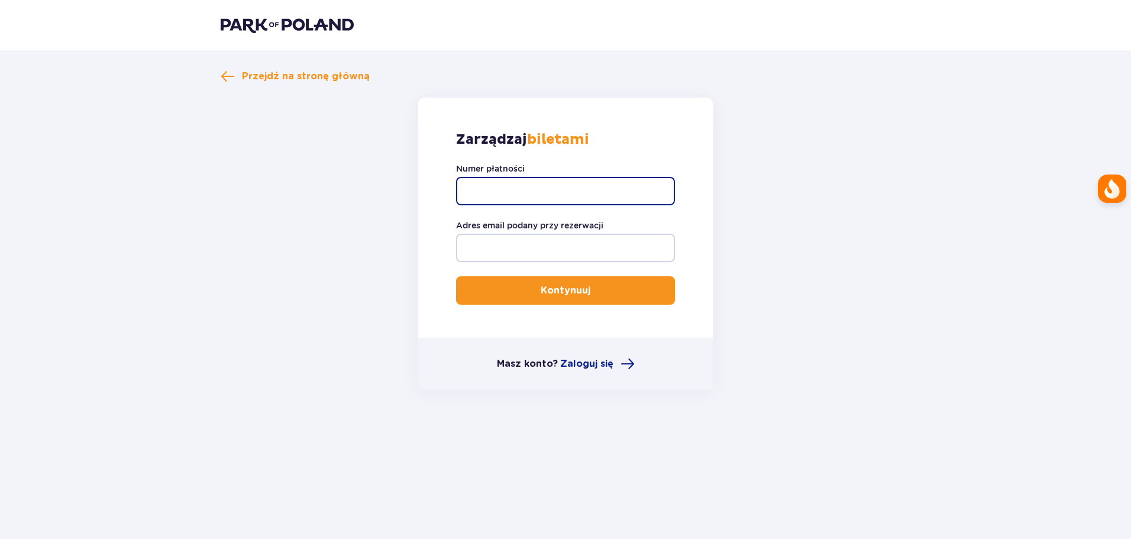
click at [562, 192] on input "Numer płatności" at bounding box center [565, 191] width 219 height 28
paste input "d7d94822-17f1-4eec-9191-64ce6cb662be"
type input "d7d94822-17f1-4eec-9191-64ce6cb662be"
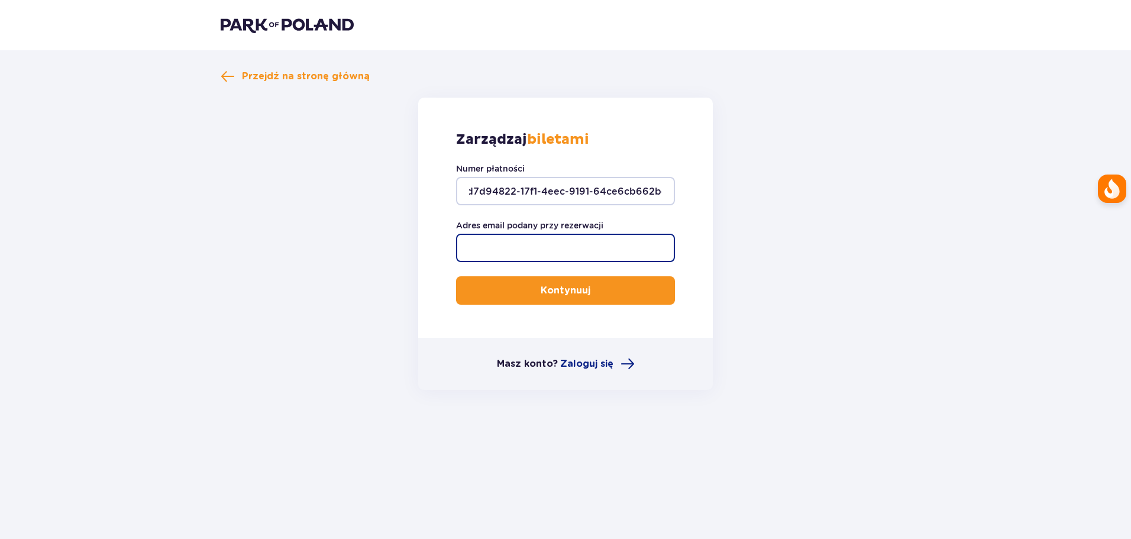
scroll to position [0, 0]
click at [522, 251] on input "Adres email podany przy rezerwacji" at bounding box center [565, 248] width 219 height 28
type input "michal.l.tober@gmail.com"
drag, startPoint x: 603, startPoint y: 250, endPoint x: 628, endPoint y: 242, distance: 25.8
click at [628, 242] on input "michal.l.tober@gmail.com" at bounding box center [565, 248] width 219 height 28
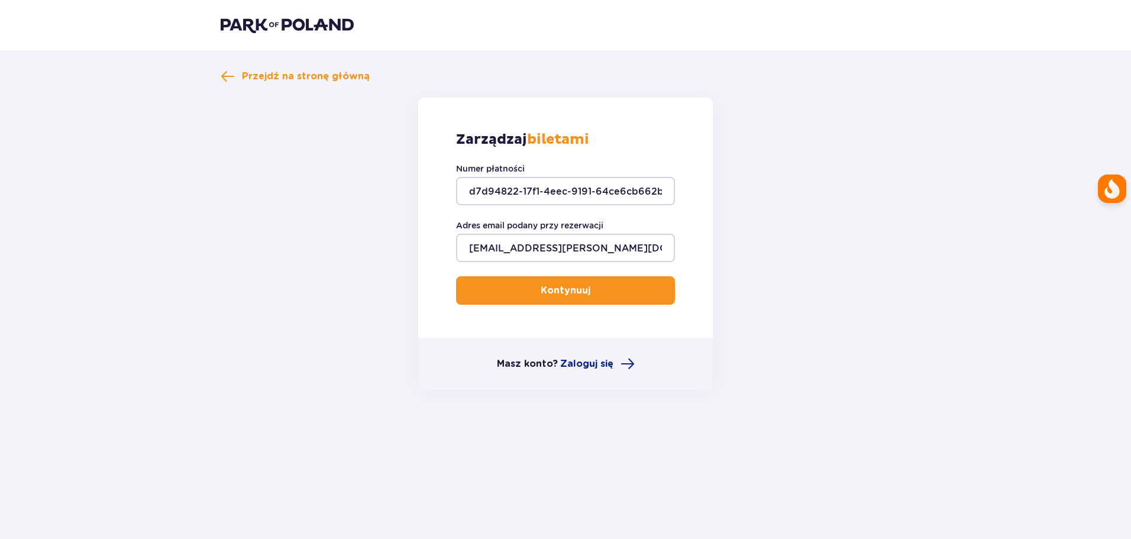
click at [559, 289] on p "Kontynuuj" at bounding box center [565, 290] width 50 height 13
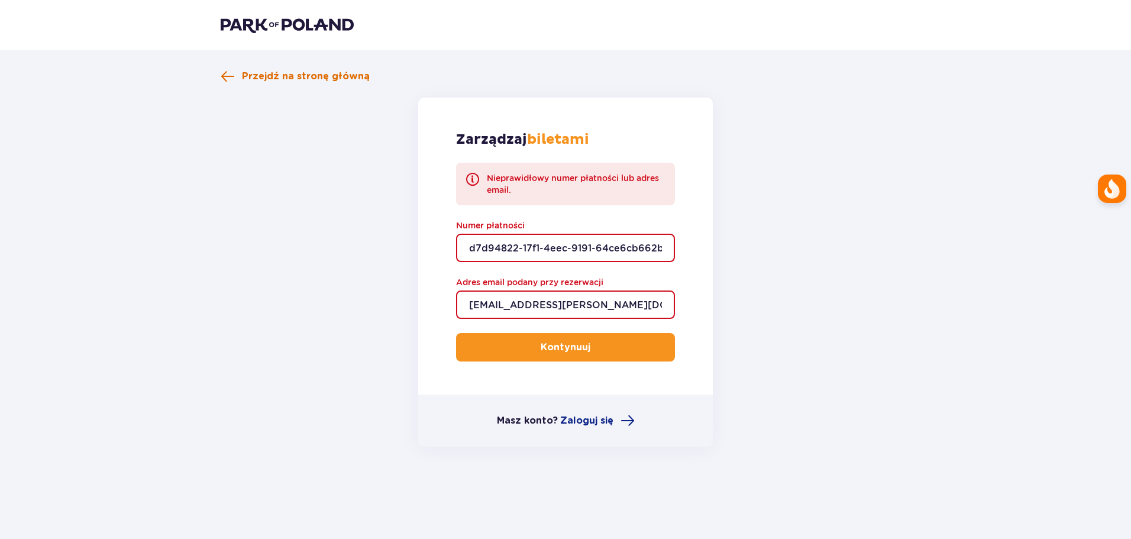
click at [290, 76] on span "Przejdź na stronę główną" at bounding box center [306, 76] width 128 height 13
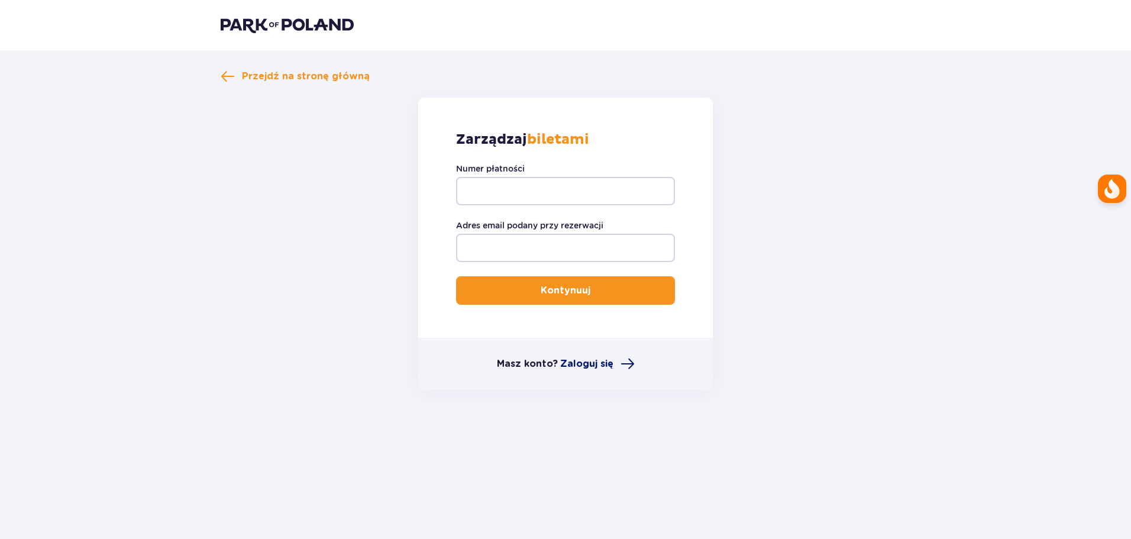
click at [594, 360] on span "Zaloguj się" at bounding box center [586, 363] width 53 height 13
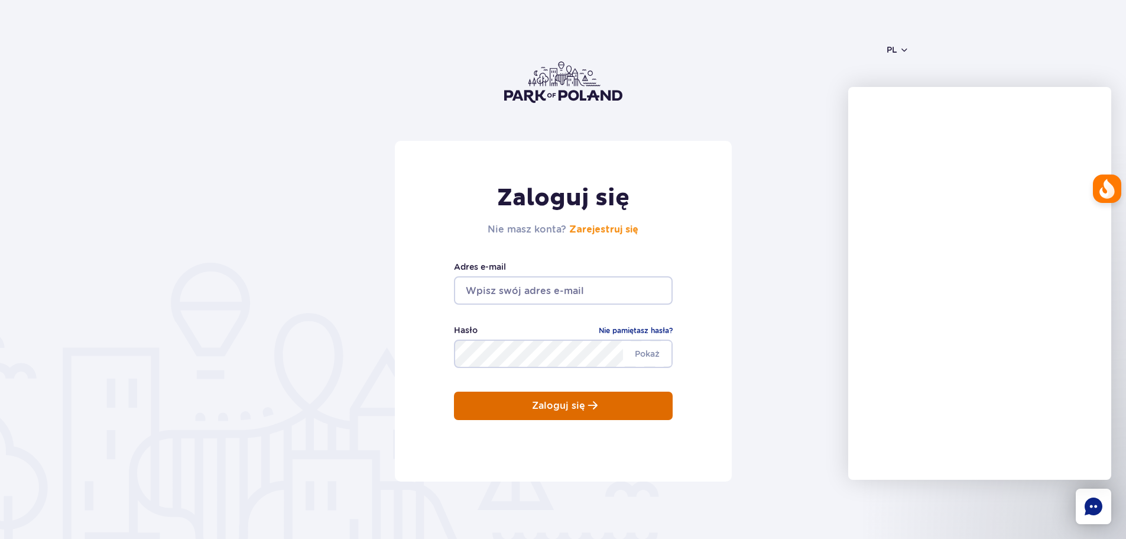
type input "[EMAIL_ADDRESS][PERSON_NAME][DOMAIN_NAME]"
click at [582, 407] on p "Zaloguj się" at bounding box center [558, 405] width 53 height 11
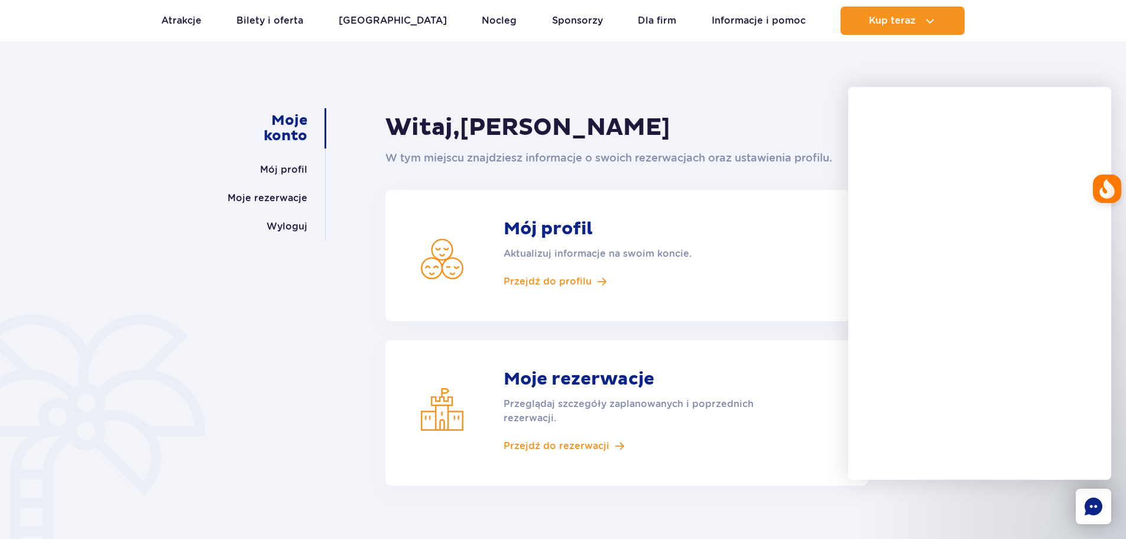
scroll to position [59, 0]
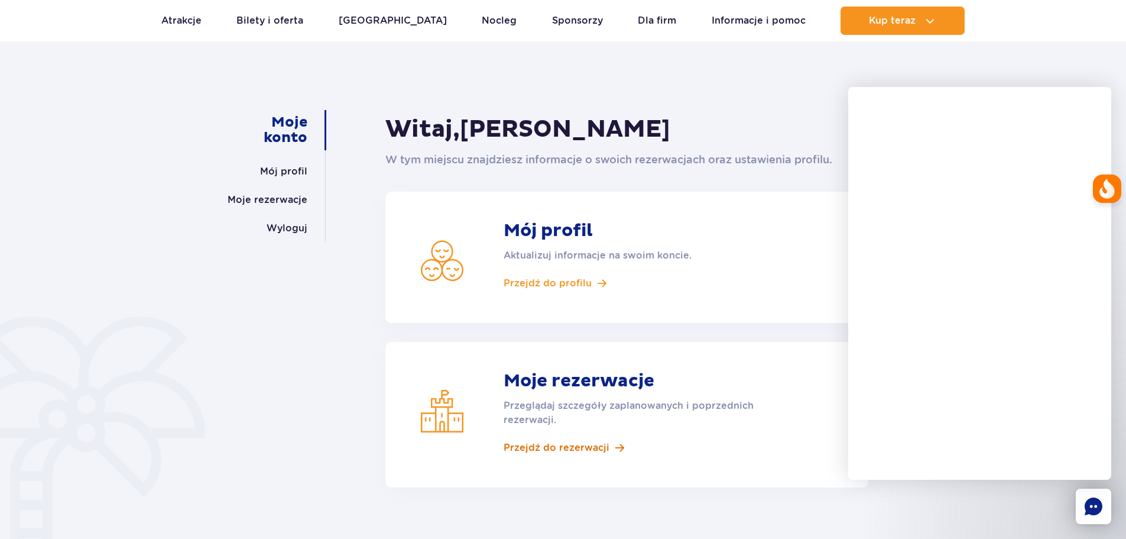
click at [565, 446] on span "Przejdź do rezerwacji" at bounding box center [557, 447] width 106 height 13
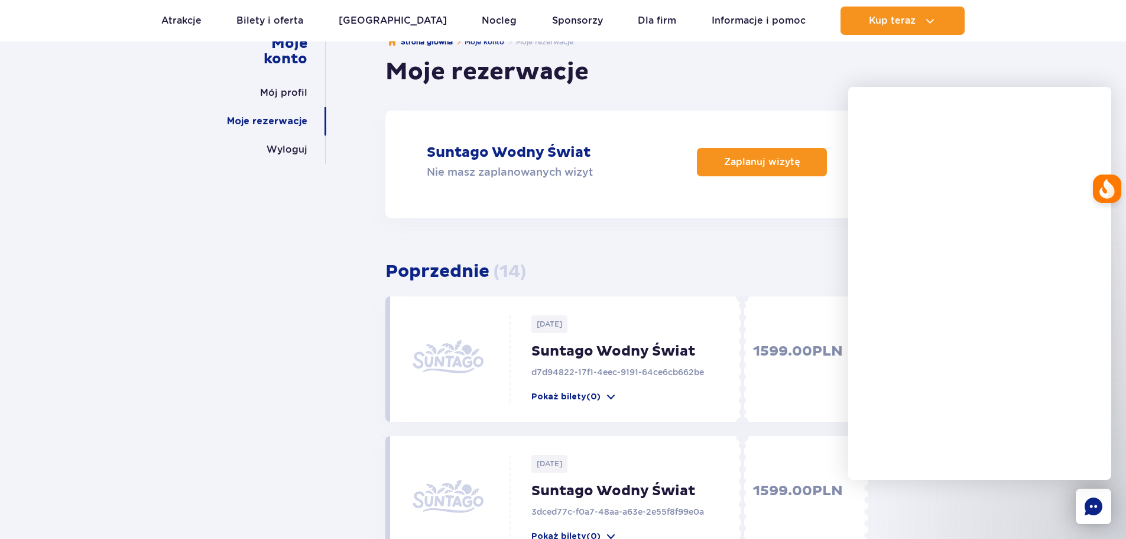
scroll to position [237, 0]
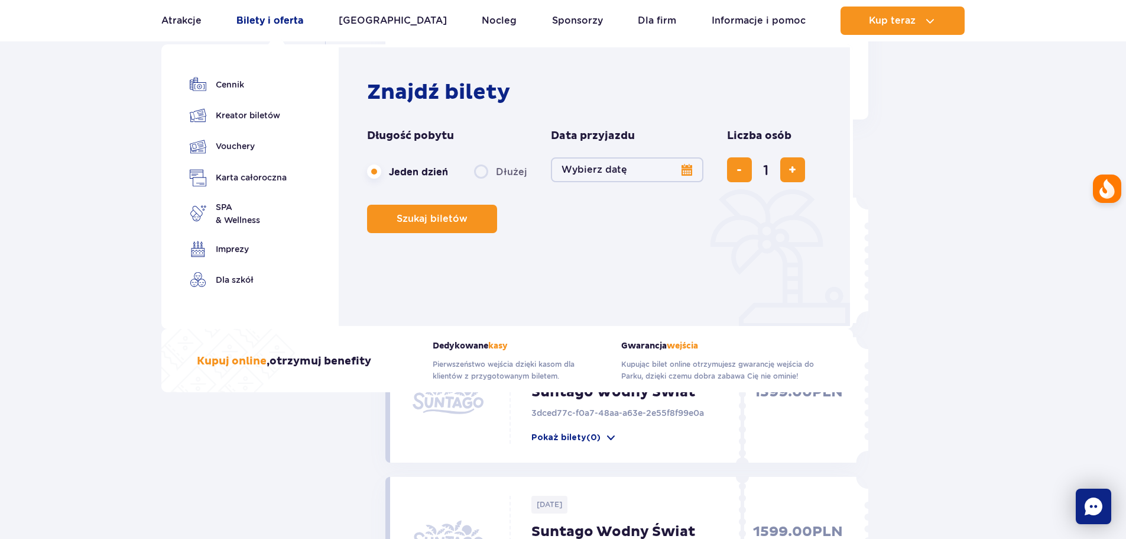
click at [266, 22] on link "Bilety i oferta" at bounding box center [270, 21] width 67 height 28
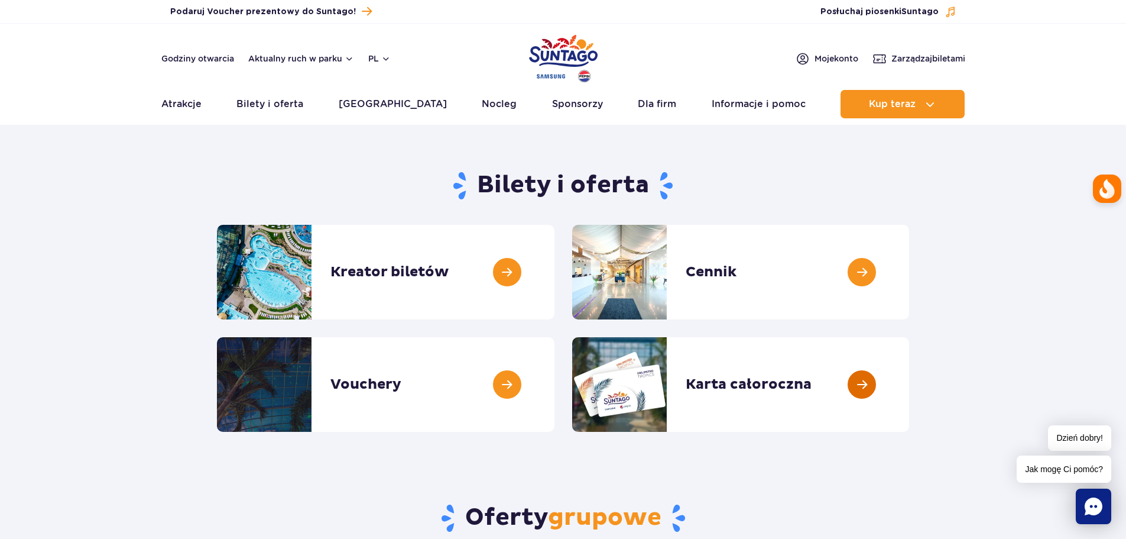
click at [909, 385] on link at bounding box center [909, 384] width 0 height 95
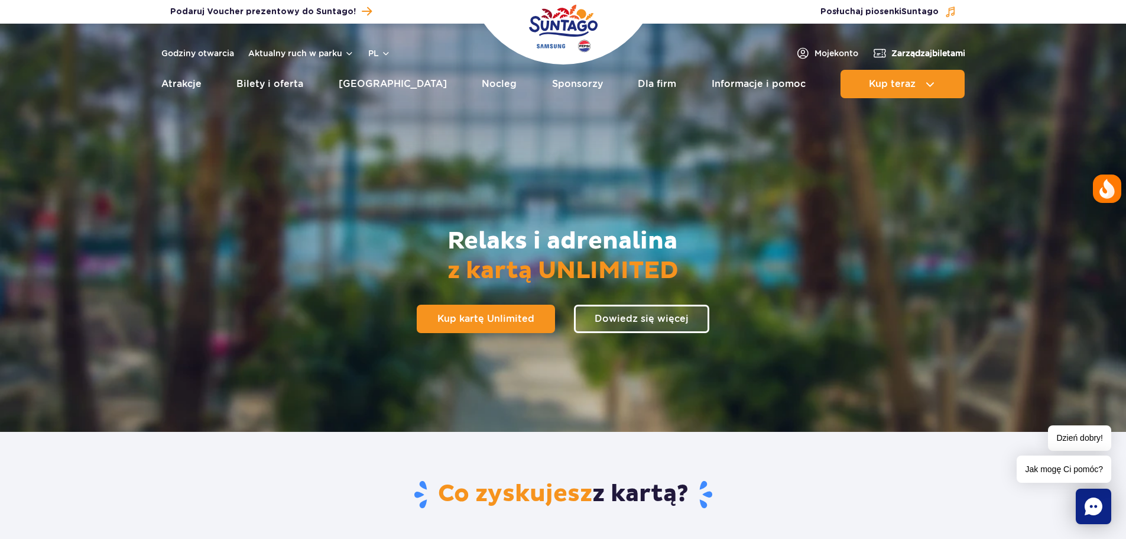
click at [920, 53] on span "Zarządzaj biletami" at bounding box center [929, 53] width 74 height 12
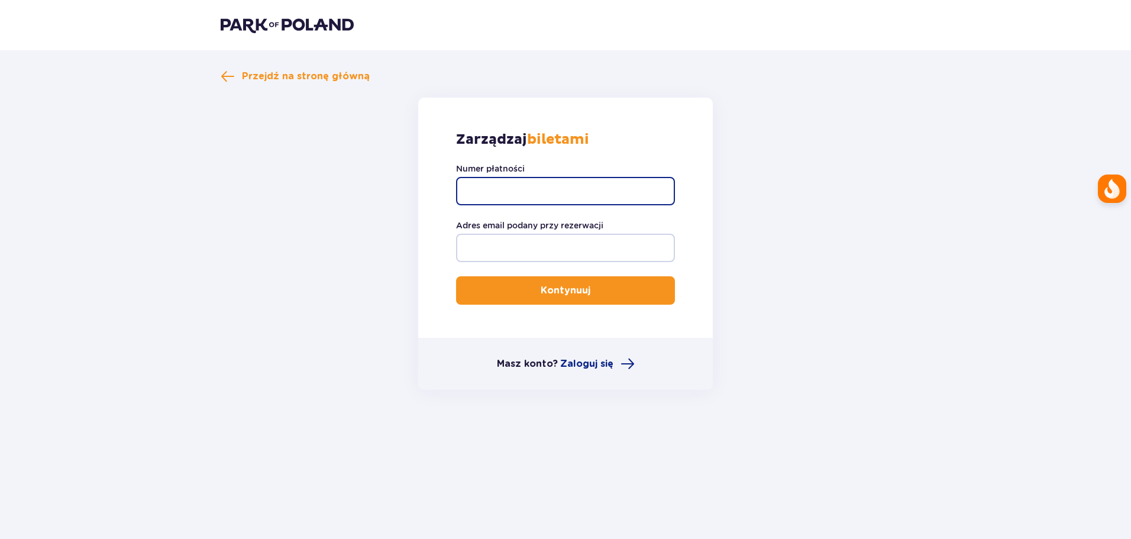
click at [522, 190] on input "Numer płatności" at bounding box center [565, 191] width 219 height 28
paste input "d7d94822-17f1-4eec-9191-64ce6cb662be"
type input "d7d94822-17f1-4eec-9191-64ce6cb662be"
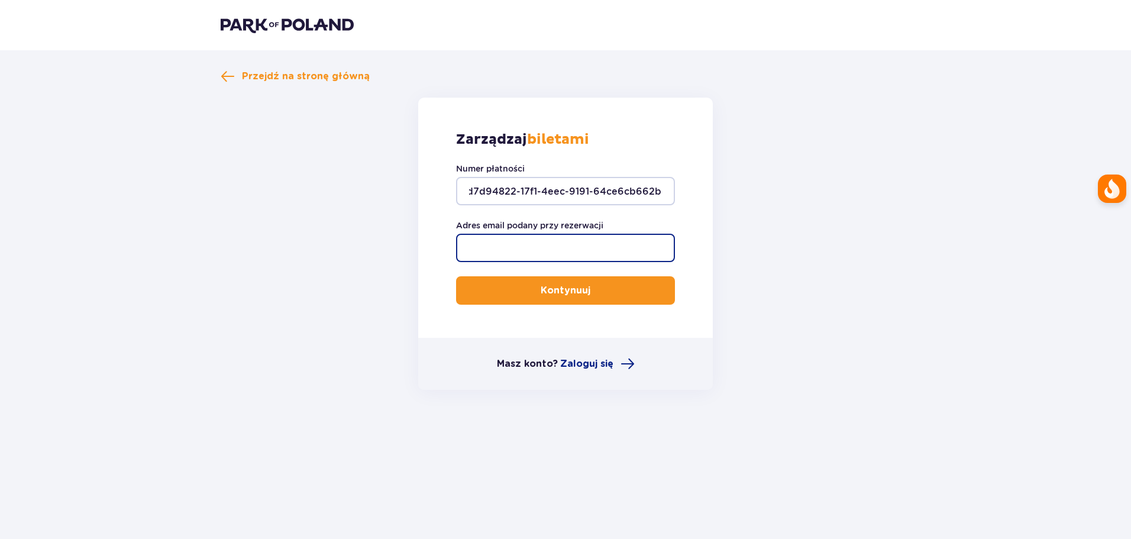
scroll to position [0, 0]
click at [513, 244] on input "Adres email podany przy rezerwacji" at bounding box center [565, 248] width 219 height 28
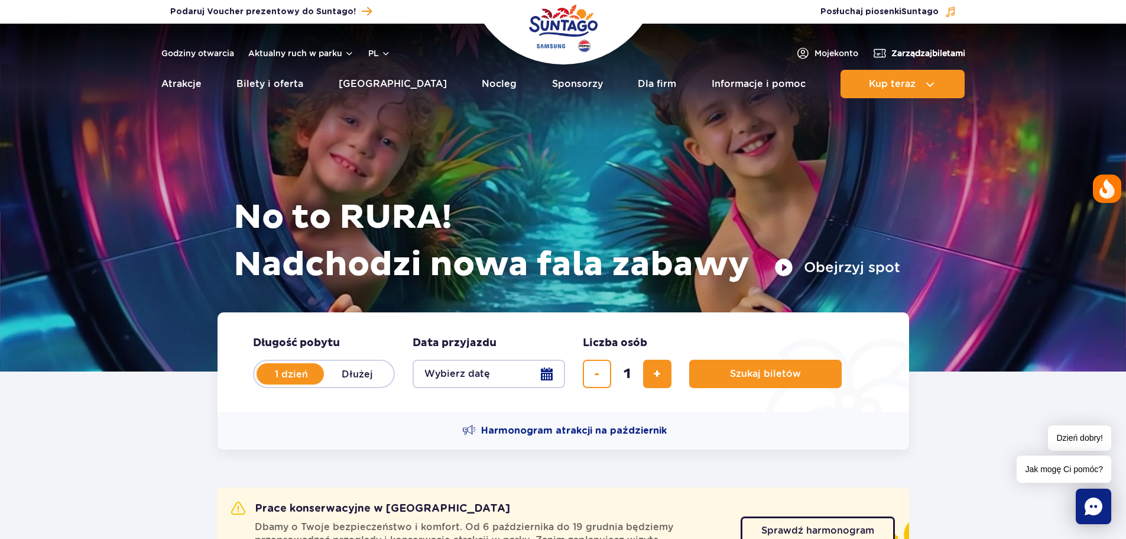
click at [892, 54] on span "Zarządzaj biletami" at bounding box center [929, 53] width 74 height 12
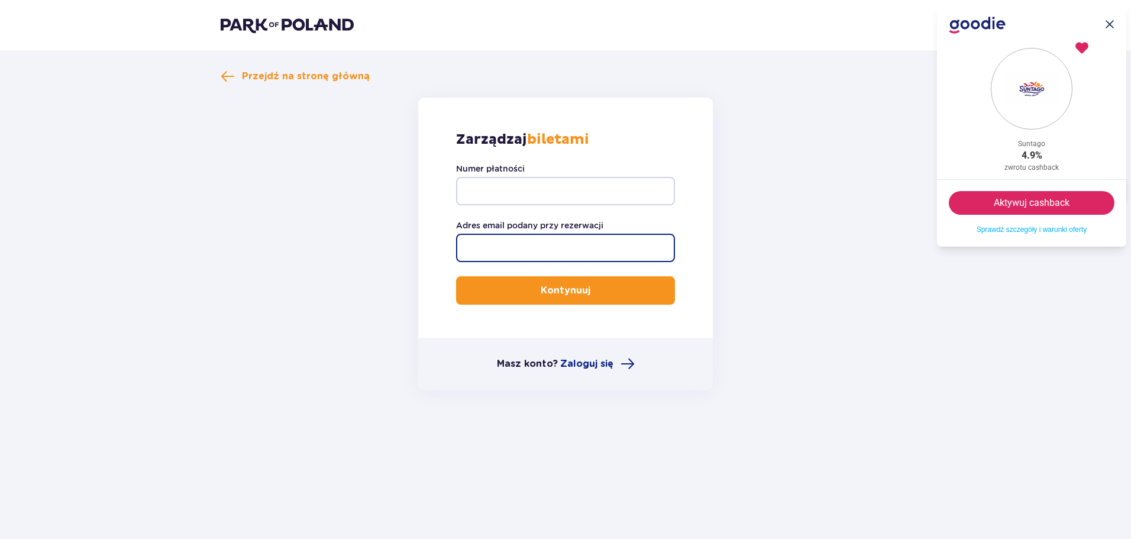
click at [533, 247] on input "Adres email podany przy rezerwacji" at bounding box center [565, 248] width 219 height 28
click at [588, 360] on span "Zaloguj się" at bounding box center [586, 363] width 53 height 13
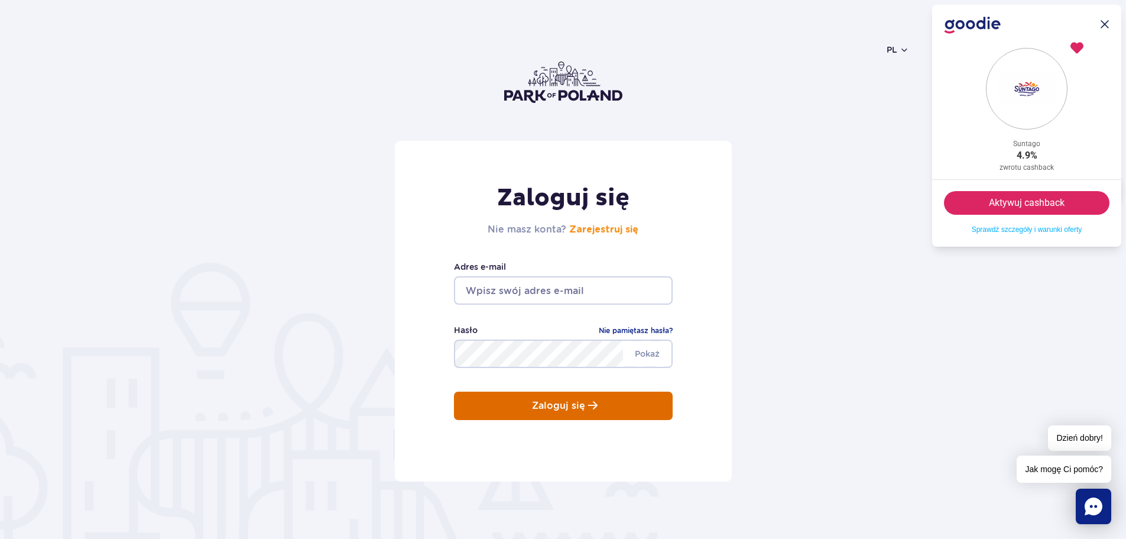
type input "boguslaw.tober@gmail.com"
click at [570, 409] on p "Zaloguj się" at bounding box center [558, 405] width 53 height 11
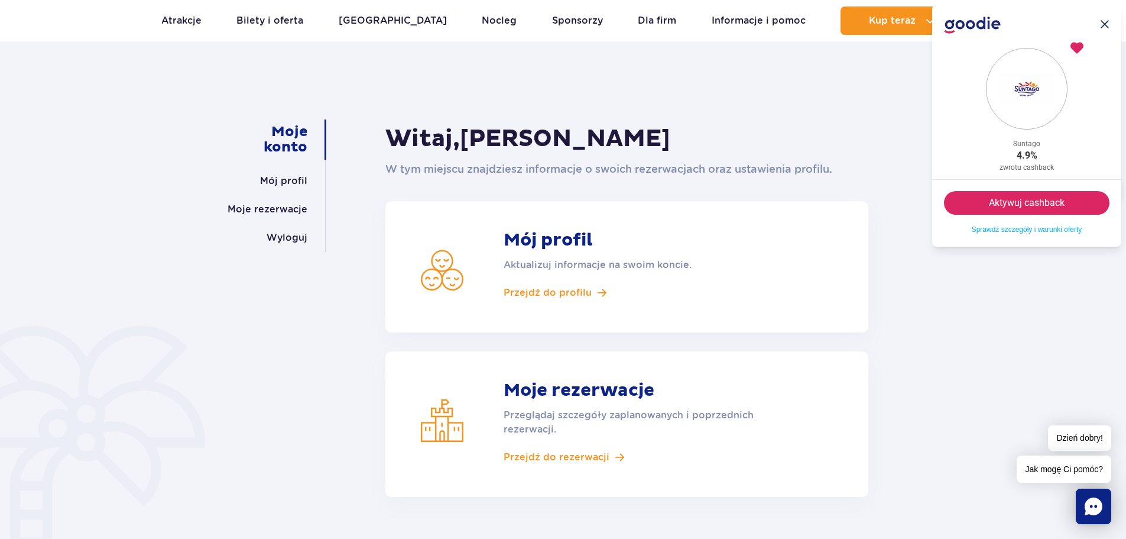
scroll to position [177, 0]
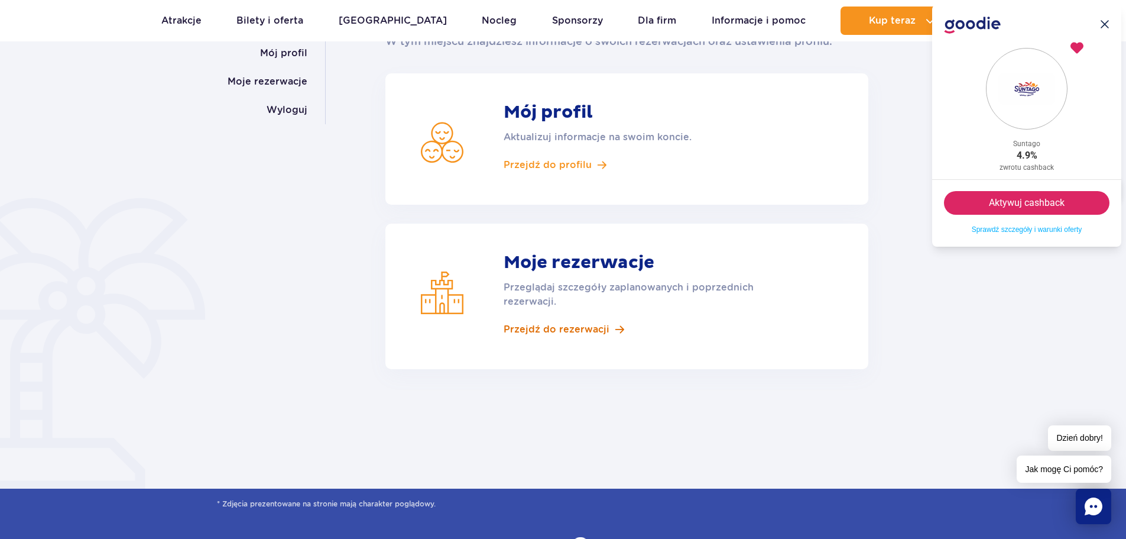
click at [597, 325] on span "Przejdź do rezerwacji" at bounding box center [557, 329] width 106 height 13
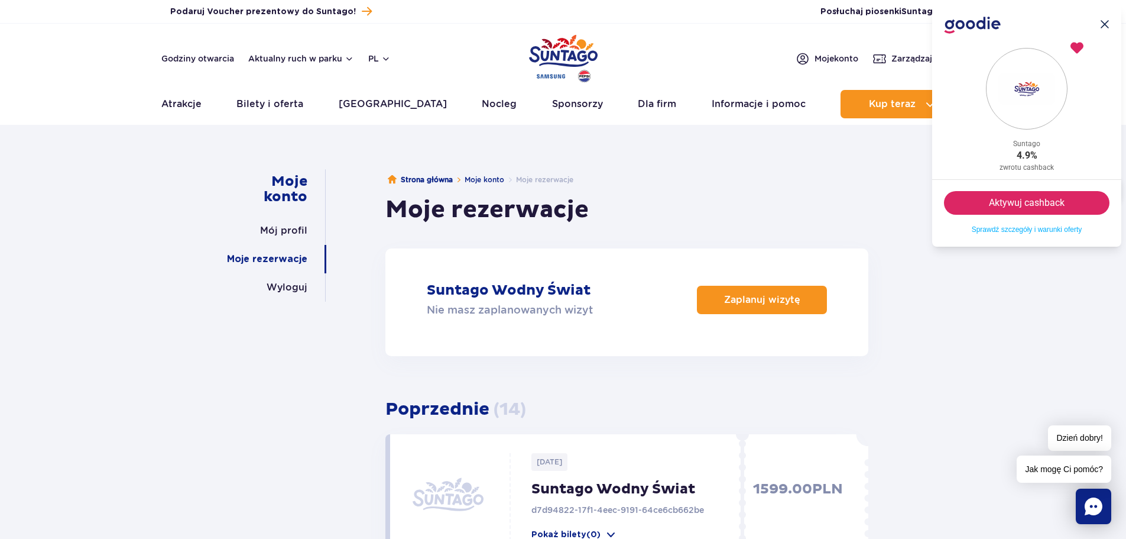
click at [1108, 20] on icon ".icon-cross-1{fill:#14284f;}.icon-cross-2{clip-path:url(#clippath);}.icon-cross…" at bounding box center [1104, 24] width 9 height 9
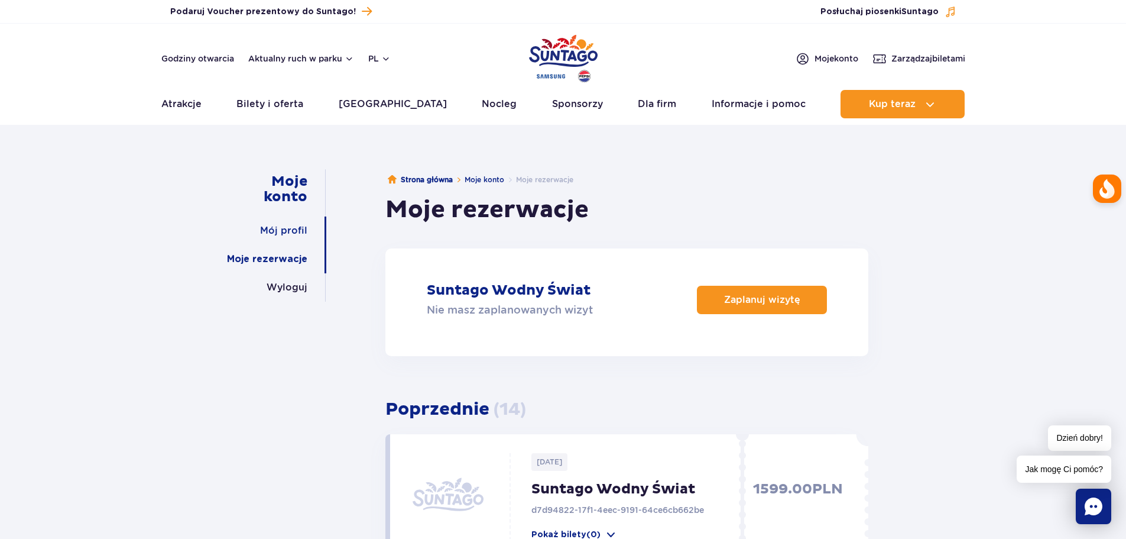
click at [282, 227] on link "Mój profil" at bounding box center [283, 230] width 47 height 28
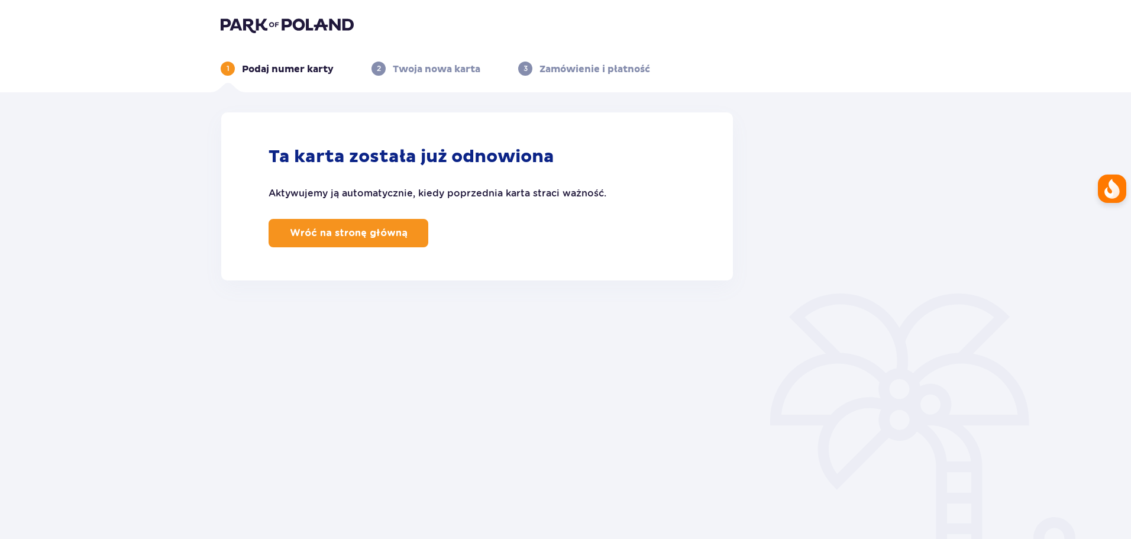
click at [403, 236] on span at bounding box center [410, 233] width 14 height 14
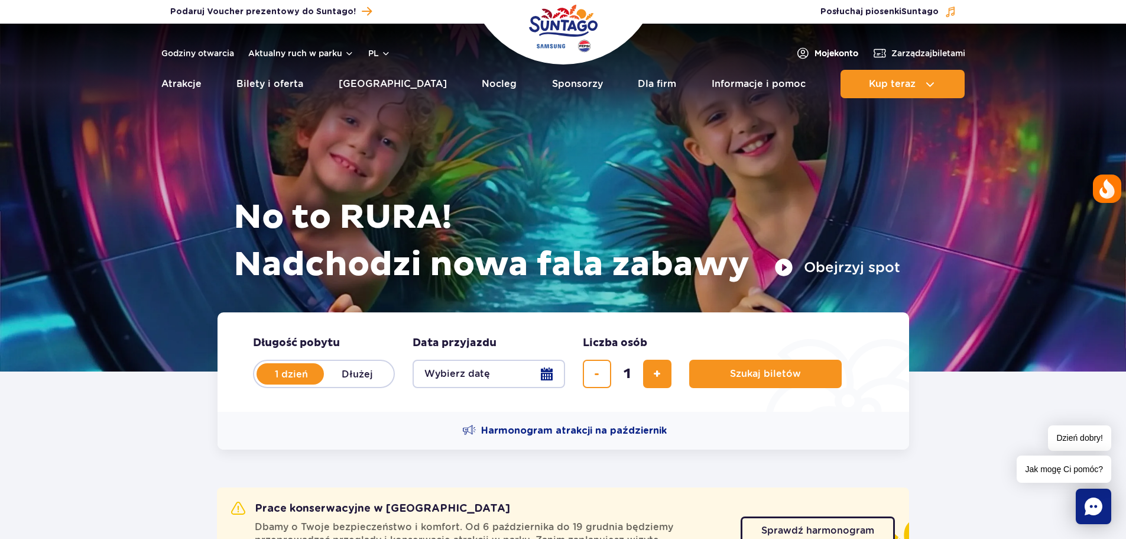
click at [818, 53] on span "Moje konto" at bounding box center [837, 53] width 44 height 12
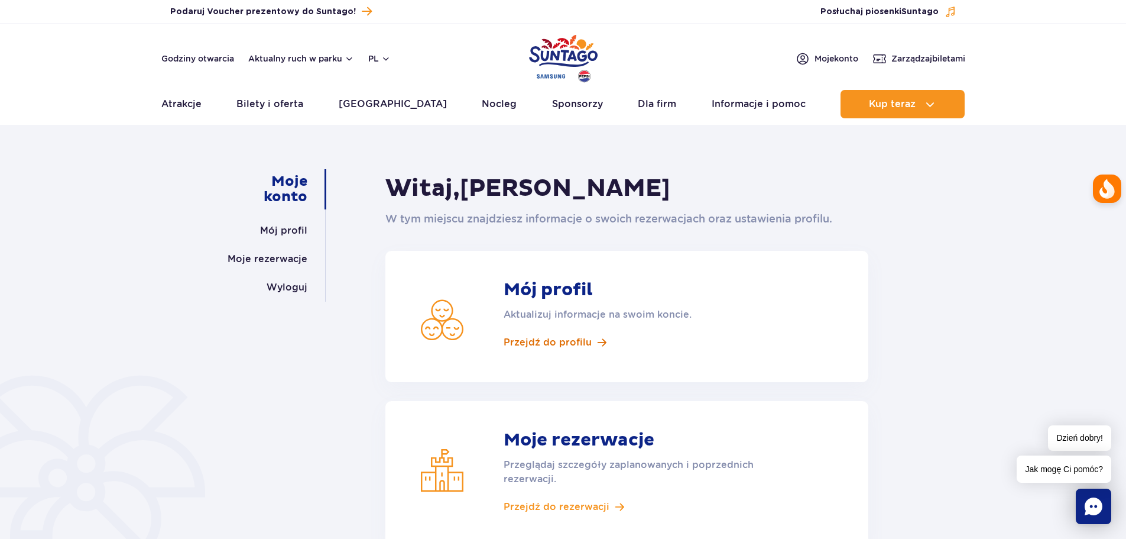
click at [574, 341] on span "Przejdź do profilu" at bounding box center [548, 342] width 88 height 13
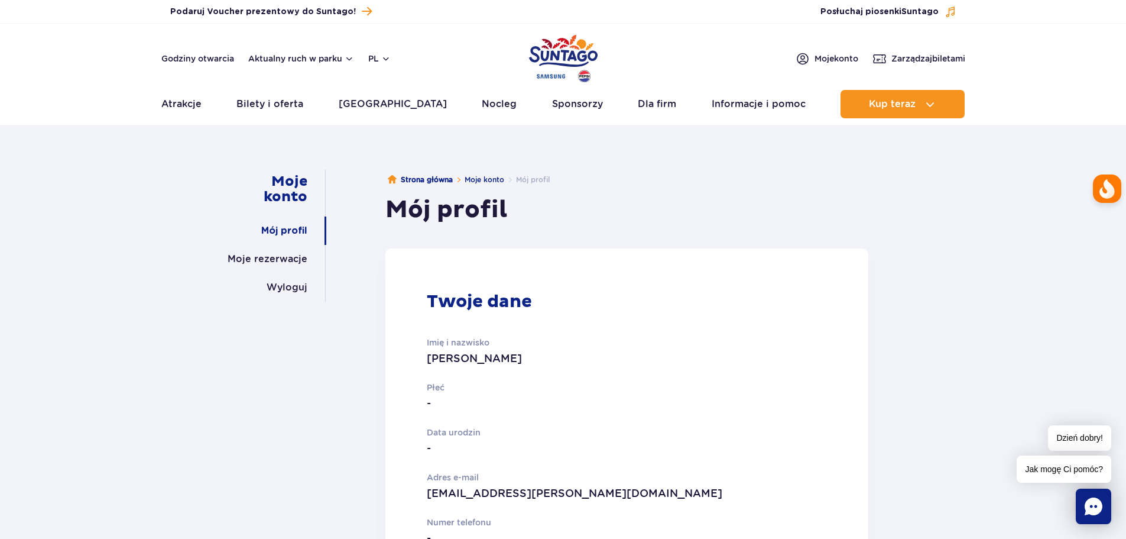
click at [297, 232] on link "Mój profil" at bounding box center [284, 230] width 46 height 28
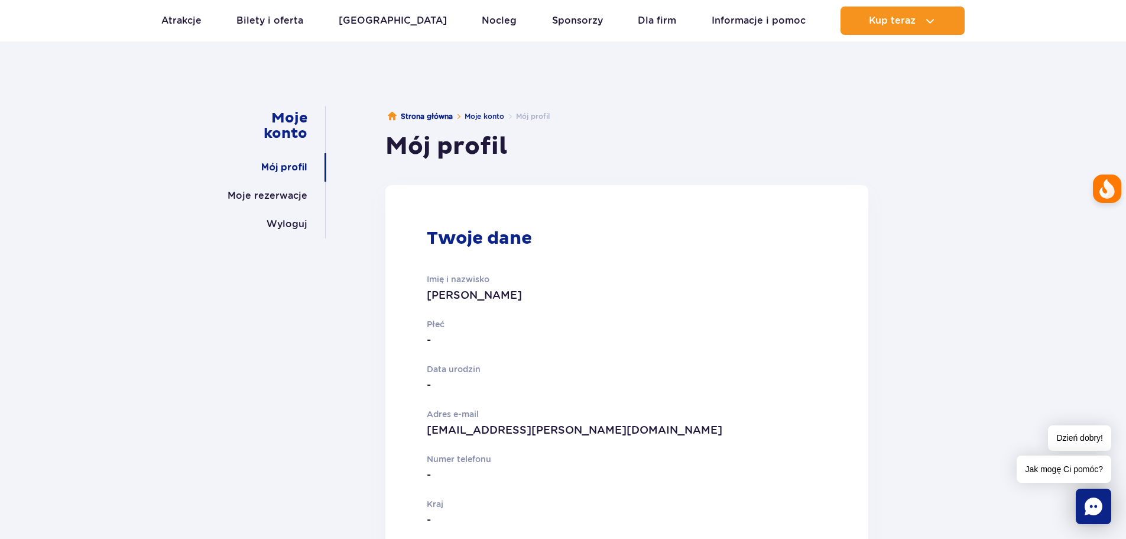
scroll to position [118, 0]
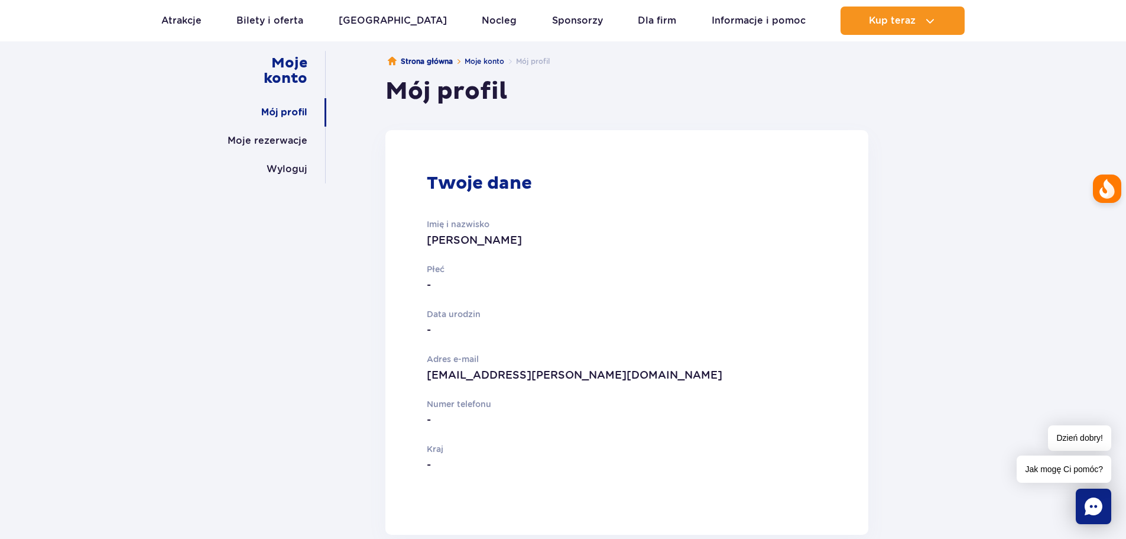
click at [287, 109] on link "Mój profil" at bounding box center [284, 112] width 46 height 28
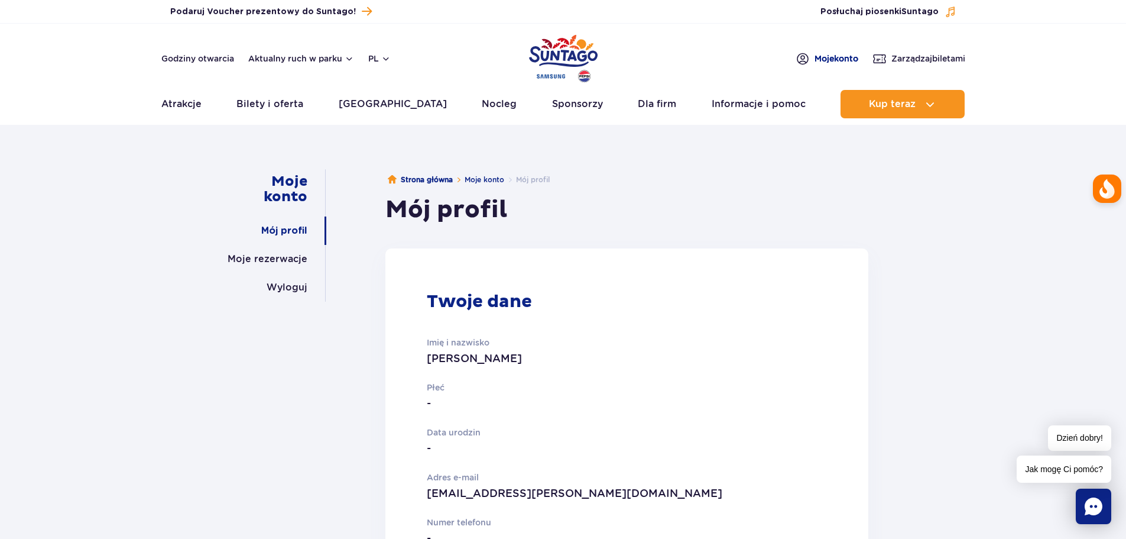
click at [822, 59] on span "Moje konto" at bounding box center [837, 59] width 44 height 12
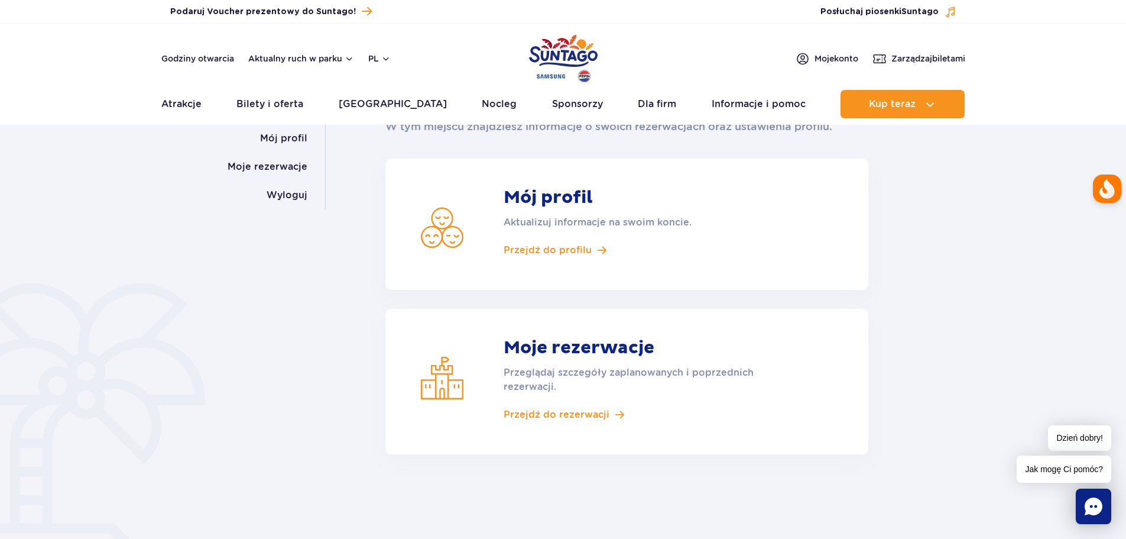
scroll to position [118, 0]
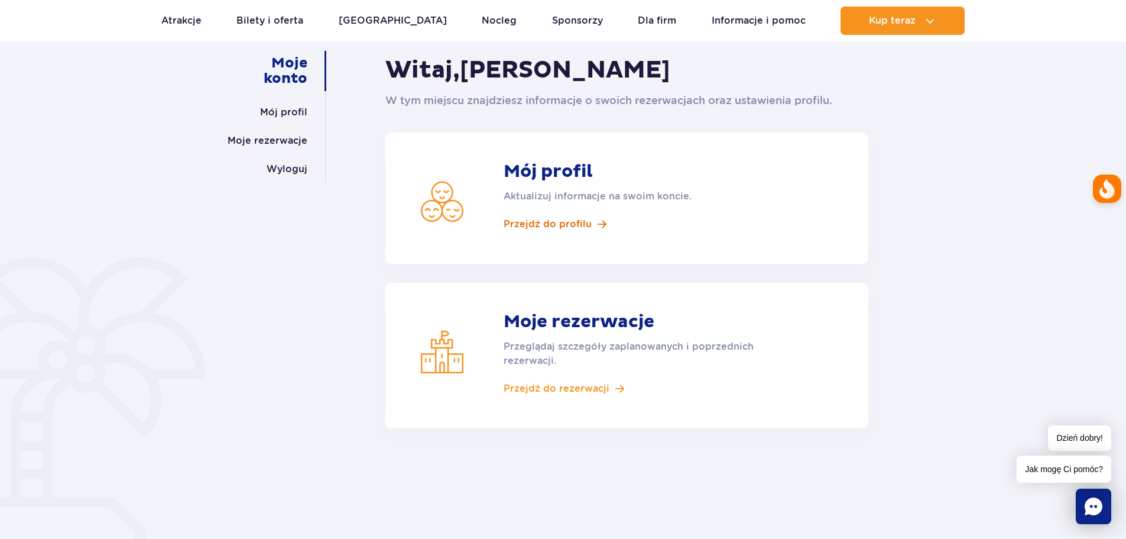
click at [561, 223] on span "Przejdź do profilu" at bounding box center [548, 224] width 88 height 13
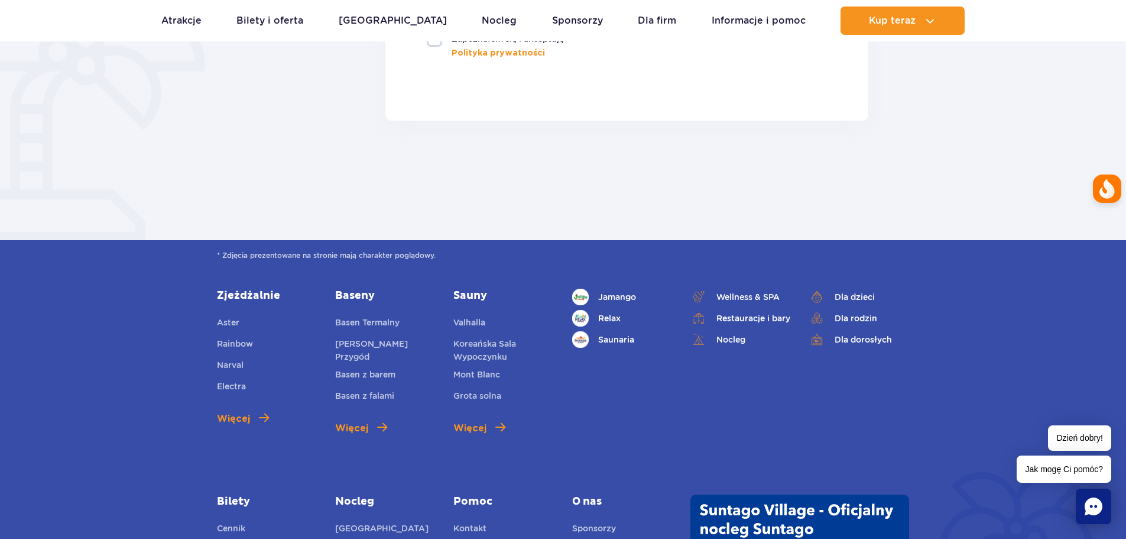
scroll to position [1064, 0]
click at [459, 319] on span "Valhalla" at bounding box center [470, 321] width 32 height 9
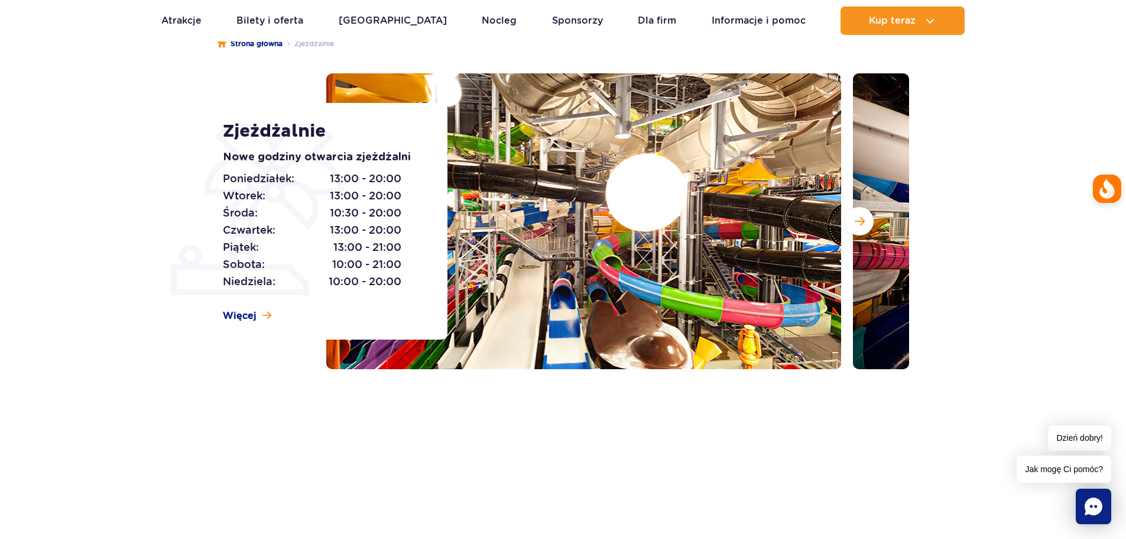
scroll to position [296, 0]
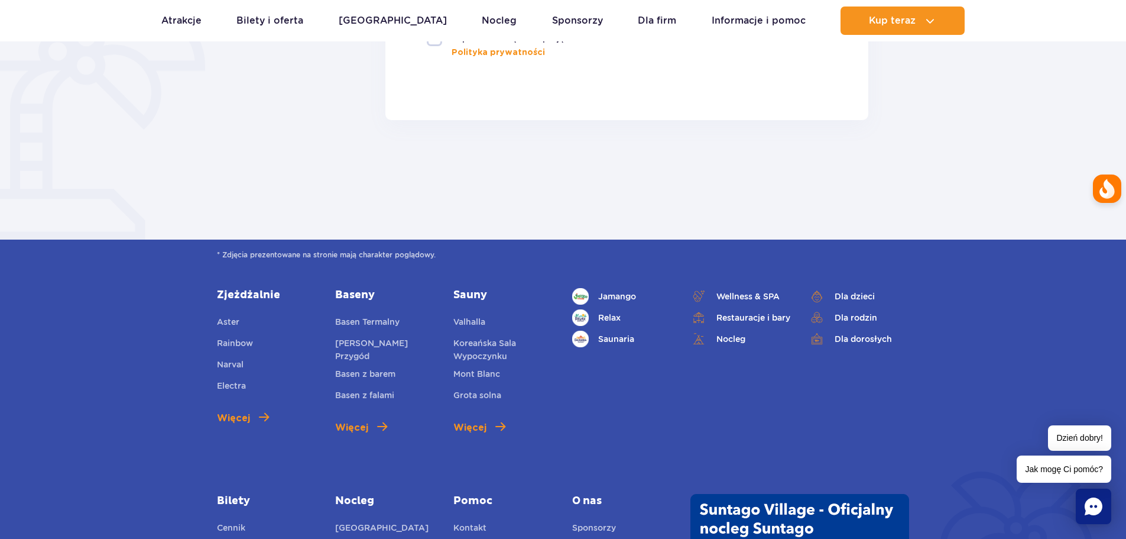
scroll to position [1183, 0]
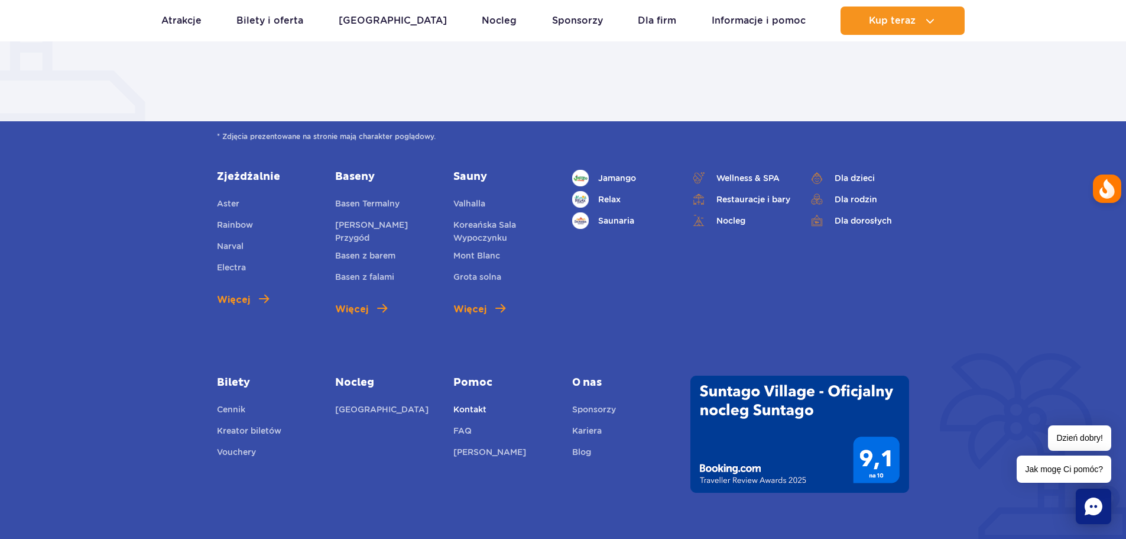
click at [458, 406] on link "Kontakt" at bounding box center [470, 411] width 33 height 17
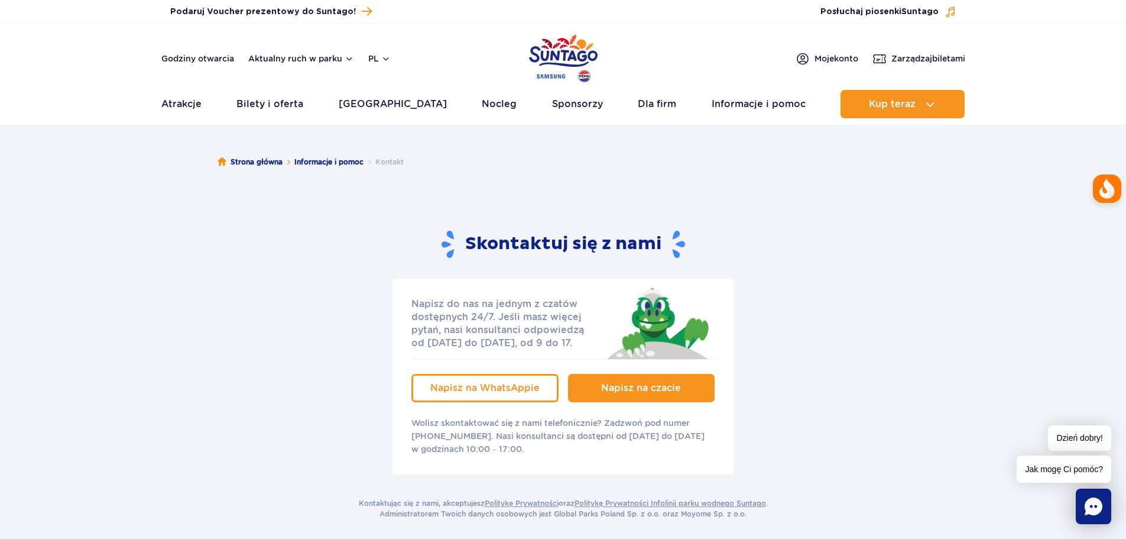
click at [626, 391] on span "Napisz na czacie" at bounding box center [641, 387] width 80 height 11
